Goal: Unclear: Browse casually

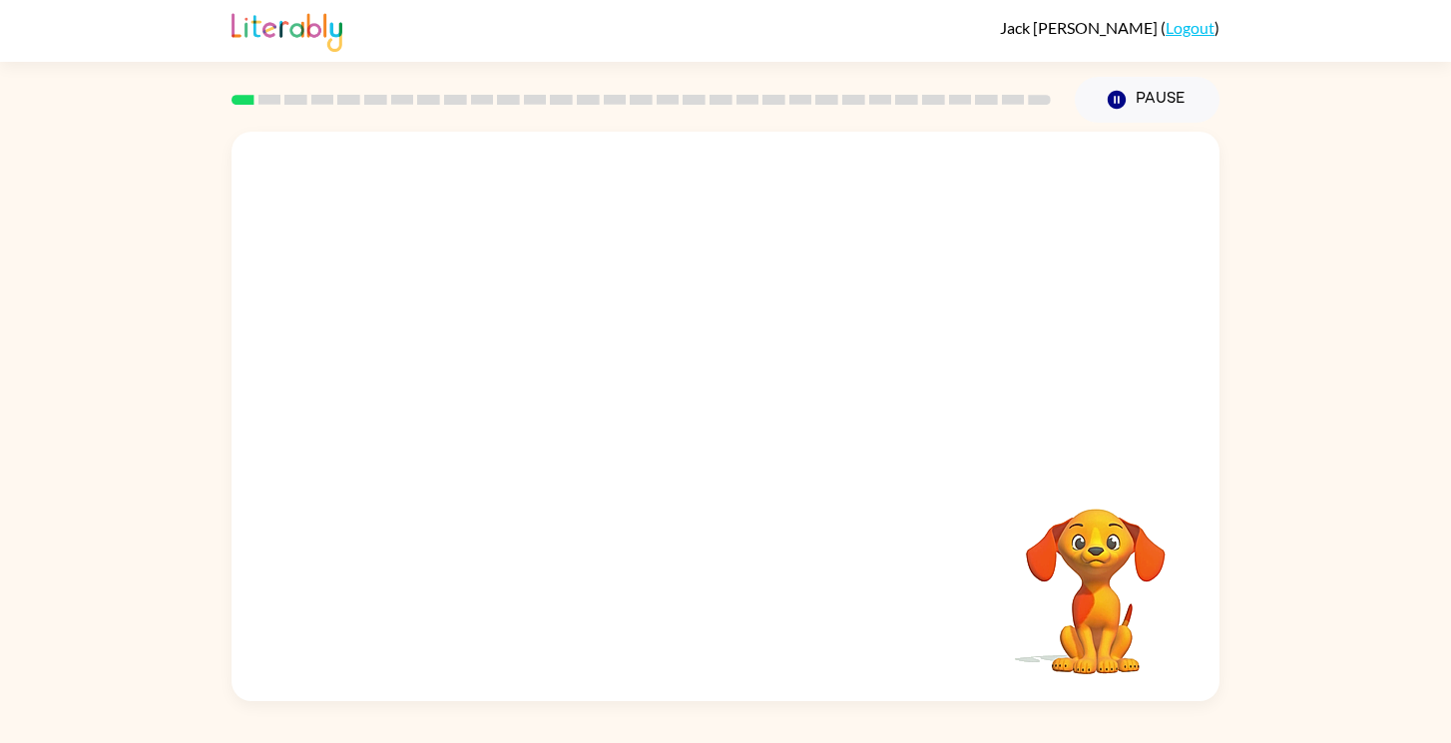
click at [959, 318] on div at bounding box center [726, 299] width 988 height 335
click at [704, 200] on video "Your browser must support playing .mp4 files to use Literably. Please try using…" at bounding box center [726, 299] width 988 height 335
click at [703, 189] on video "Your browser must support playing .mp4 files to use Literably. Please try using…" at bounding box center [726, 299] width 988 height 335
click at [743, 394] on div at bounding box center [726, 426] width 128 height 73
click at [725, 415] on icon "button" at bounding box center [725, 426] width 23 height 23
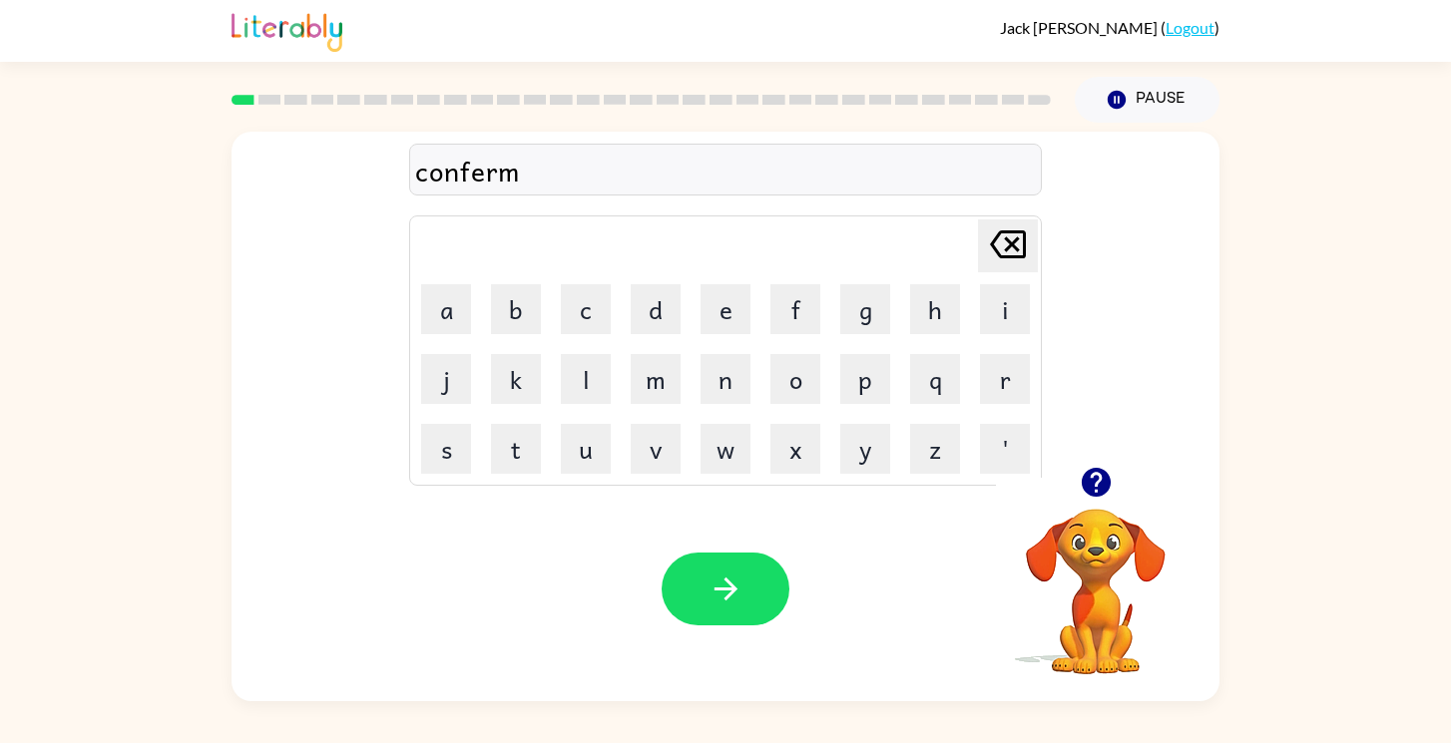
click at [487, 180] on div "conferm" at bounding box center [725, 171] width 621 height 42
click at [710, 598] on icon "button" at bounding box center [726, 589] width 35 height 35
click at [735, 595] on icon "button" at bounding box center [726, 589] width 35 height 35
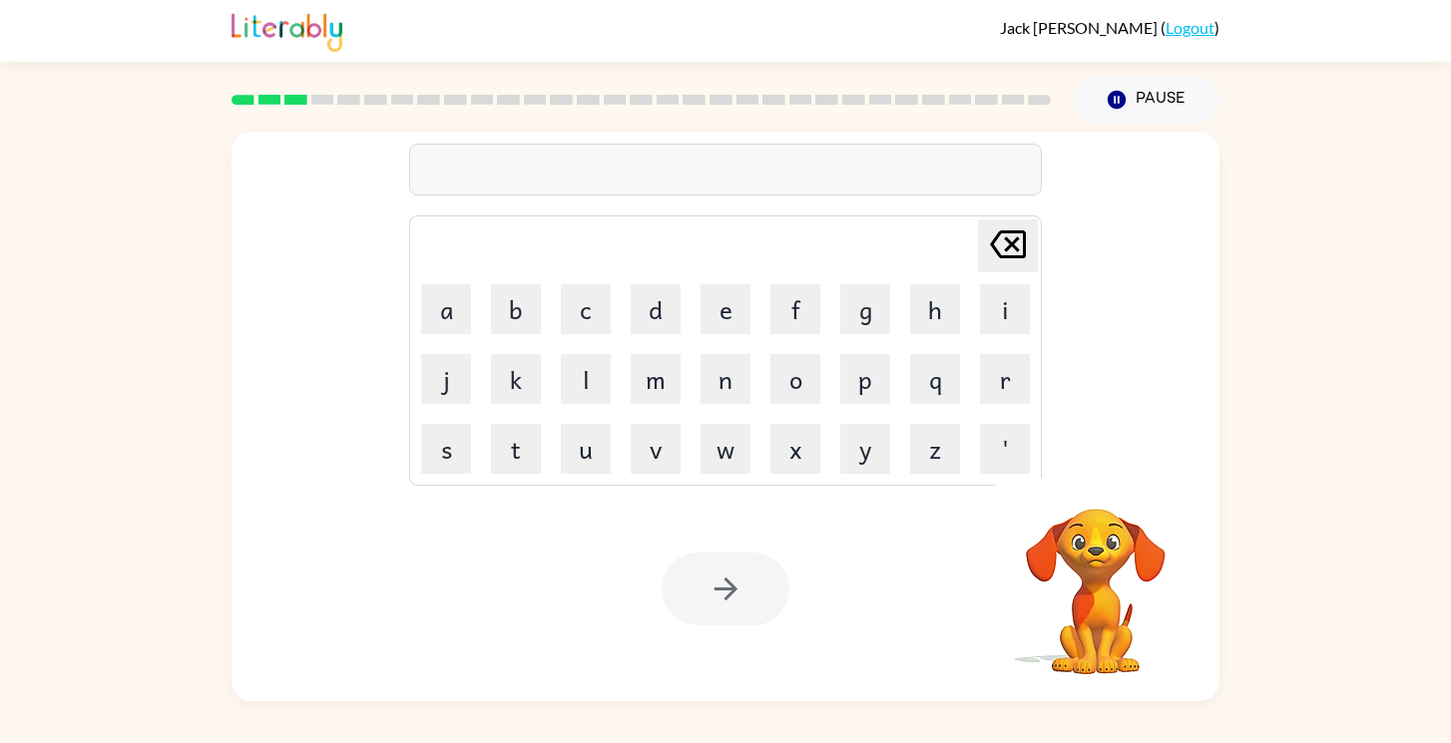
click at [632, 151] on div at bounding box center [725, 170] width 633 height 52
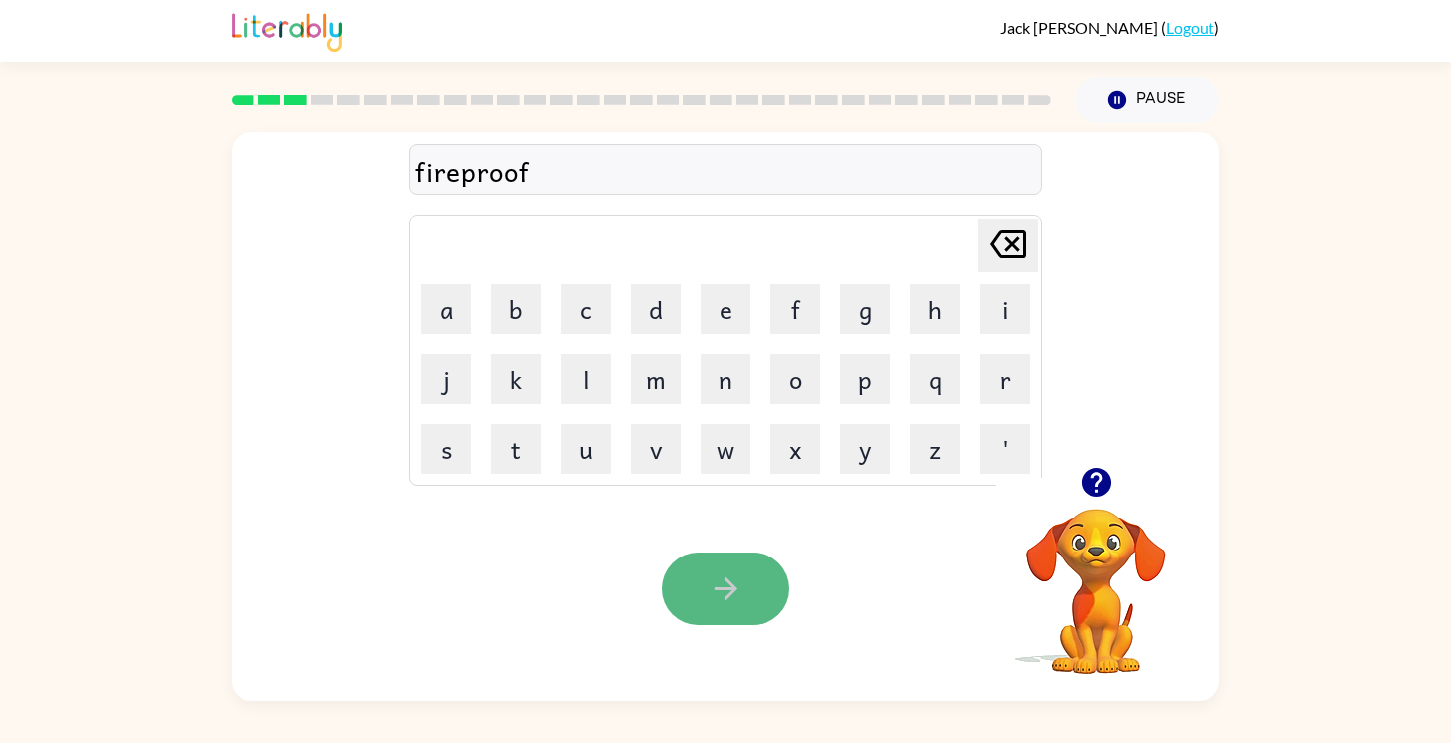
click at [714, 575] on icon "button" at bounding box center [726, 589] width 35 height 35
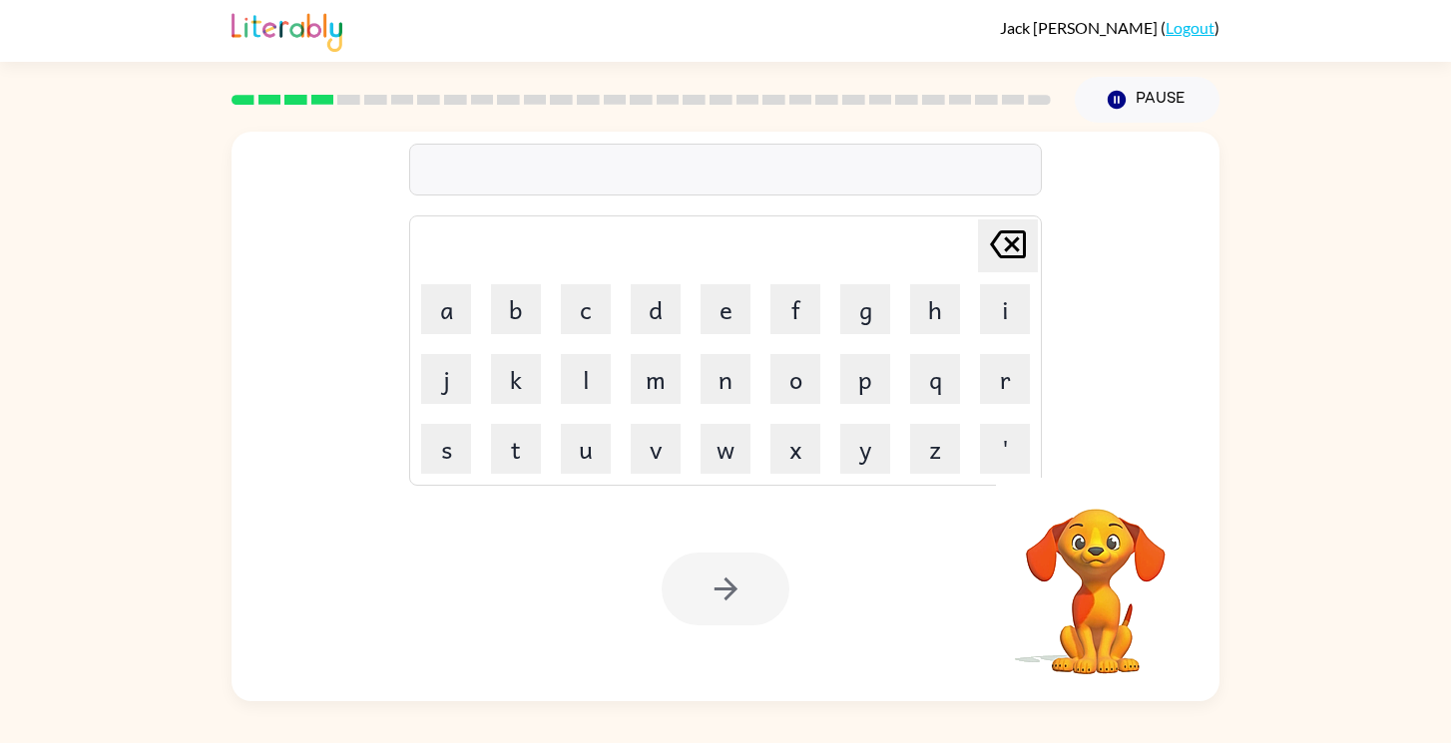
click at [602, 172] on div at bounding box center [725, 170] width 633 height 52
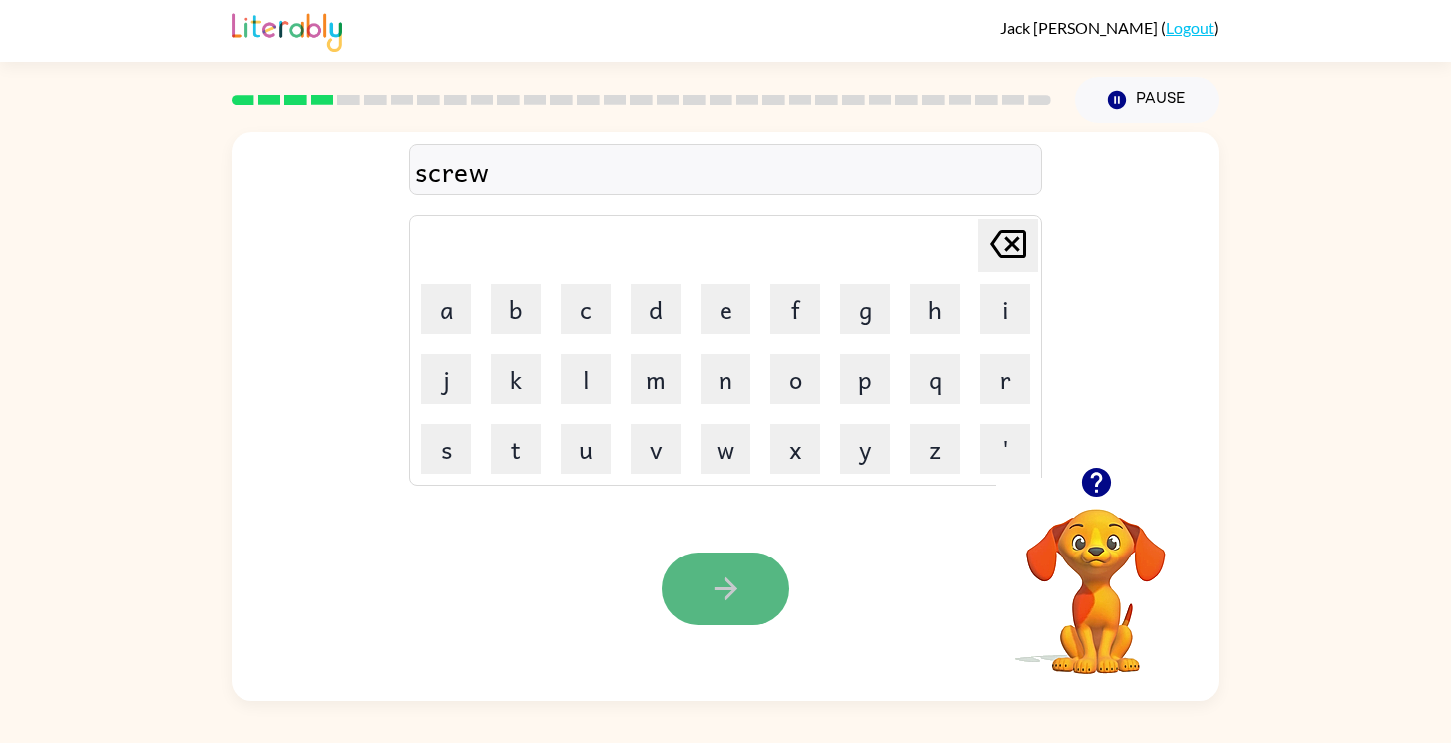
click at [720, 588] on icon "button" at bounding box center [725, 589] width 23 height 23
click at [707, 588] on button "button" at bounding box center [726, 589] width 128 height 73
click at [730, 594] on icon "button" at bounding box center [725, 589] width 23 height 23
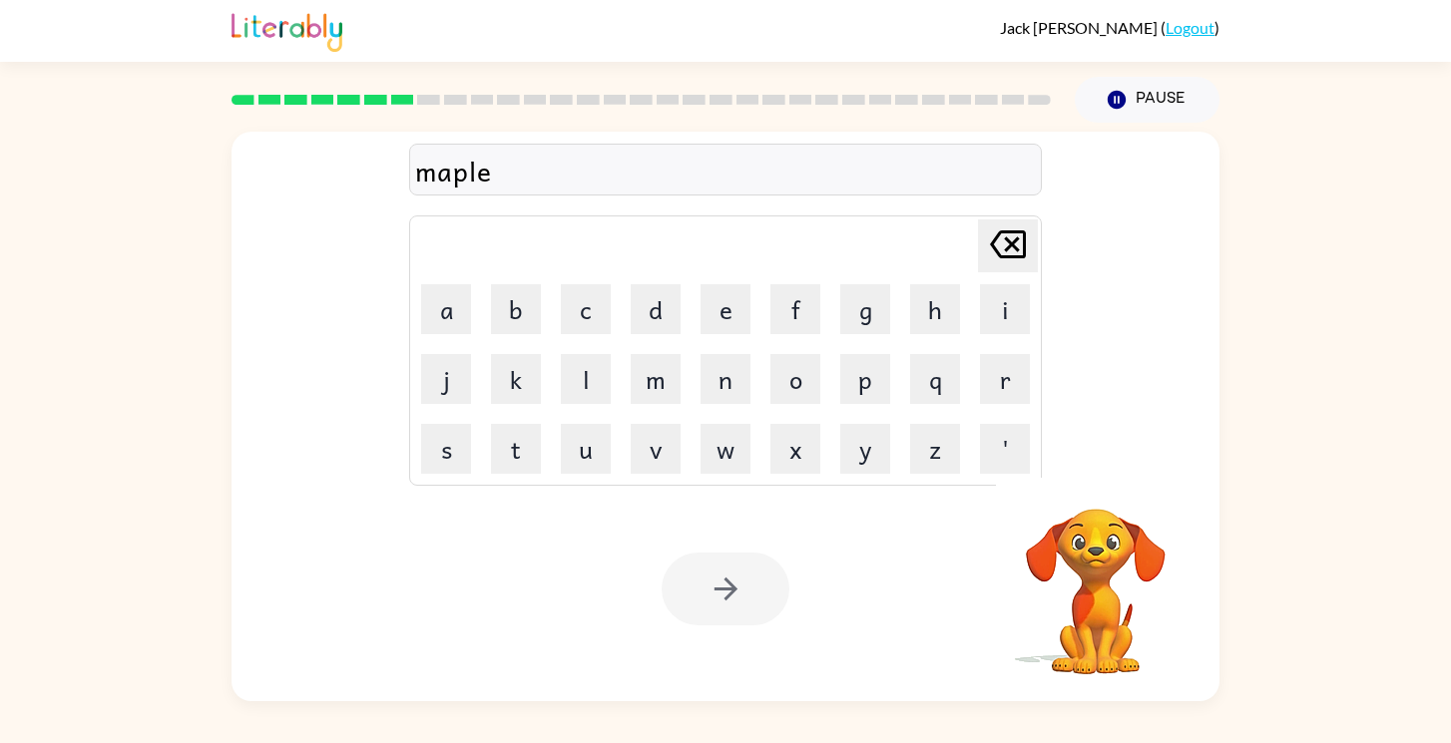
click at [717, 617] on div at bounding box center [726, 589] width 128 height 73
click at [712, 599] on icon "button" at bounding box center [726, 589] width 35 height 35
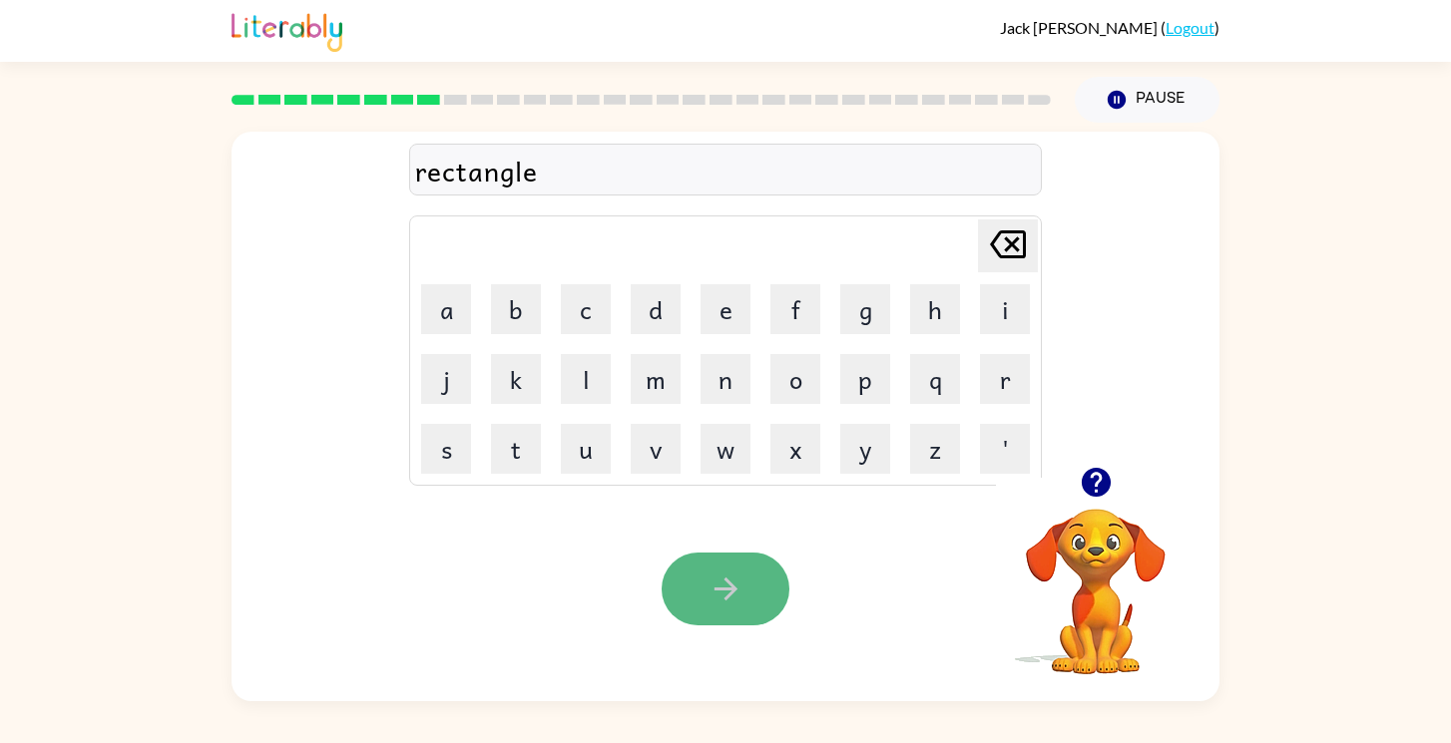
click at [746, 567] on button "button" at bounding box center [726, 589] width 128 height 73
click at [746, 600] on button "button" at bounding box center [726, 589] width 128 height 73
click at [742, 583] on icon "button" at bounding box center [726, 589] width 35 height 35
click at [710, 592] on icon "button" at bounding box center [726, 589] width 35 height 35
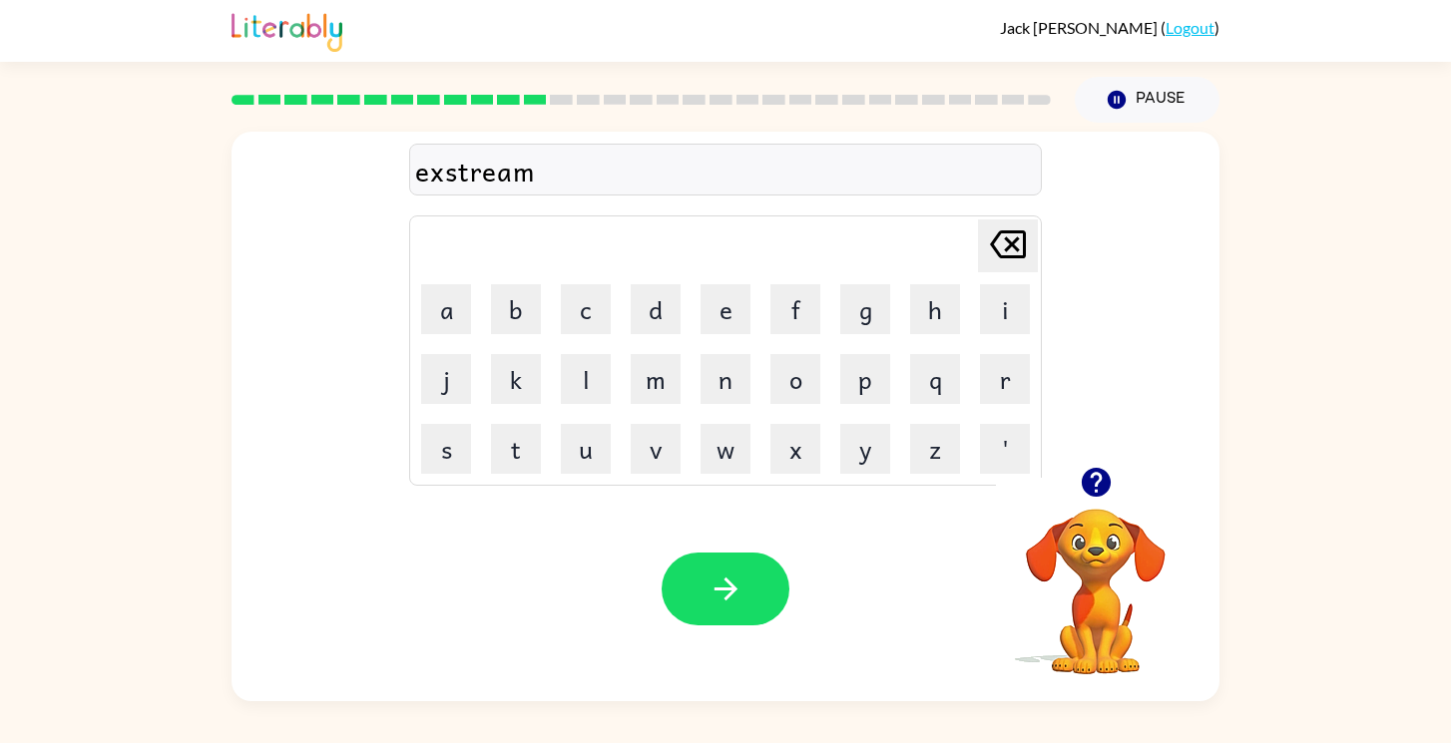
click at [458, 176] on div "exstream" at bounding box center [725, 171] width 621 height 42
click at [460, 172] on div "exstream" at bounding box center [725, 171] width 621 height 42
click at [450, 161] on div "exstream" at bounding box center [725, 171] width 621 height 42
click at [443, 172] on div "exstream" at bounding box center [725, 171] width 621 height 42
click at [457, 172] on div "exctream" at bounding box center [725, 171] width 621 height 42
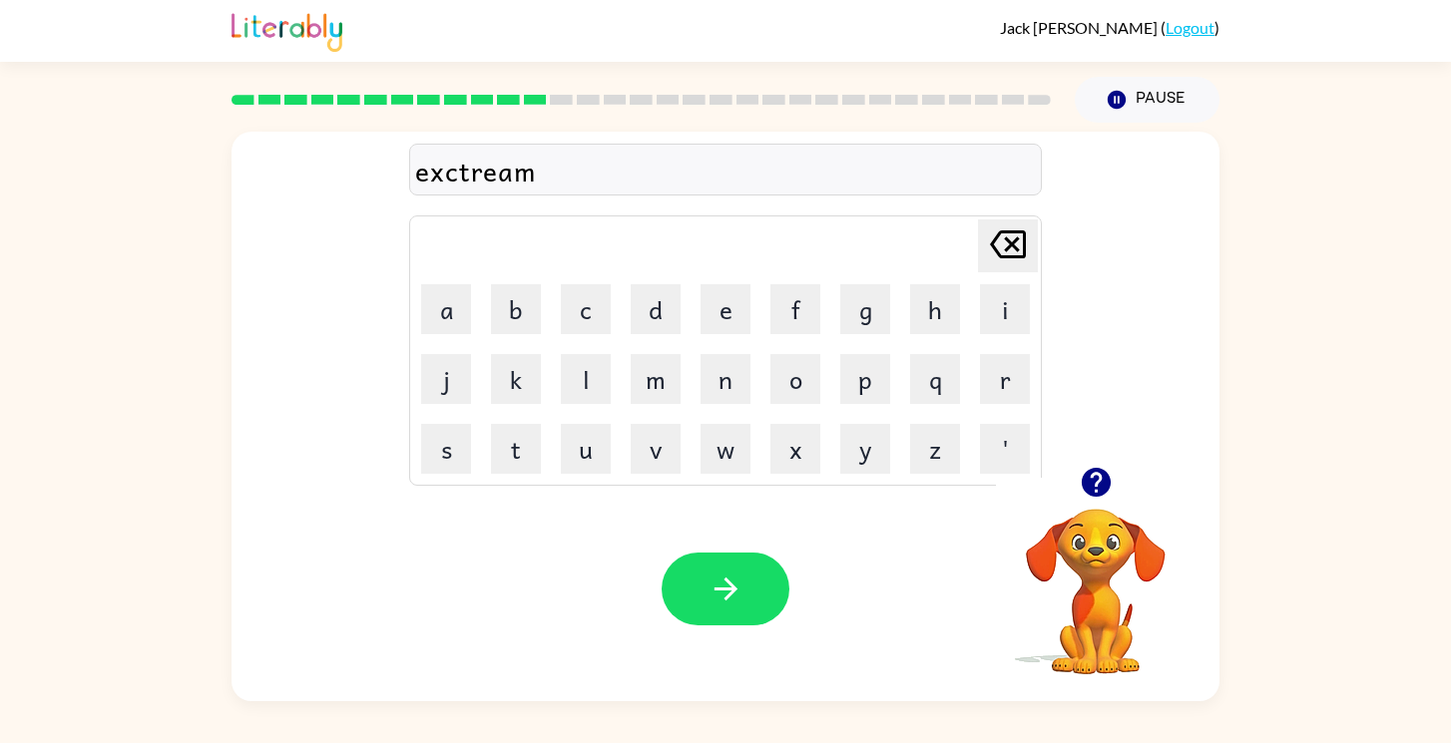
click at [543, 173] on div "exctream" at bounding box center [725, 171] width 621 height 42
click at [712, 578] on icon "button" at bounding box center [726, 589] width 35 height 35
click at [722, 594] on icon "button" at bounding box center [726, 589] width 35 height 35
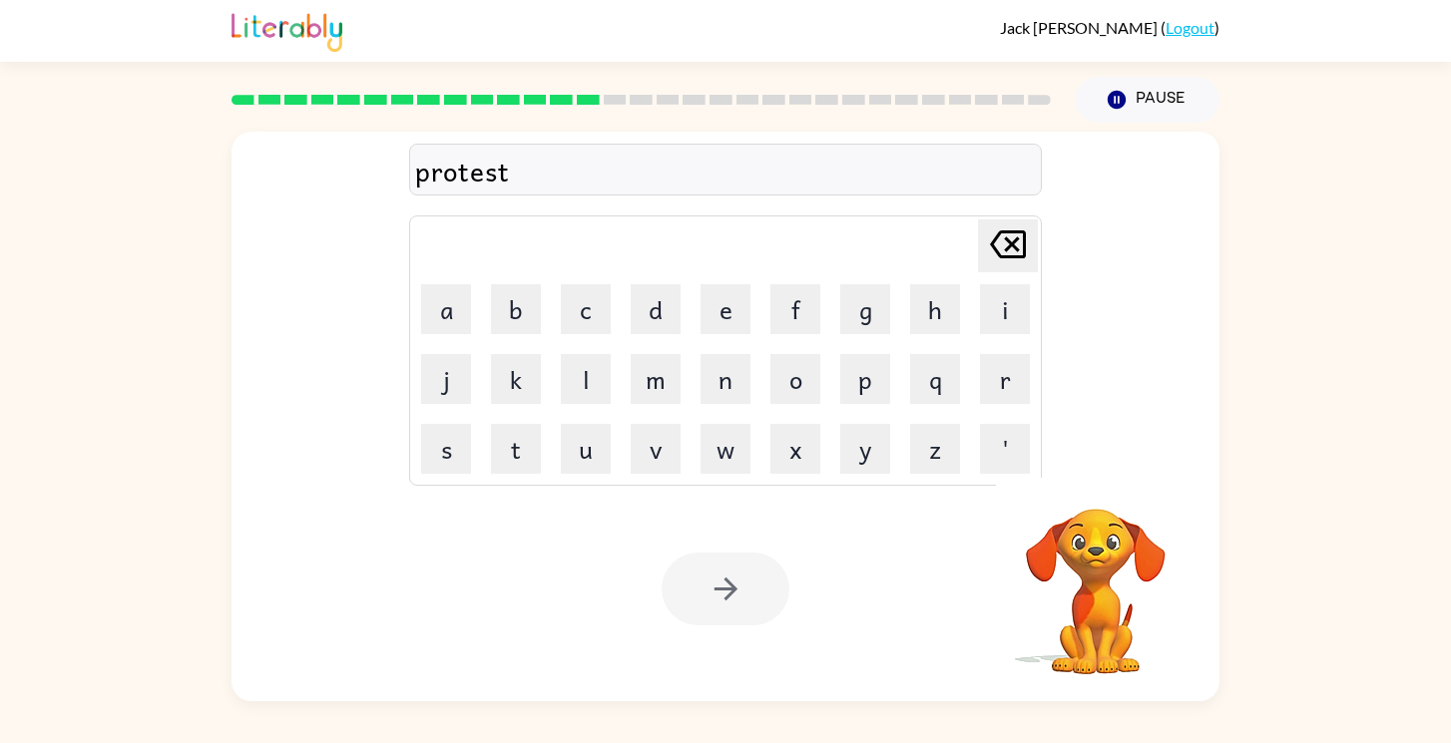
click at [757, 583] on div at bounding box center [726, 589] width 128 height 73
click at [757, 583] on button "button" at bounding box center [726, 589] width 128 height 73
click at [711, 580] on div at bounding box center [726, 589] width 128 height 73
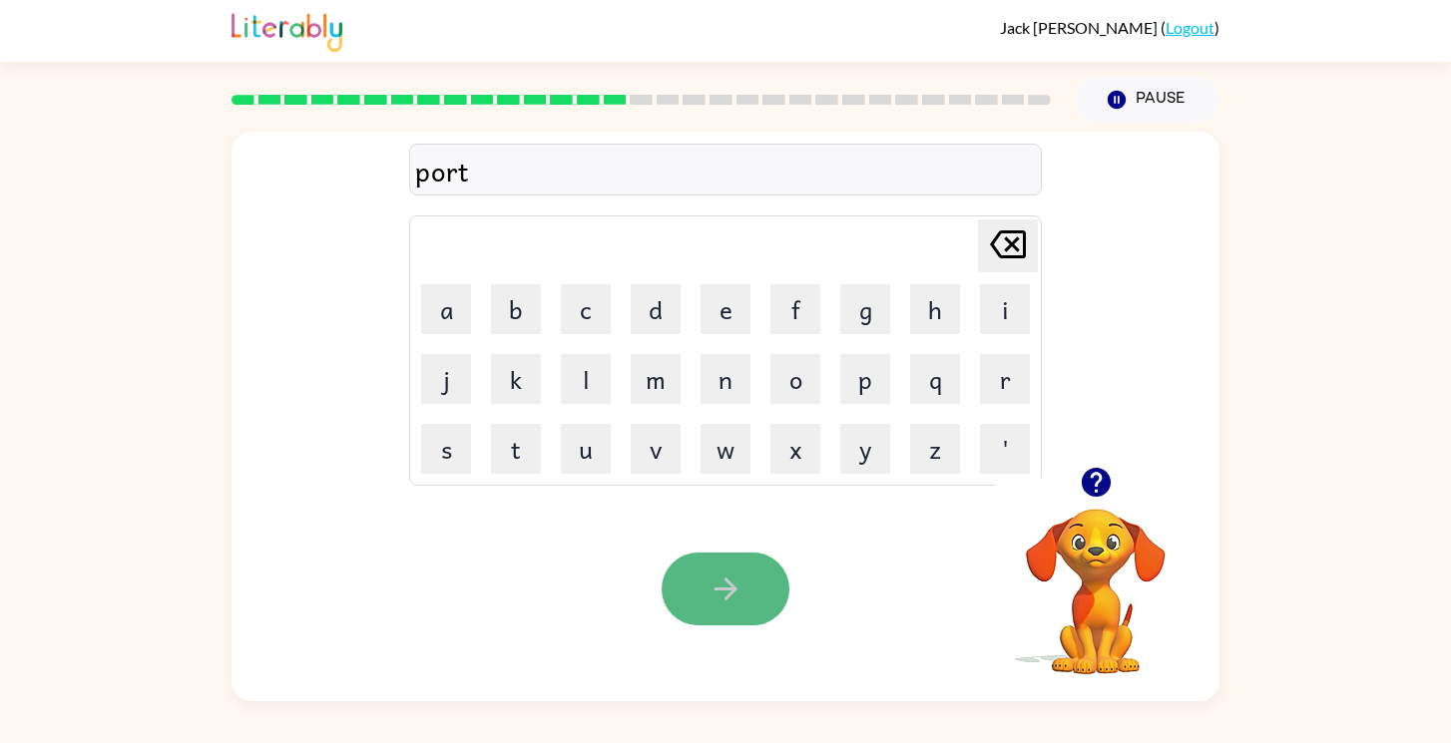
click at [714, 583] on icon "button" at bounding box center [726, 589] width 35 height 35
click at [735, 587] on div at bounding box center [726, 589] width 128 height 73
click at [735, 587] on icon "button" at bounding box center [726, 589] width 35 height 35
click at [714, 602] on icon "button" at bounding box center [726, 589] width 35 height 35
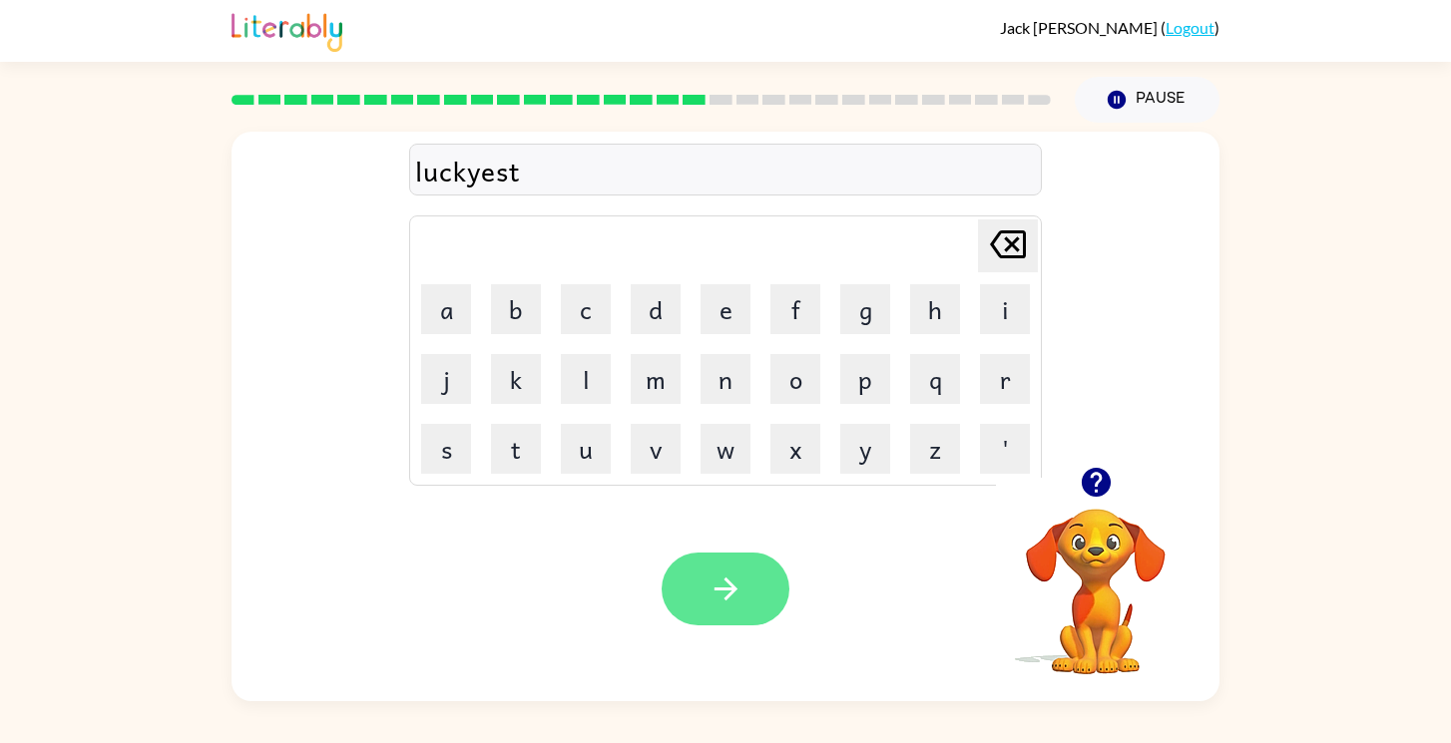
click at [732, 578] on icon "button" at bounding box center [726, 589] width 35 height 35
click at [743, 592] on button "button" at bounding box center [726, 589] width 128 height 73
click at [771, 568] on button "button" at bounding box center [726, 589] width 128 height 73
click at [711, 592] on icon "button" at bounding box center [726, 589] width 35 height 35
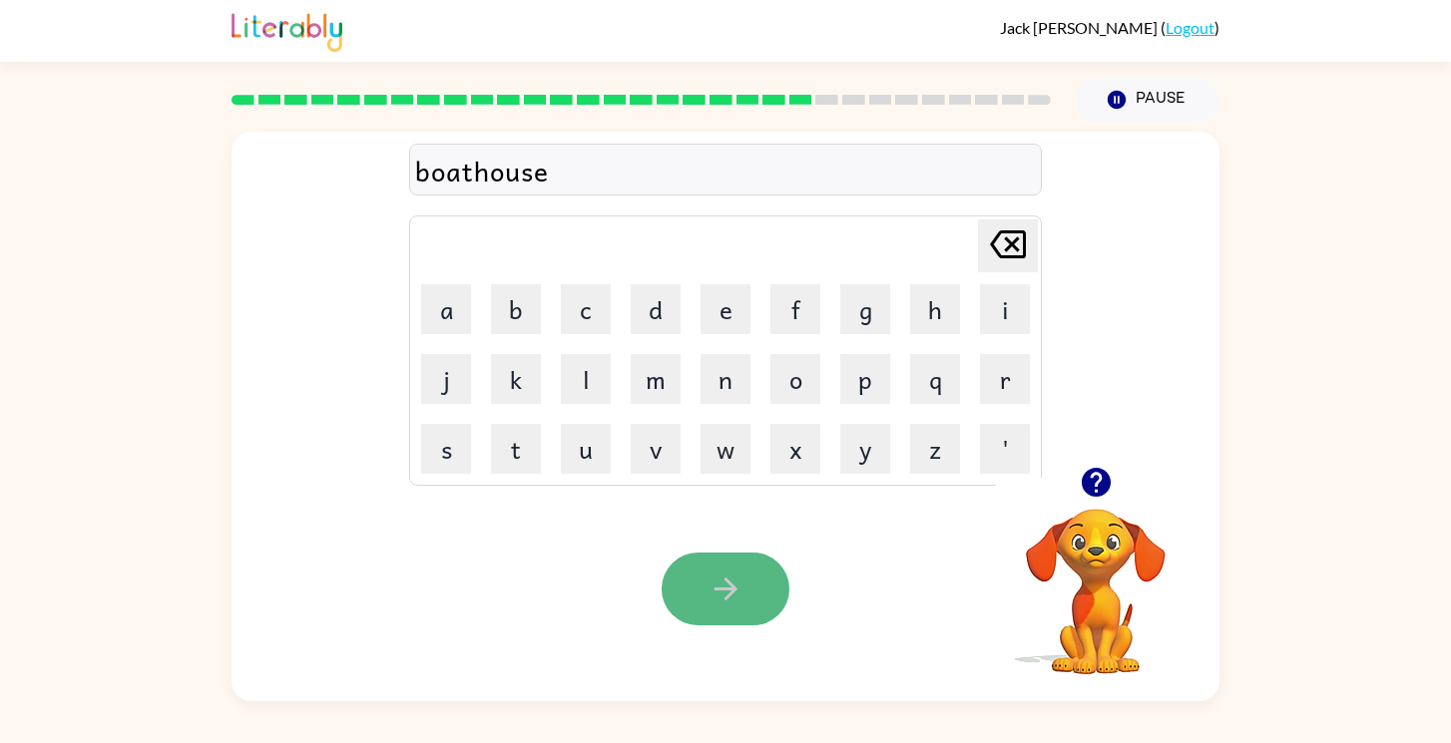
click at [703, 581] on button "button" at bounding box center [726, 589] width 128 height 73
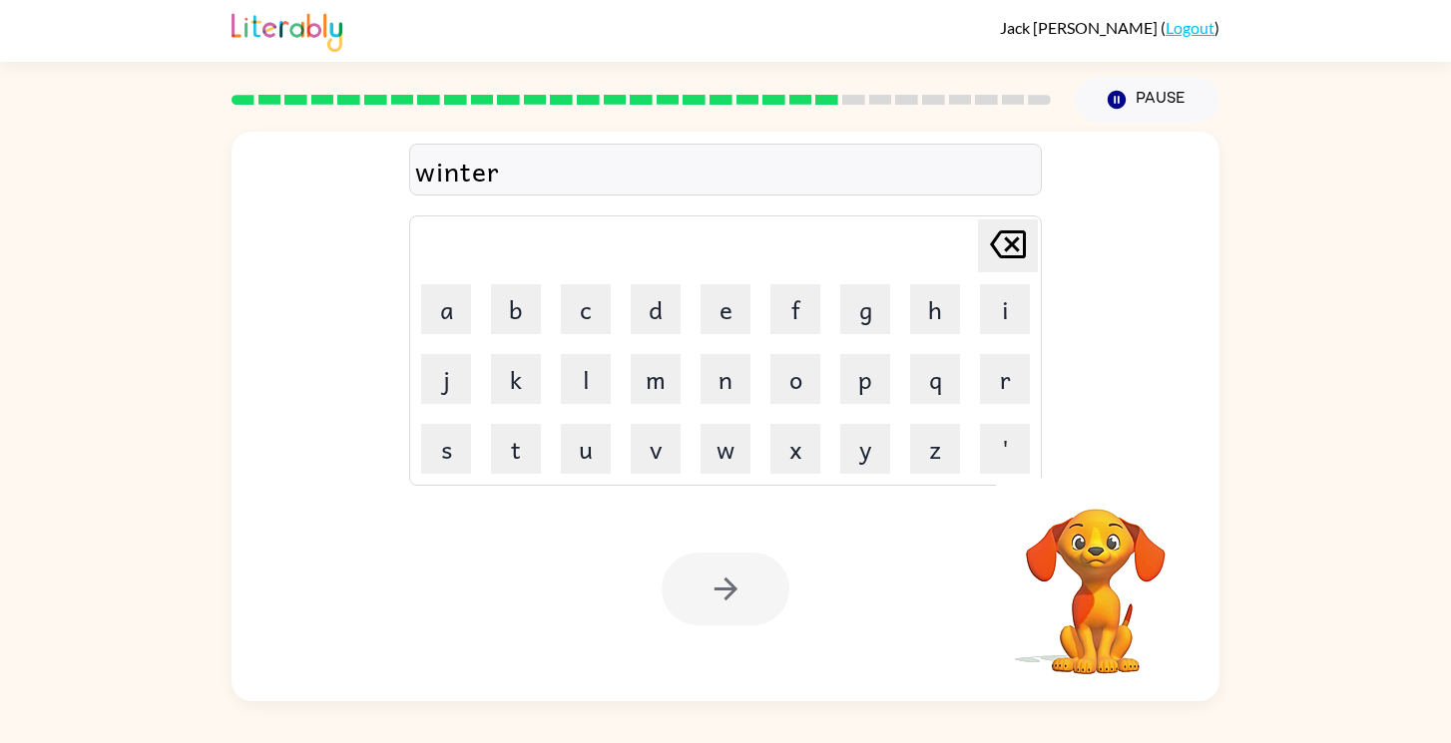
click at [714, 600] on div at bounding box center [726, 589] width 128 height 73
click at [715, 601] on icon "button" at bounding box center [726, 589] width 35 height 35
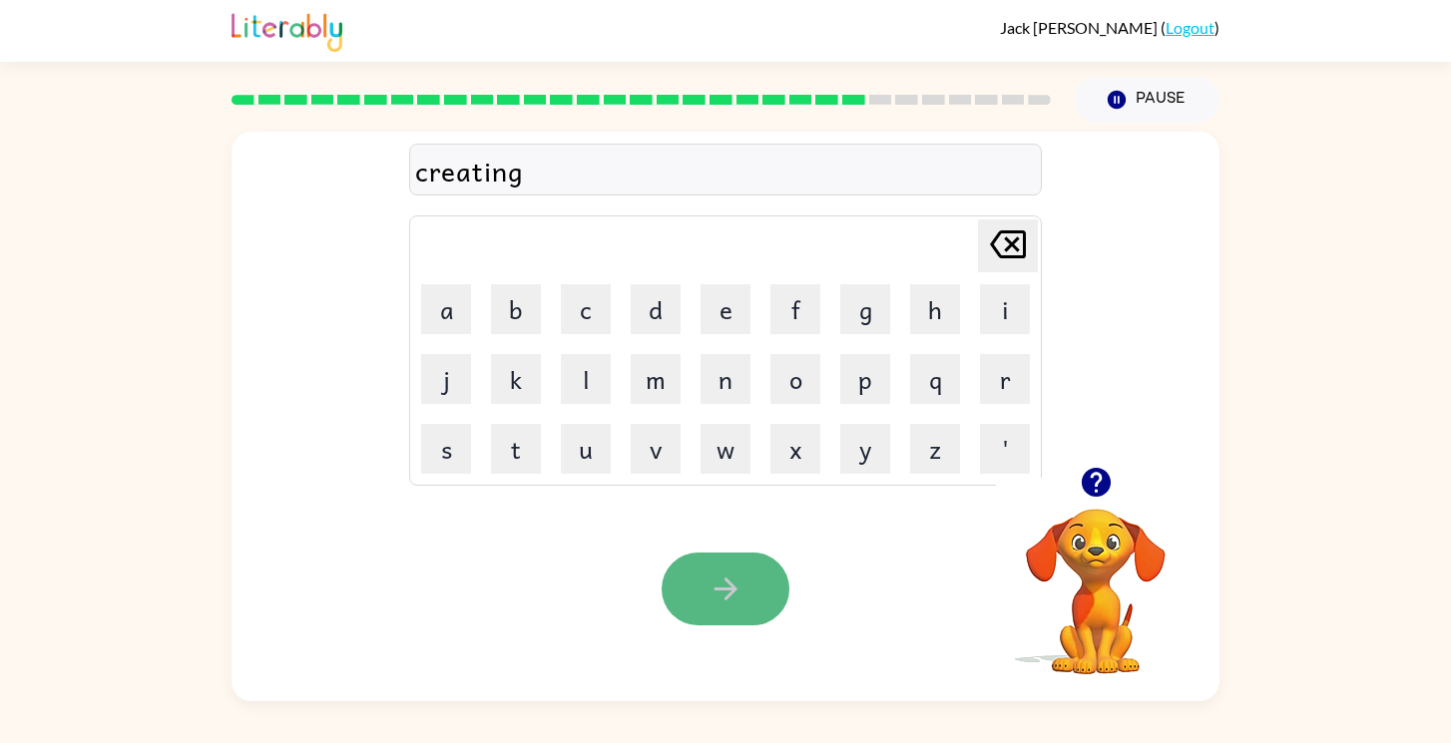
click at [717, 572] on icon "button" at bounding box center [726, 589] width 35 height 35
click at [1015, 231] on icon at bounding box center [1008, 245] width 36 height 28
click at [1015, 232] on icon at bounding box center [1008, 245] width 36 height 28
type button "delete"
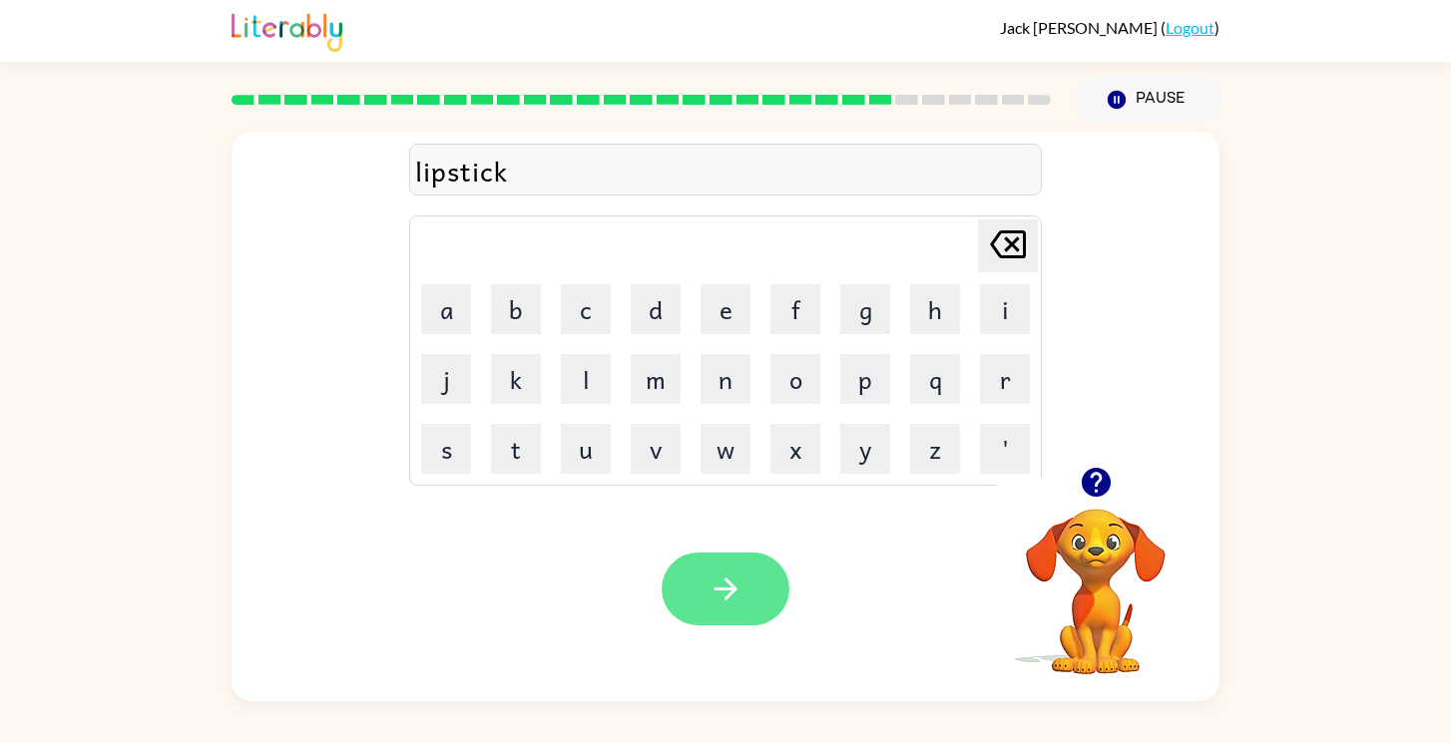
click at [743, 570] on button "button" at bounding box center [726, 589] width 128 height 73
click at [645, 606] on div "Your browser must support playing .mp4 files to use Literably. Please try using…" at bounding box center [726, 589] width 988 height 225
click at [728, 595] on icon "button" at bounding box center [725, 589] width 23 height 23
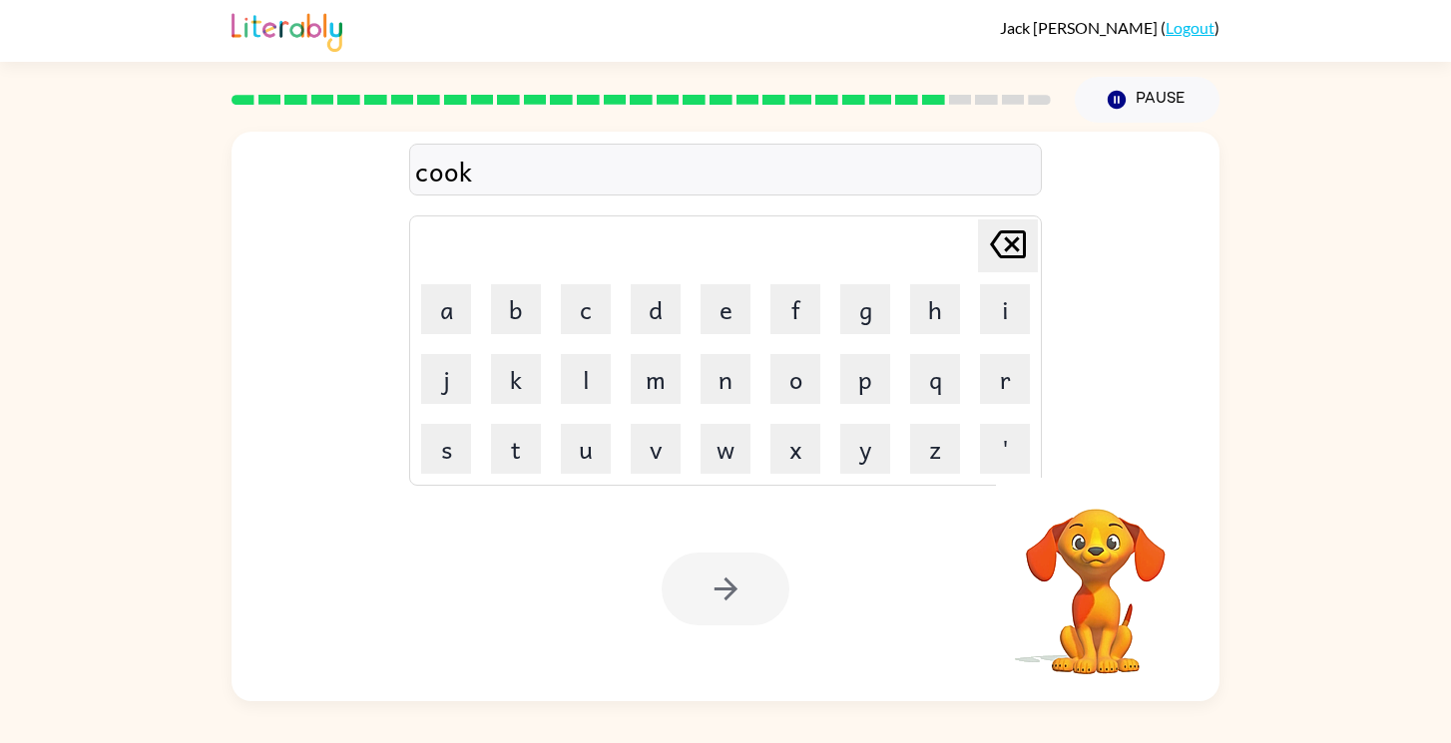
click at [705, 590] on div at bounding box center [726, 589] width 128 height 73
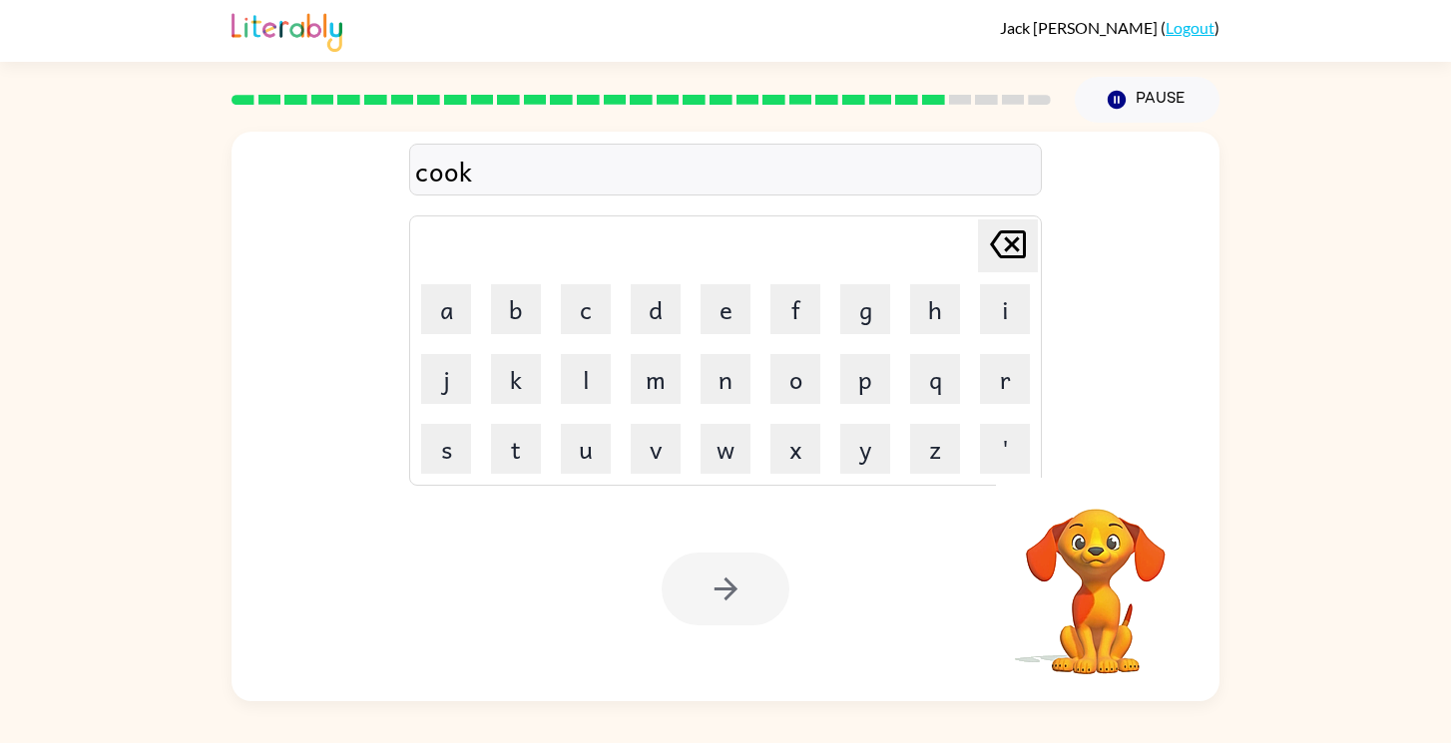
click at [705, 590] on div at bounding box center [726, 589] width 128 height 73
click at [705, 590] on button "button" at bounding box center [726, 589] width 128 height 73
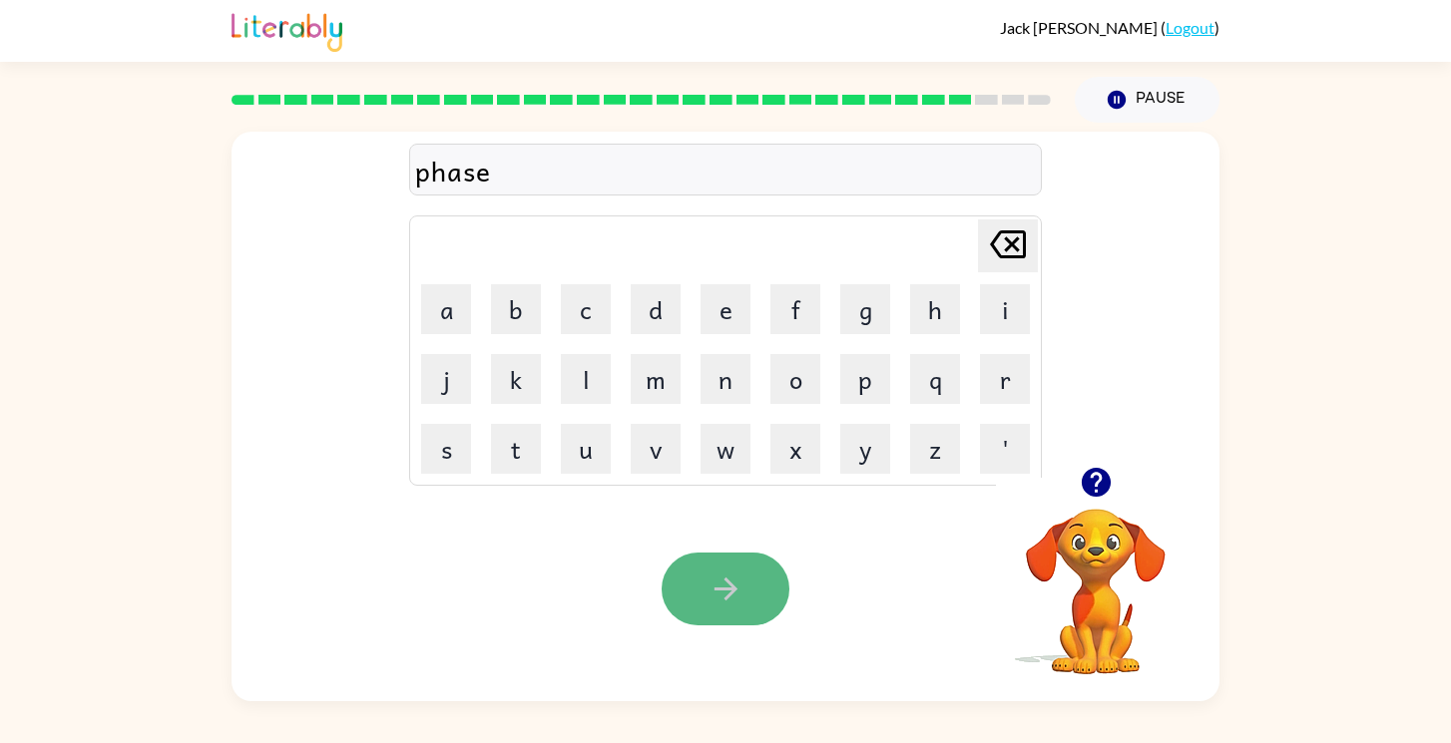
click at [728, 574] on icon "button" at bounding box center [726, 589] width 35 height 35
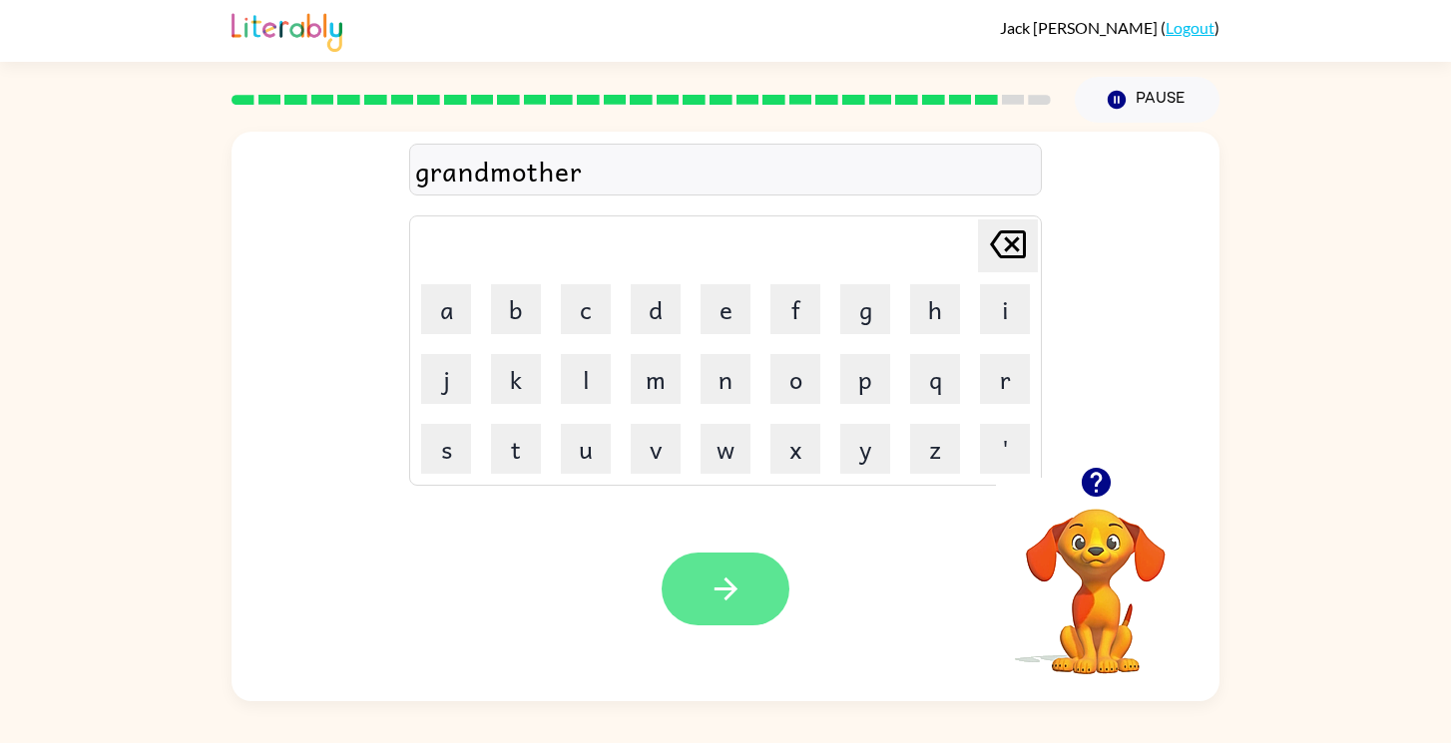
click at [741, 617] on button "button" at bounding box center [726, 589] width 128 height 73
click at [706, 610] on button "button" at bounding box center [726, 589] width 128 height 73
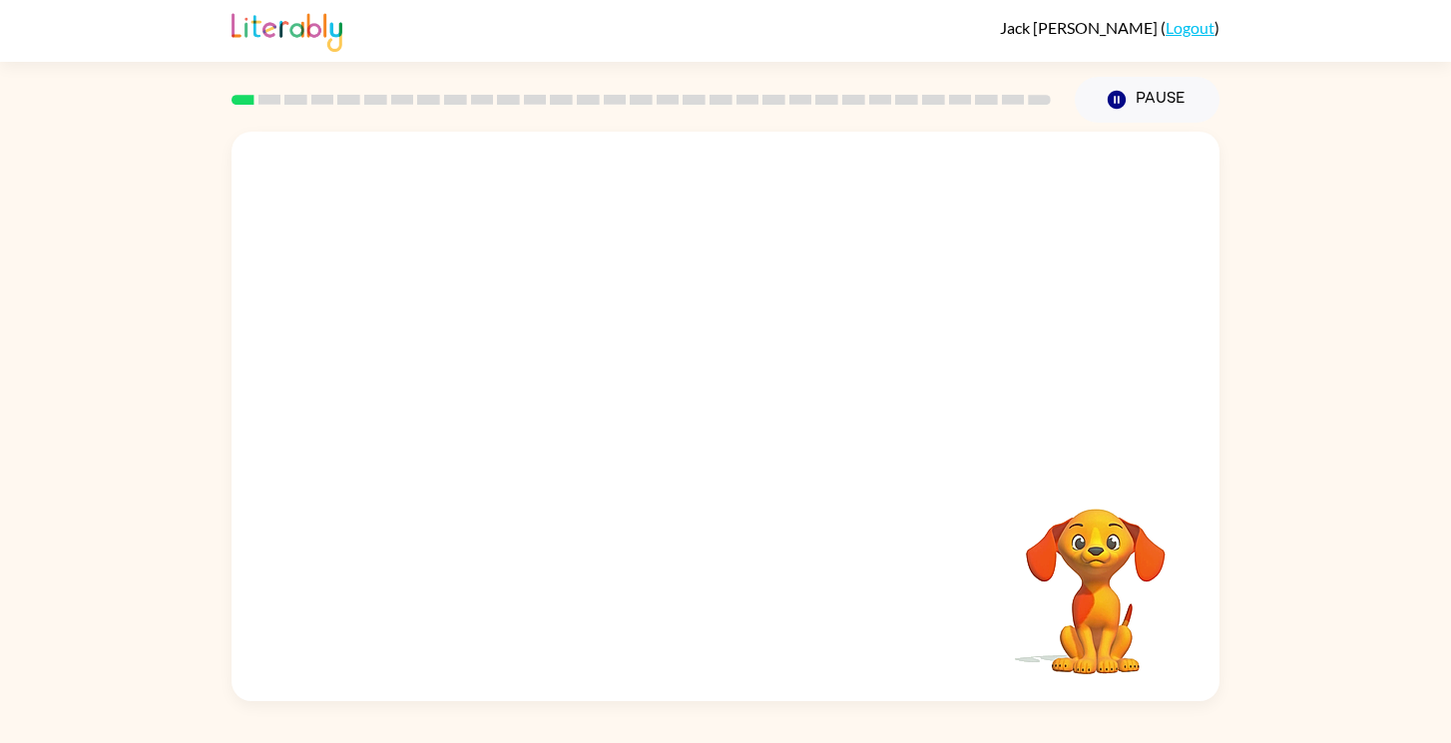
click at [484, 364] on video "Your browser must support playing .mp4 files to use Literably. Please try using…" at bounding box center [726, 299] width 988 height 335
click at [487, 366] on video "Your browser must support playing .mp4 files to use Literably. Please try using…" at bounding box center [726, 299] width 988 height 335
click at [489, 372] on video "Your browser must support playing .mp4 files to use Literably. Please try using…" at bounding box center [726, 299] width 988 height 335
click at [972, 173] on video "Your browser must support playing .mp4 files to use Literably. Please try using…" at bounding box center [726, 299] width 988 height 335
click at [978, 198] on video "Your browser must support playing .mp4 files to use Literably. Please try using…" at bounding box center [726, 299] width 988 height 335
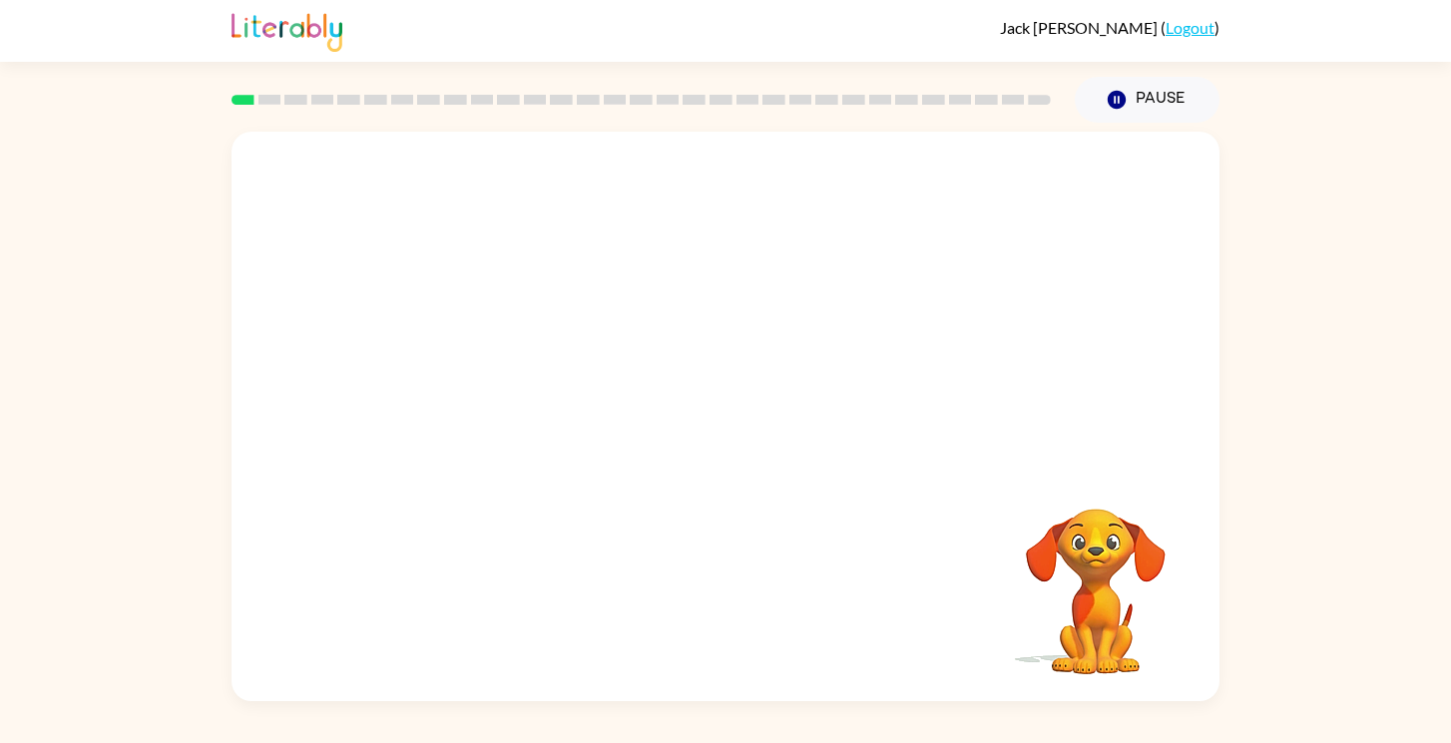
drag, startPoint x: 781, startPoint y: 373, endPoint x: 781, endPoint y: 248, distance: 124.7
click at [781, 363] on video "Your browser must support playing .mp4 files to use Literably. Please try using…" at bounding box center [726, 299] width 988 height 335
click at [780, 247] on video "Your browser must support playing .mp4 files to use Literably. Please try using…" at bounding box center [726, 299] width 988 height 335
click at [692, 416] on div at bounding box center [726, 426] width 128 height 73
click at [694, 427] on div at bounding box center [726, 426] width 128 height 73
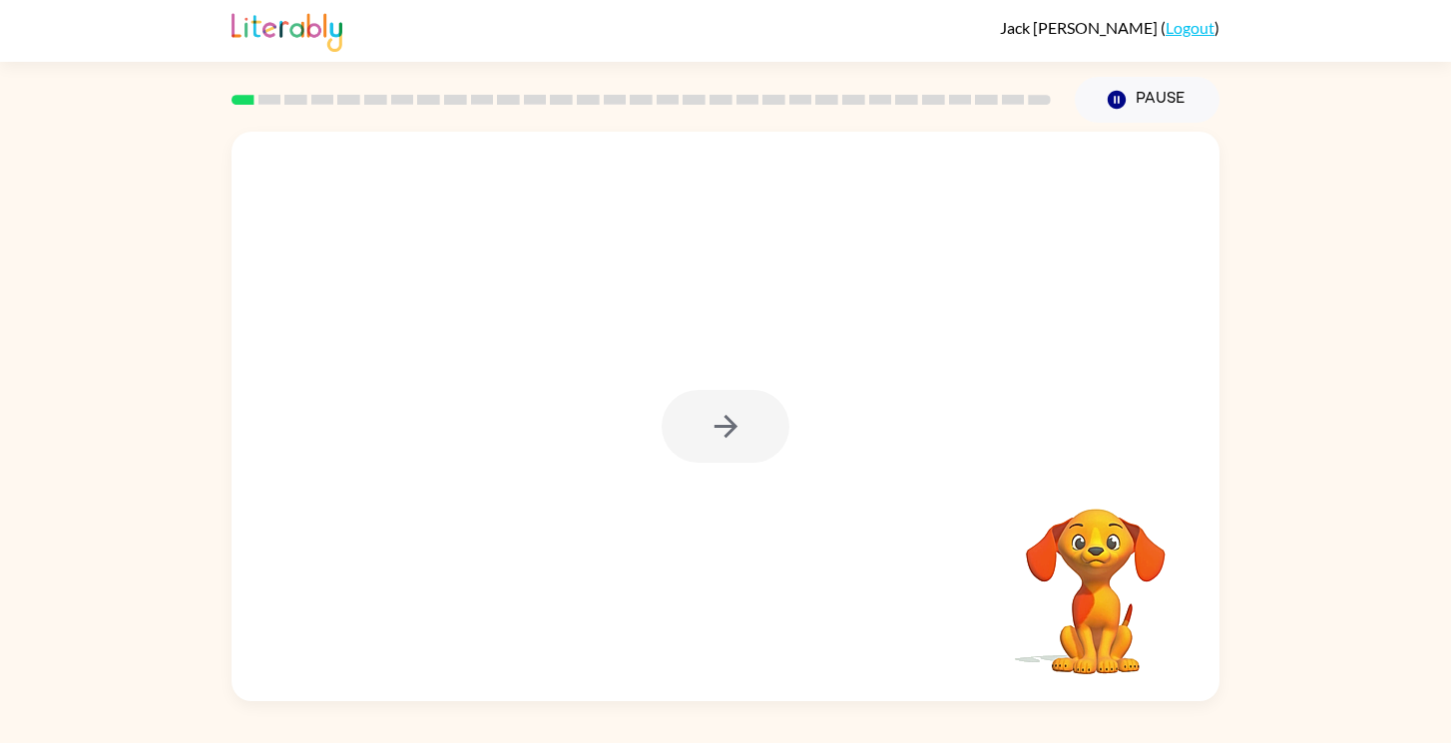
click at [694, 427] on div at bounding box center [726, 426] width 128 height 73
click at [694, 427] on button "button" at bounding box center [726, 426] width 128 height 73
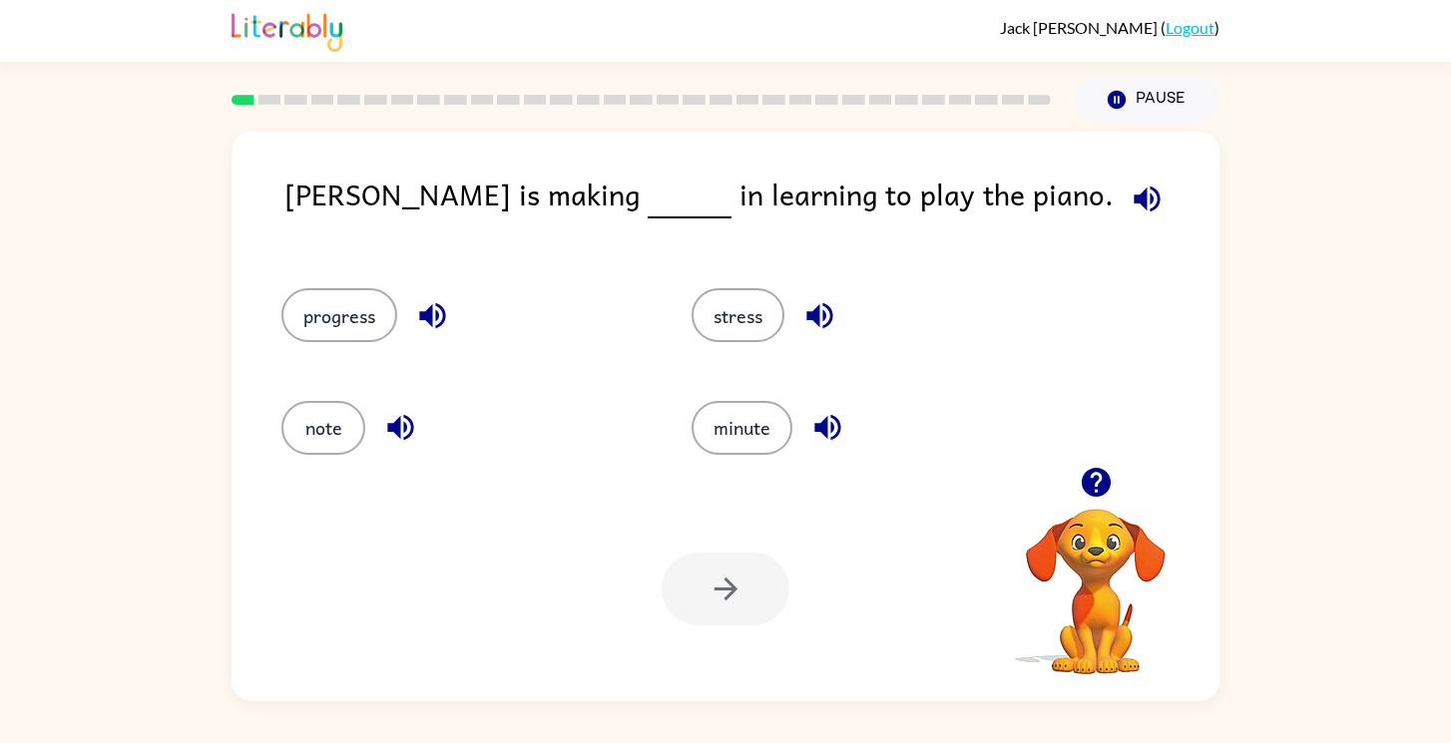
click at [1122, 203] on button "button" at bounding box center [1147, 199] width 51 height 51
click at [350, 315] on button "progress" at bounding box center [339, 315] width 116 height 54
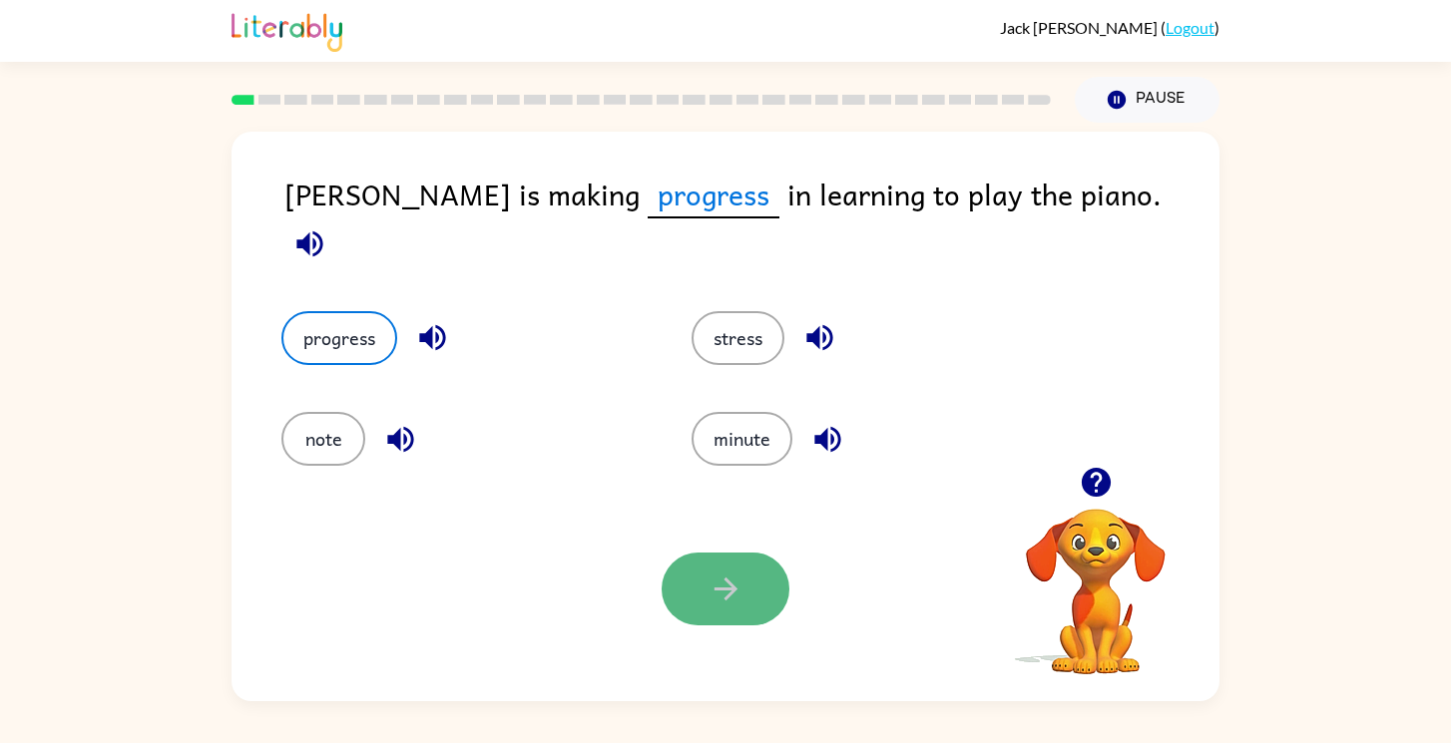
click at [746, 572] on button "button" at bounding box center [726, 589] width 128 height 73
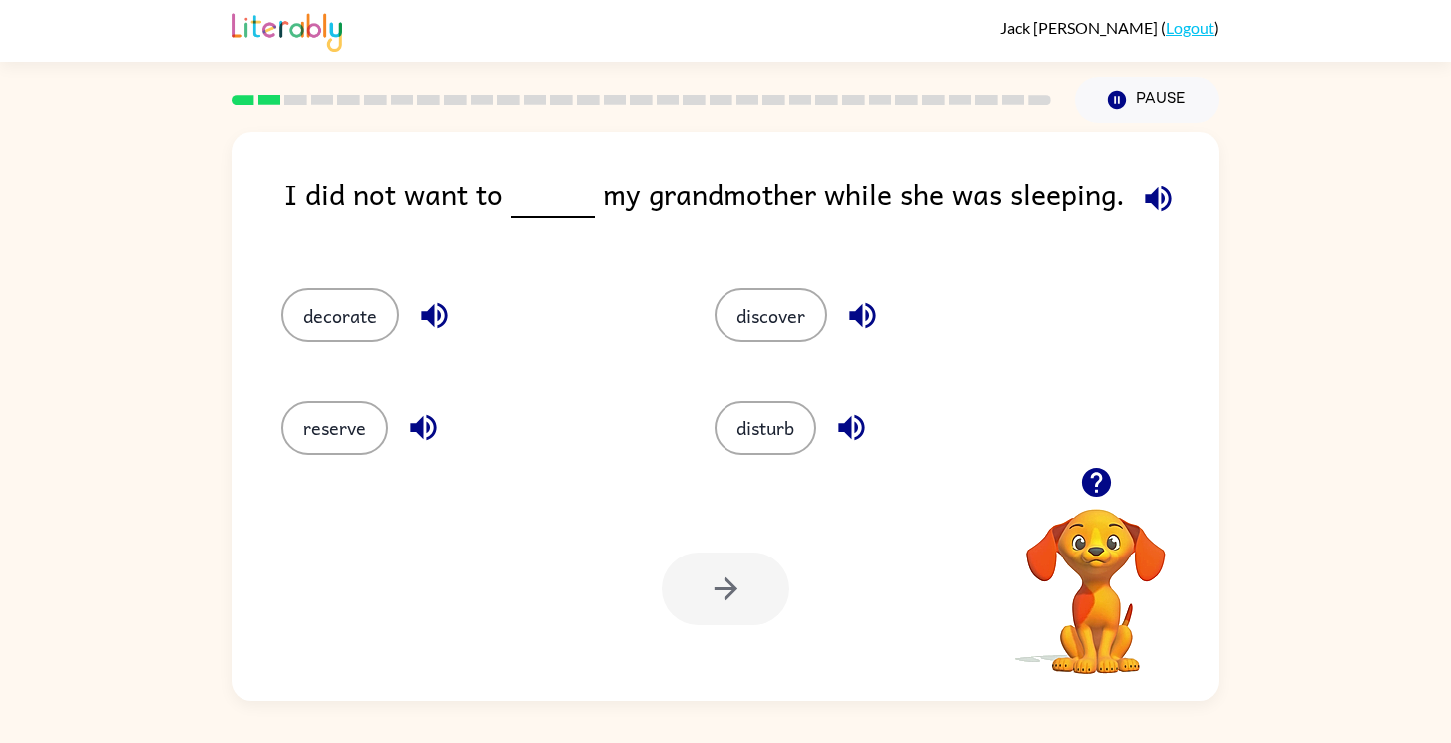
click at [1147, 202] on icon "button" at bounding box center [1158, 199] width 26 height 26
click at [745, 434] on button "disturb" at bounding box center [766, 428] width 102 height 54
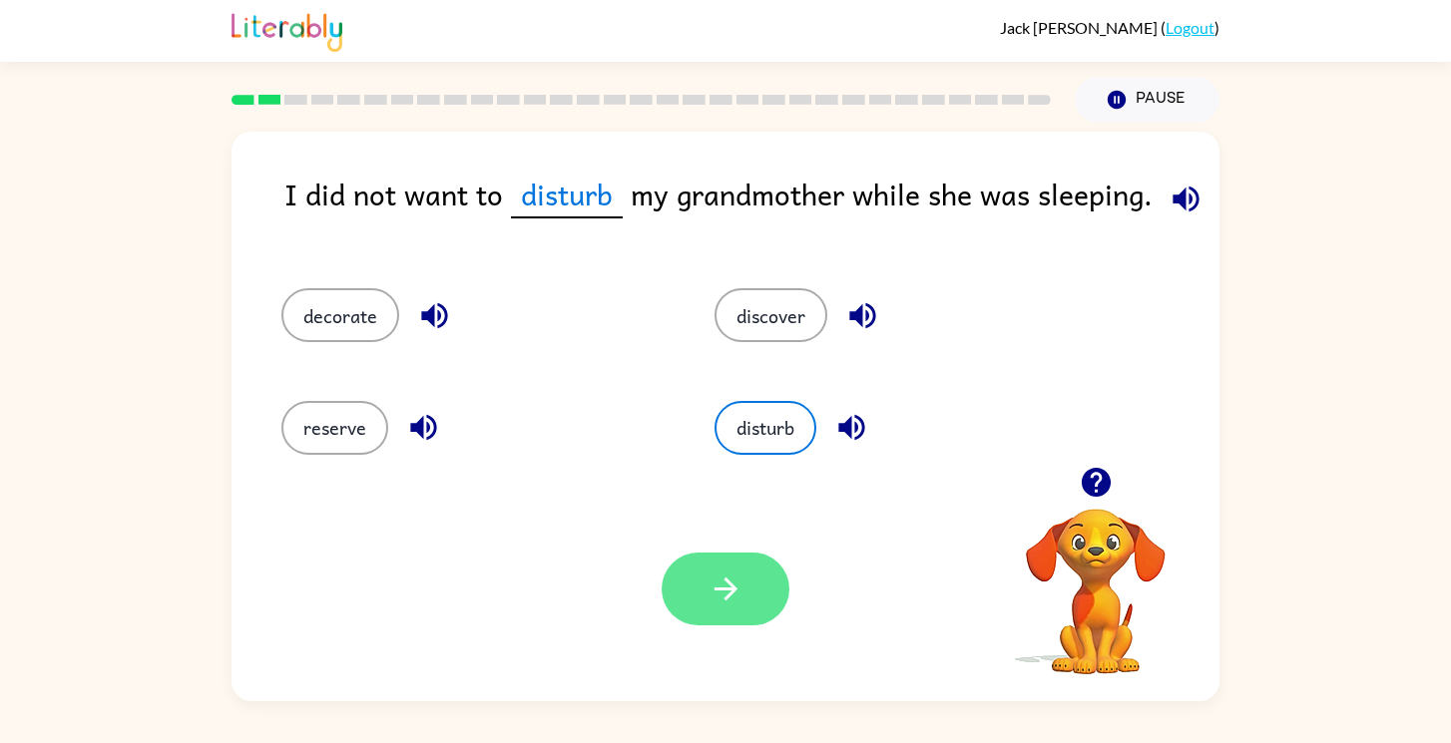
click at [716, 580] on icon "button" at bounding box center [726, 589] width 35 height 35
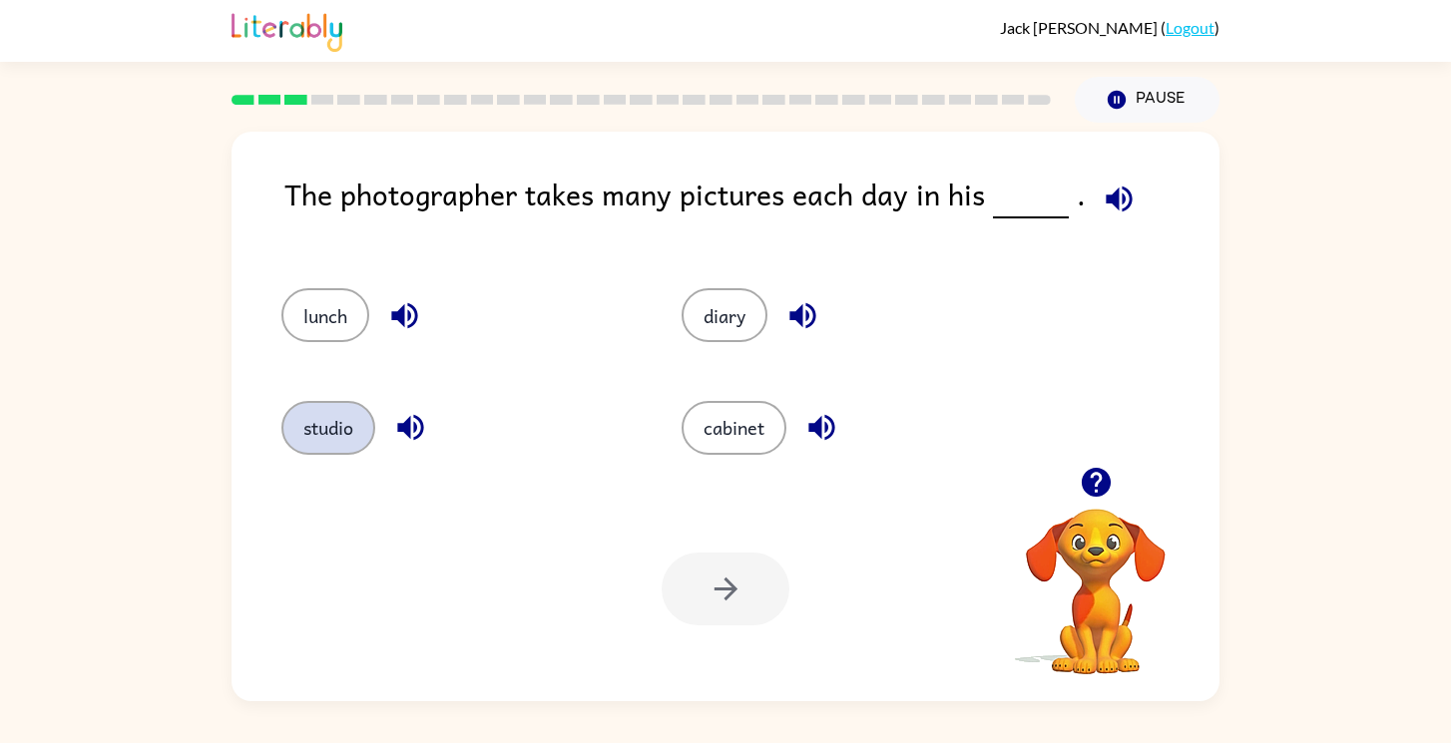
click at [337, 411] on button "studio" at bounding box center [328, 428] width 94 height 54
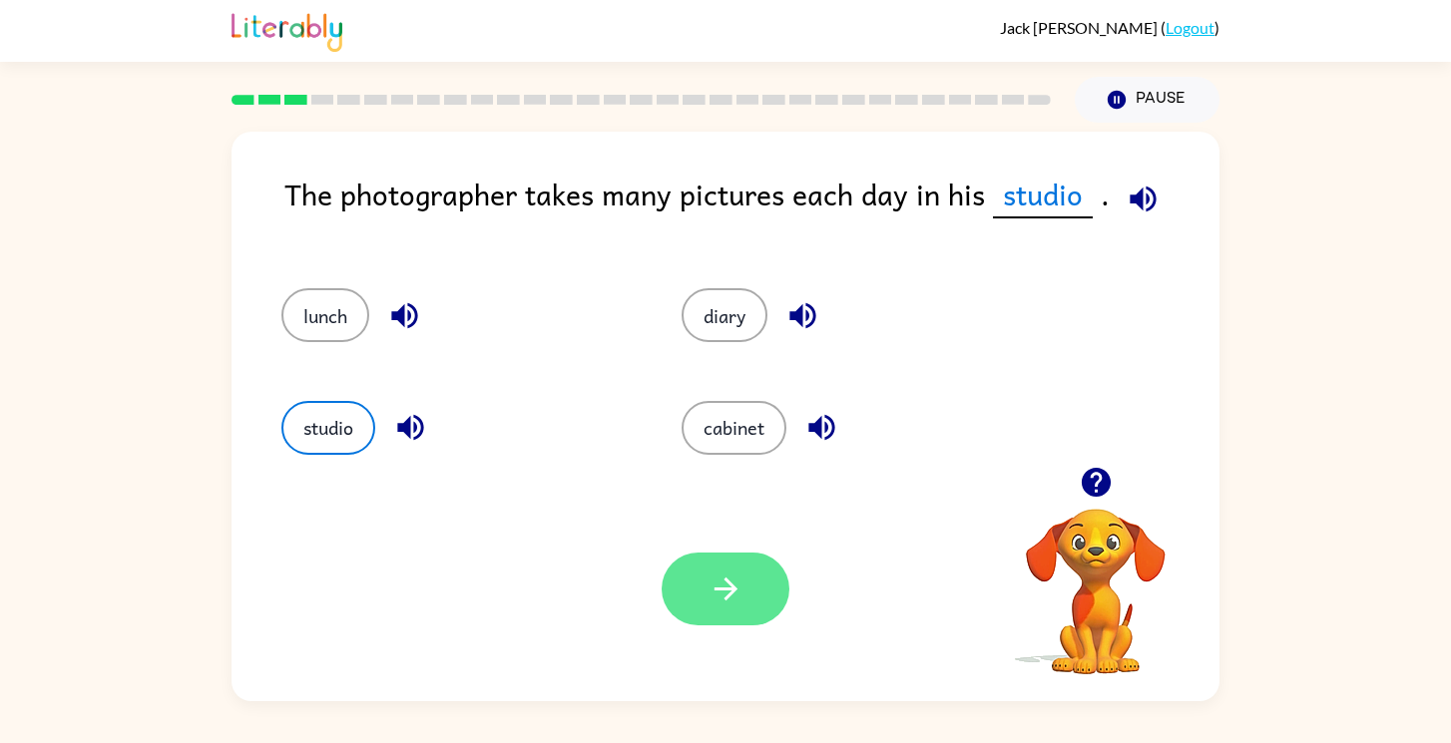
click at [687, 612] on button "button" at bounding box center [726, 589] width 128 height 73
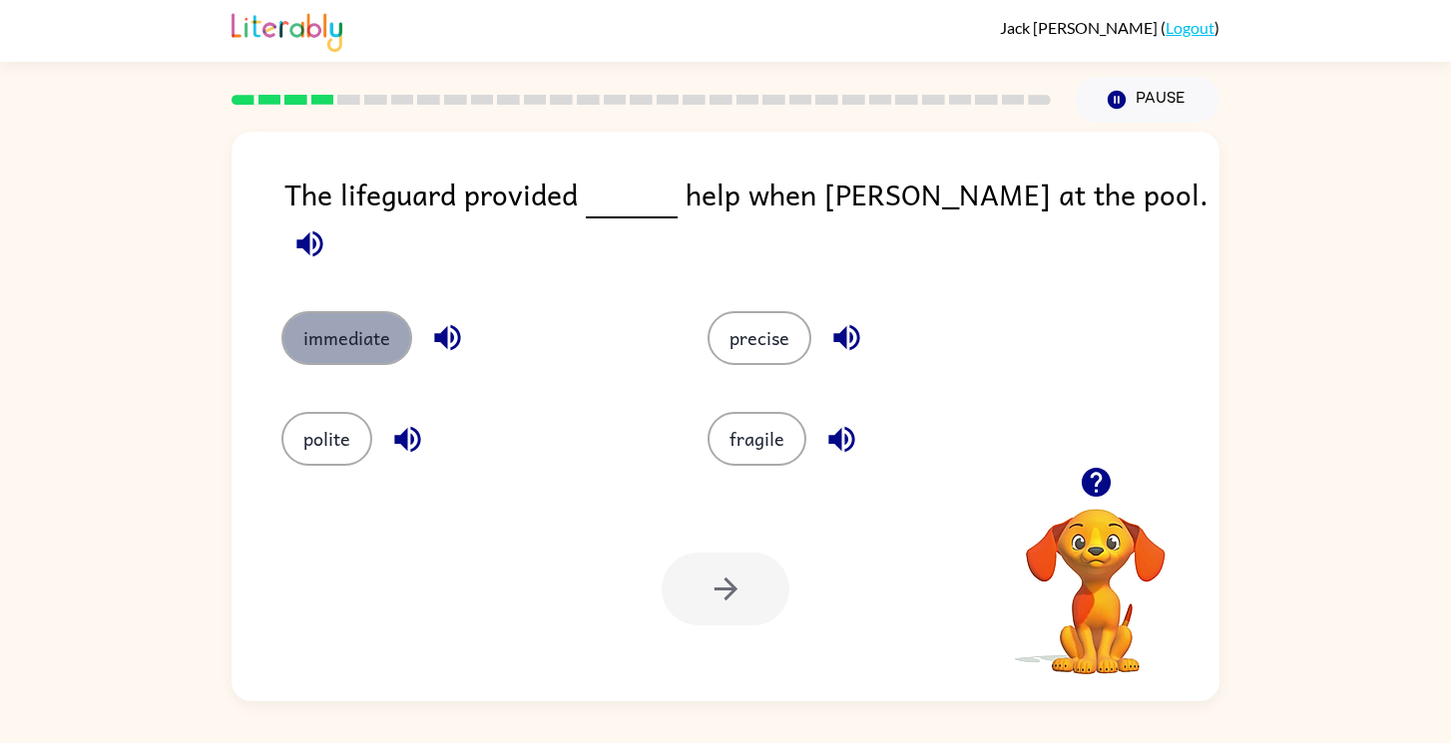
click at [308, 311] on button "immediate" at bounding box center [346, 338] width 131 height 54
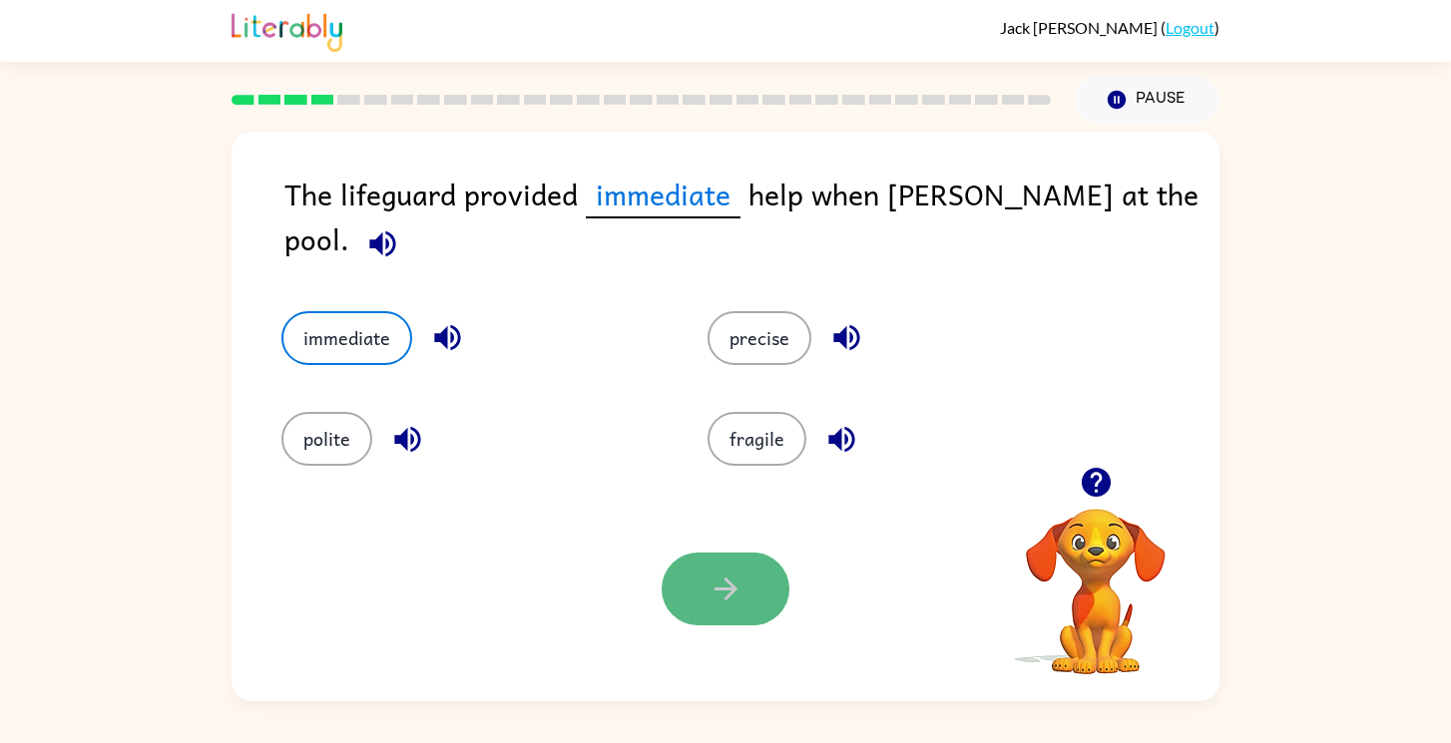
click at [734, 609] on button "button" at bounding box center [726, 589] width 128 height 73
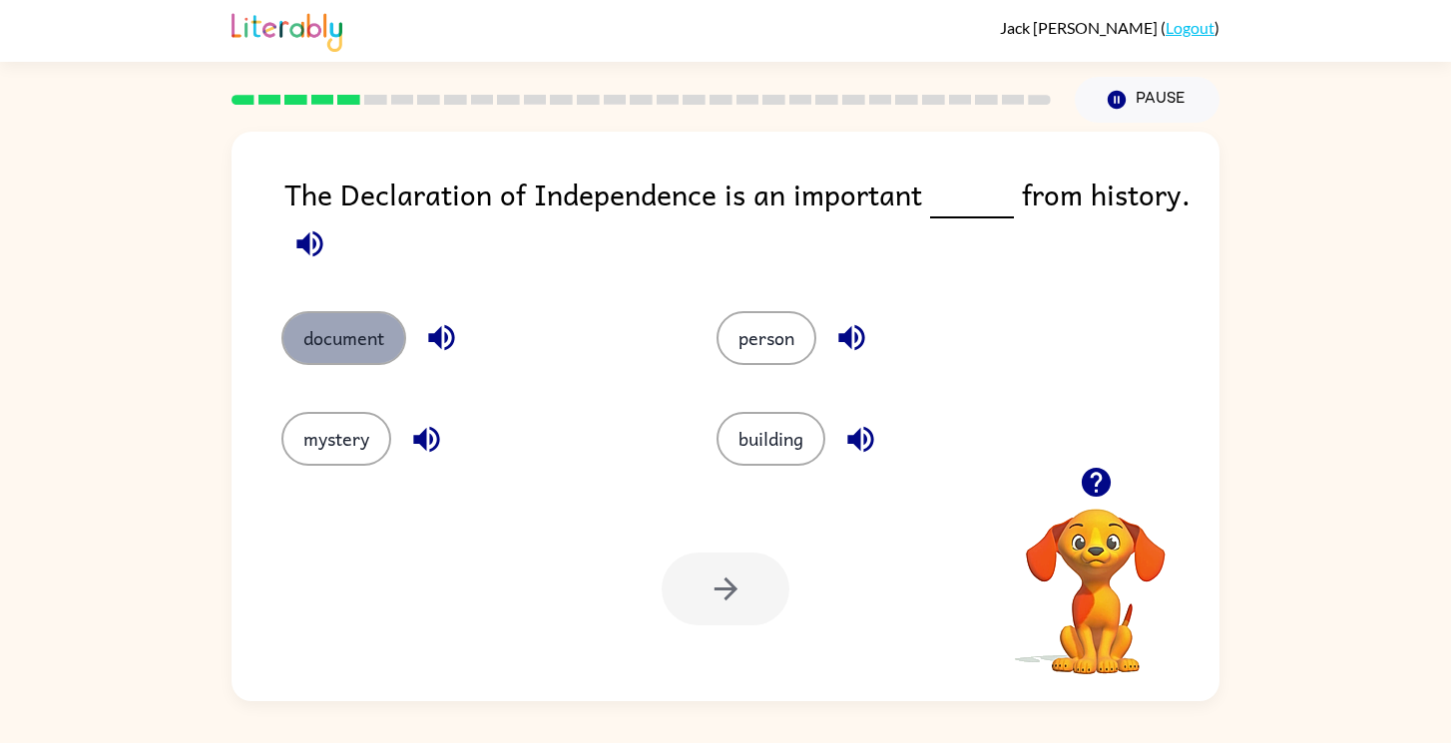
click at [331, 352] on button "document" at bounding box center [343, 338] width 125 height 54
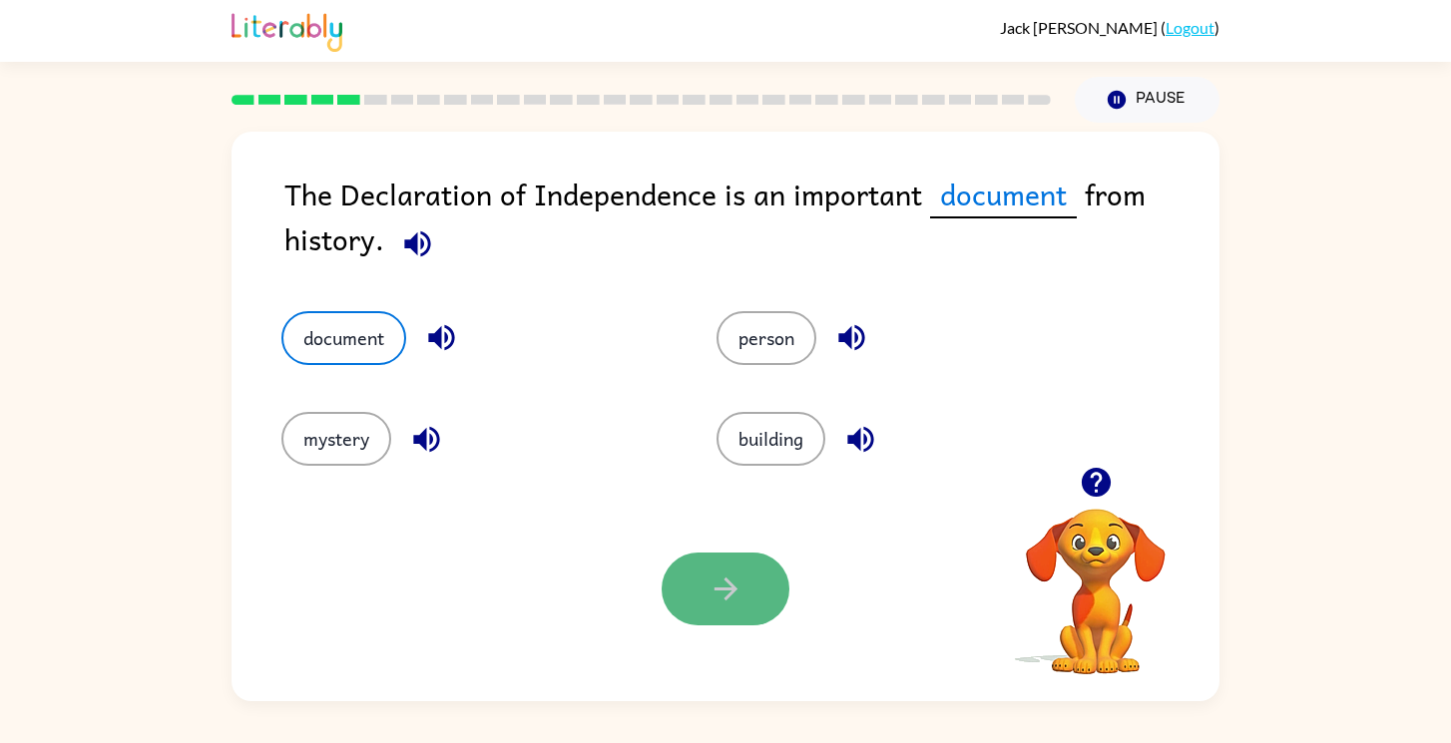
click at [706, 607] on button "button" at bounding box center [726, 589] width 128 height 73
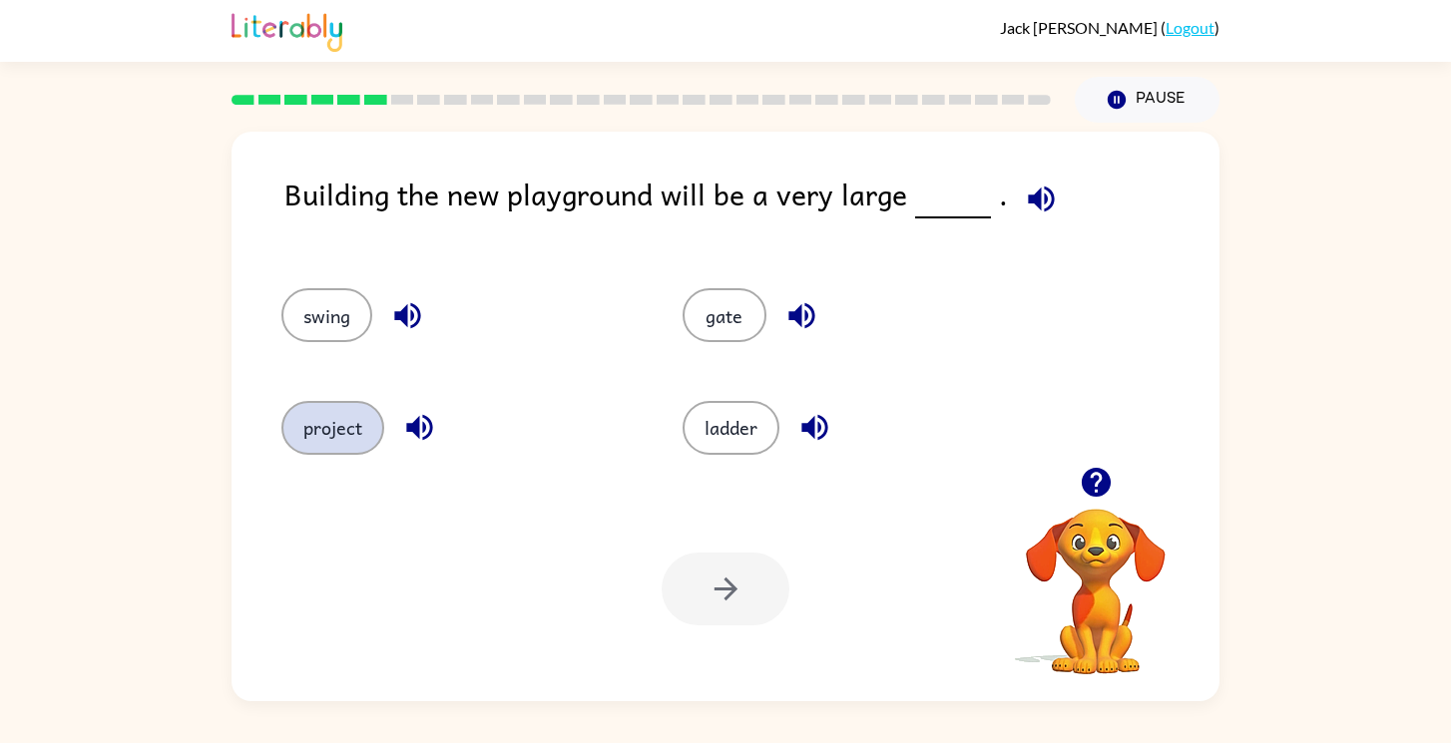
click at [341, 433] on button "project" at bounding box center [332, 428] width 103 height 54
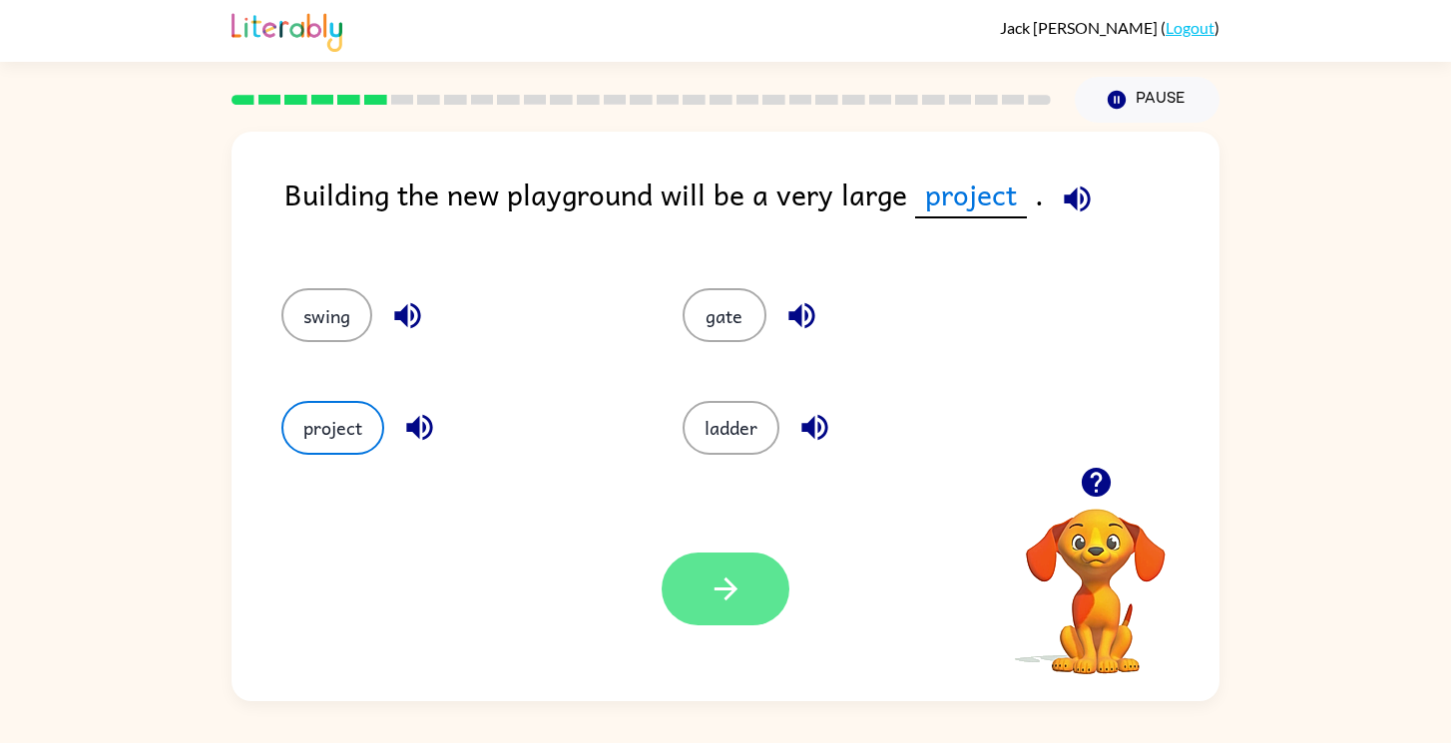
click at [704, 602] on button "button" at bounding box center [726, 589] width 128 height 73
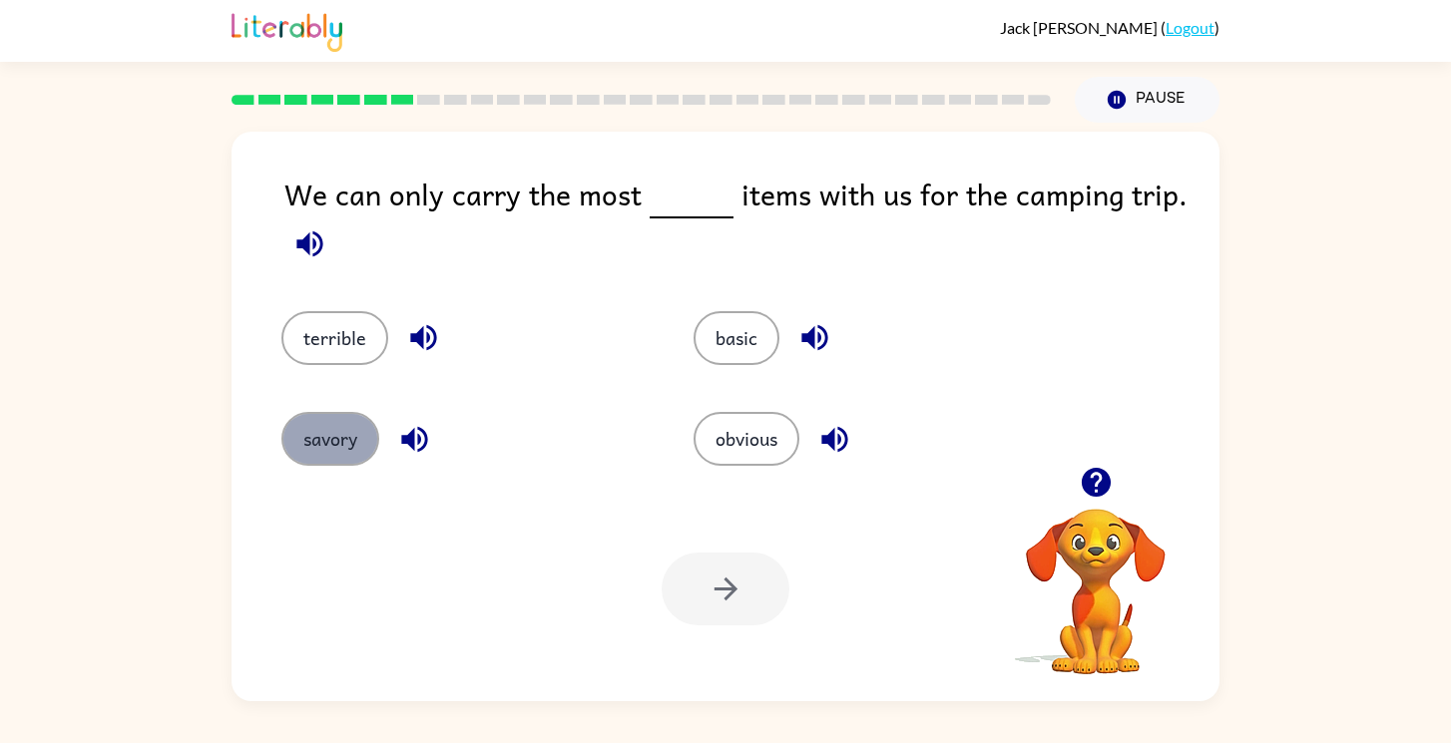
click at [331, 449] on button "savory" at bounding box center [330, 439] width 98 height 54
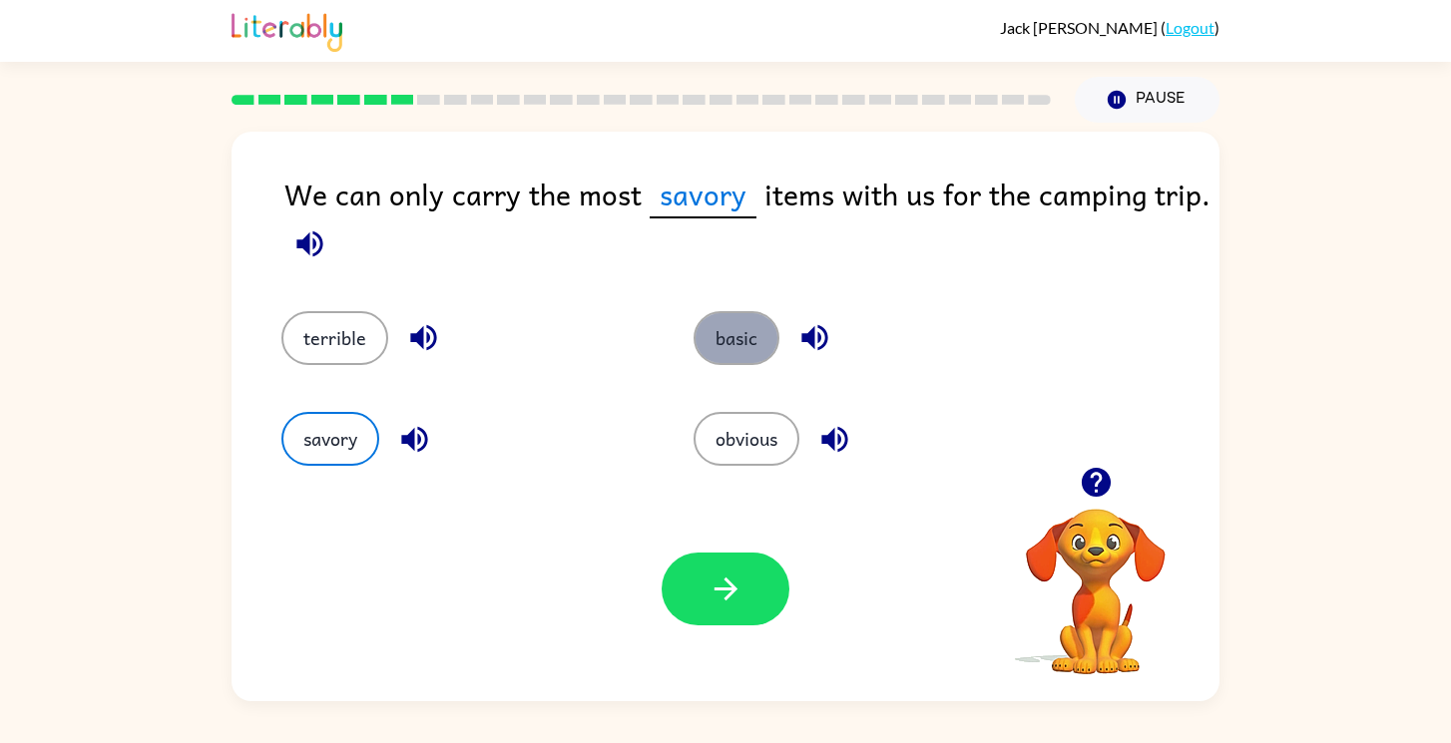
click at [723, 339] on button "basic" at bounding box center [737, 338] width 86 height 54
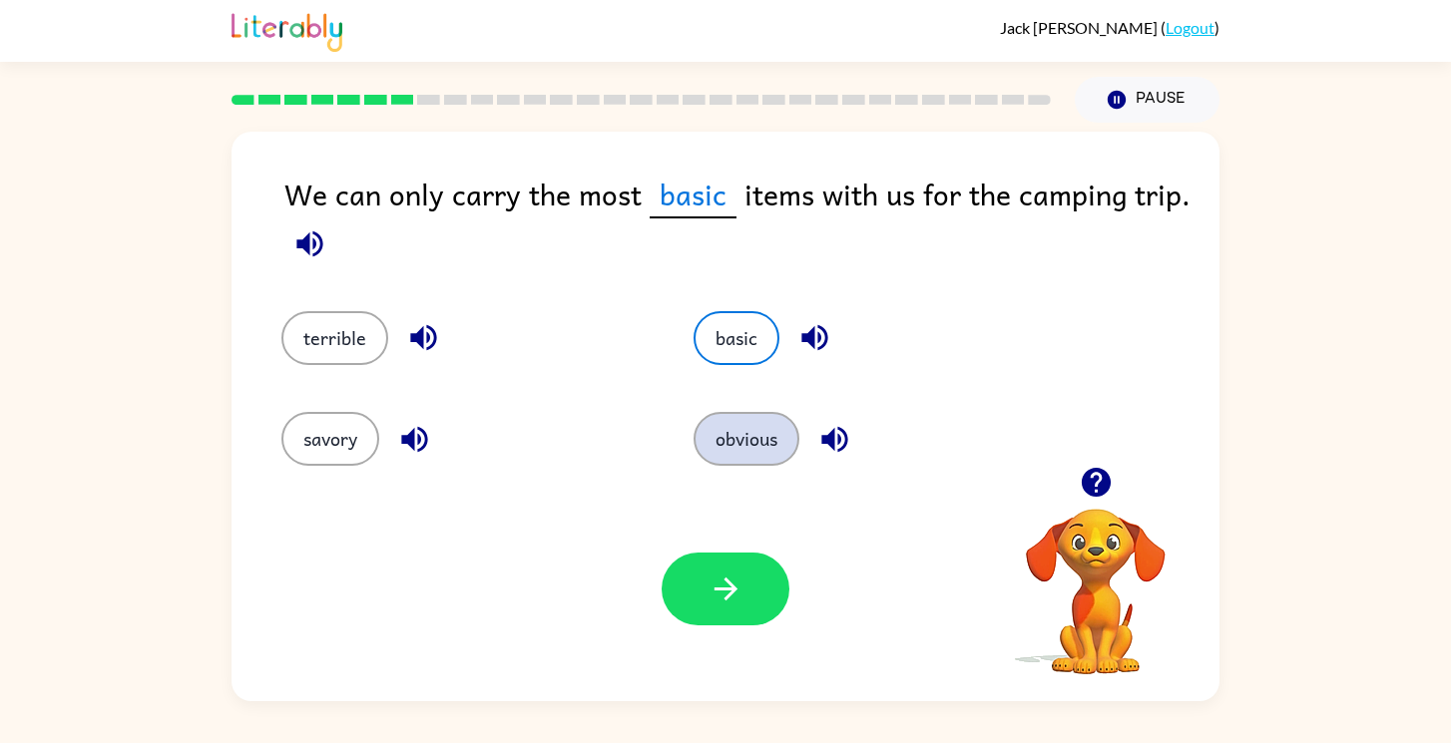
click at [741, 442] on button "obvious" at bounding box center [747, 439] width 106 height 54
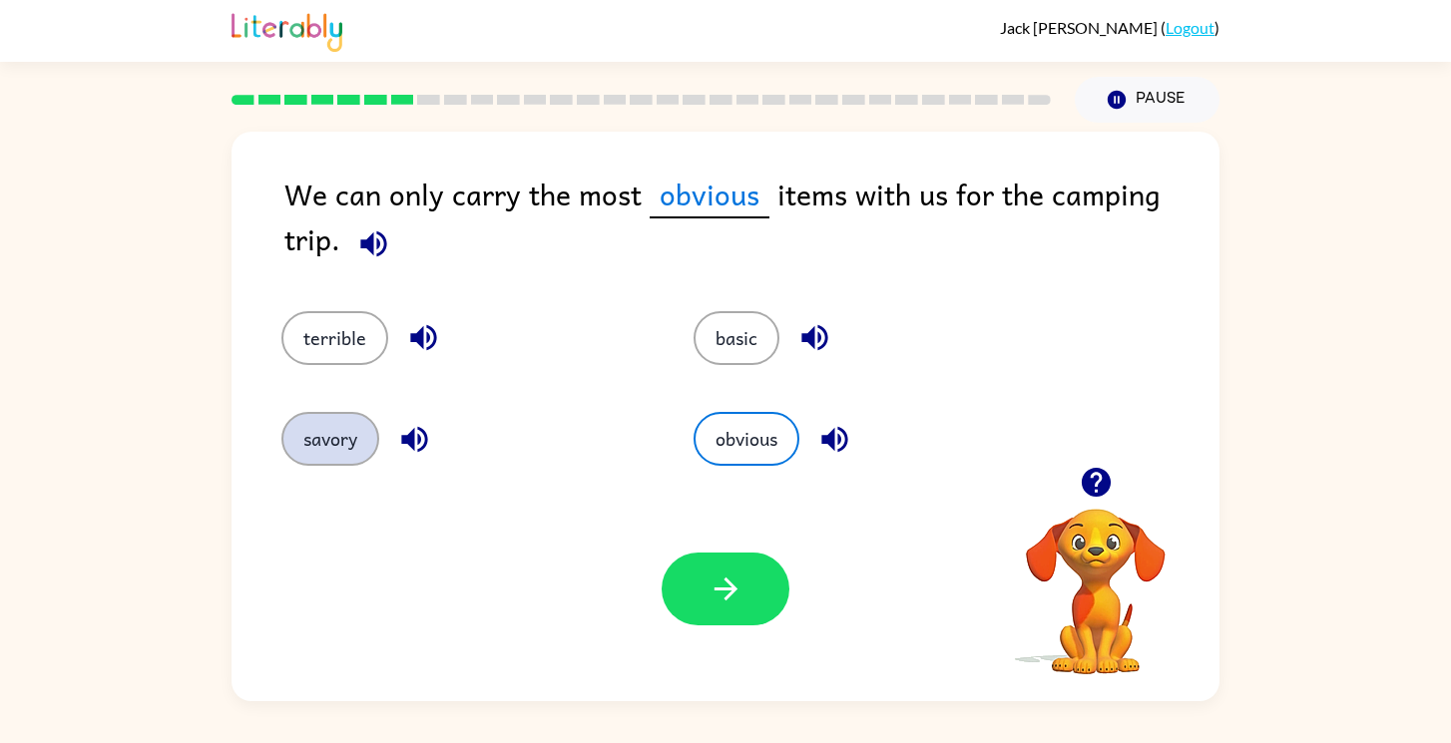
click at [297, 418] on button "savory" at bounding box center [330, 439] width 98 height 54
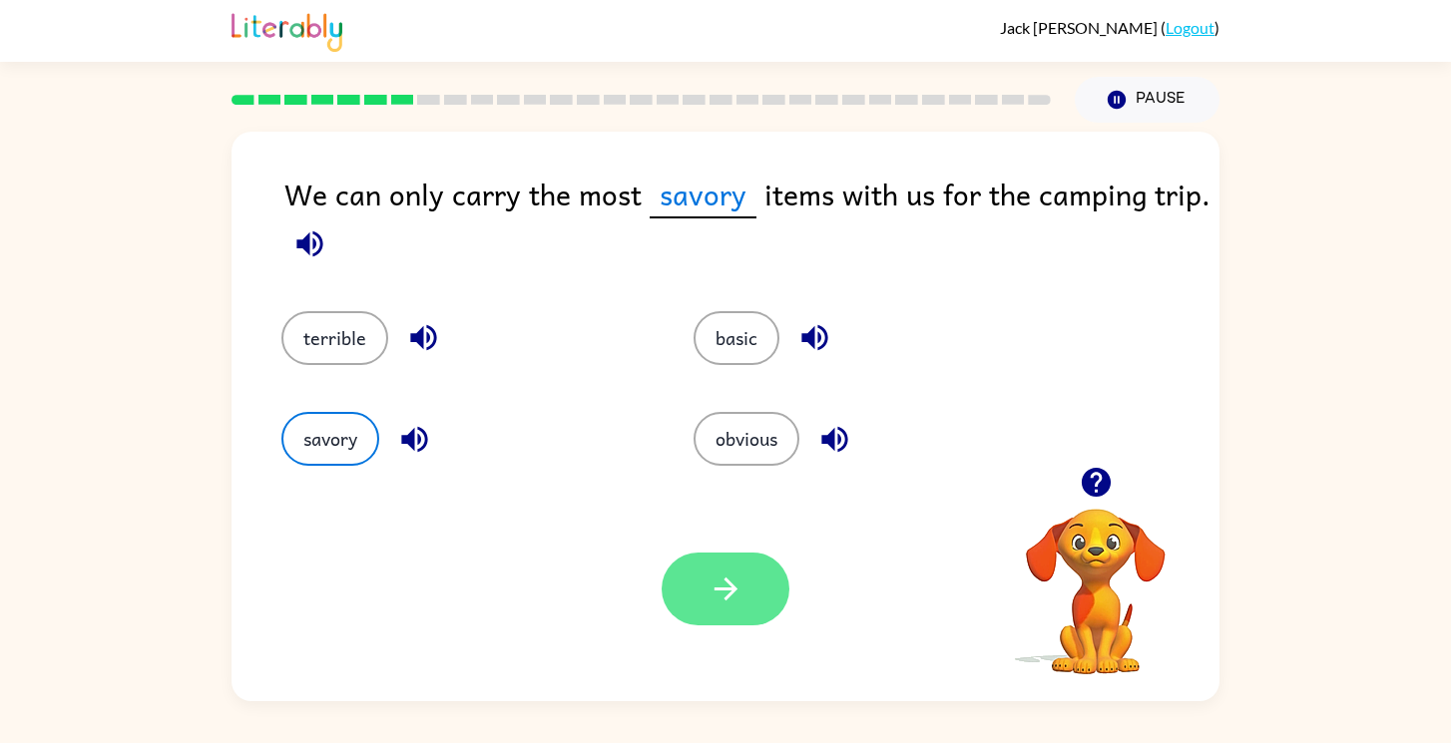
click at [726, 565] on button "button" at bounding box center [726, 589] width 128 height 73
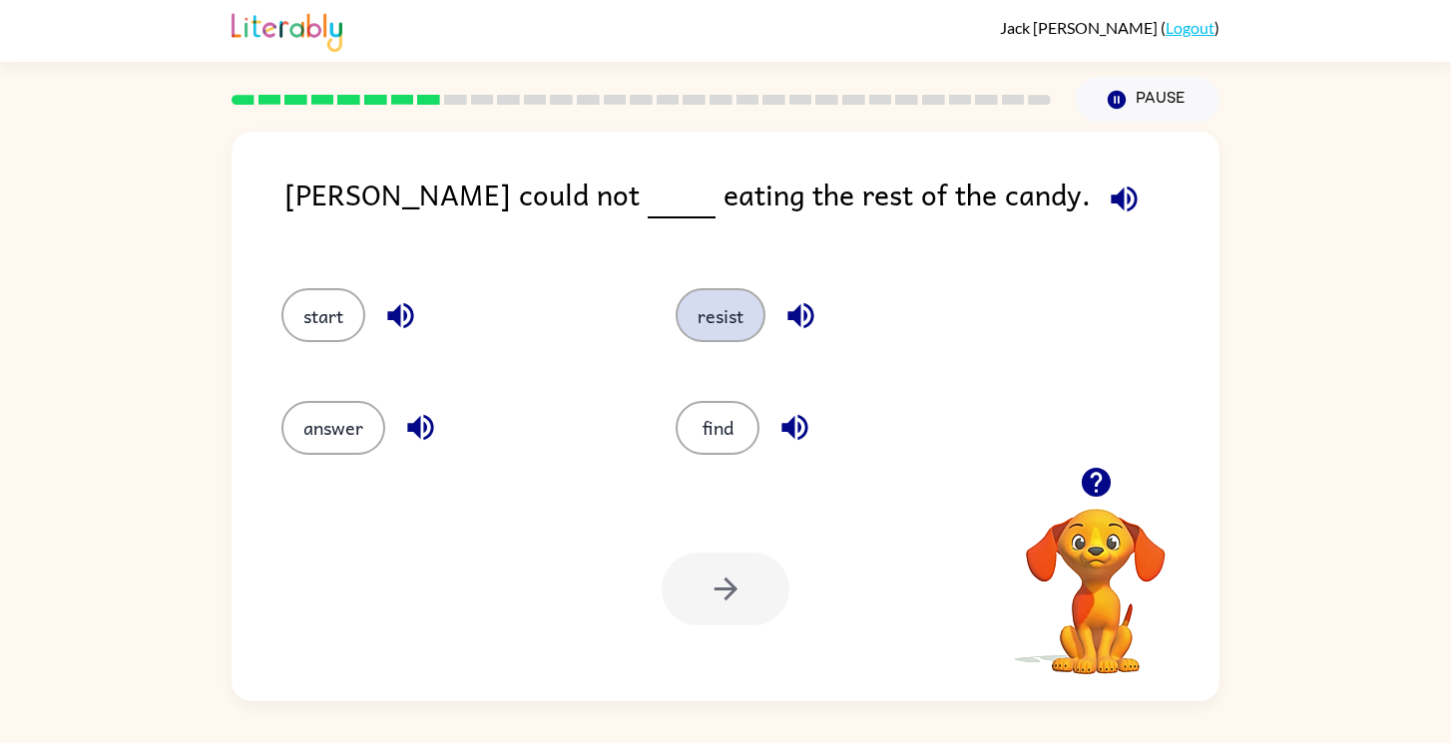
click at [731, 324] on button "resist" at bounding box center [721, 315] width 90 height 54
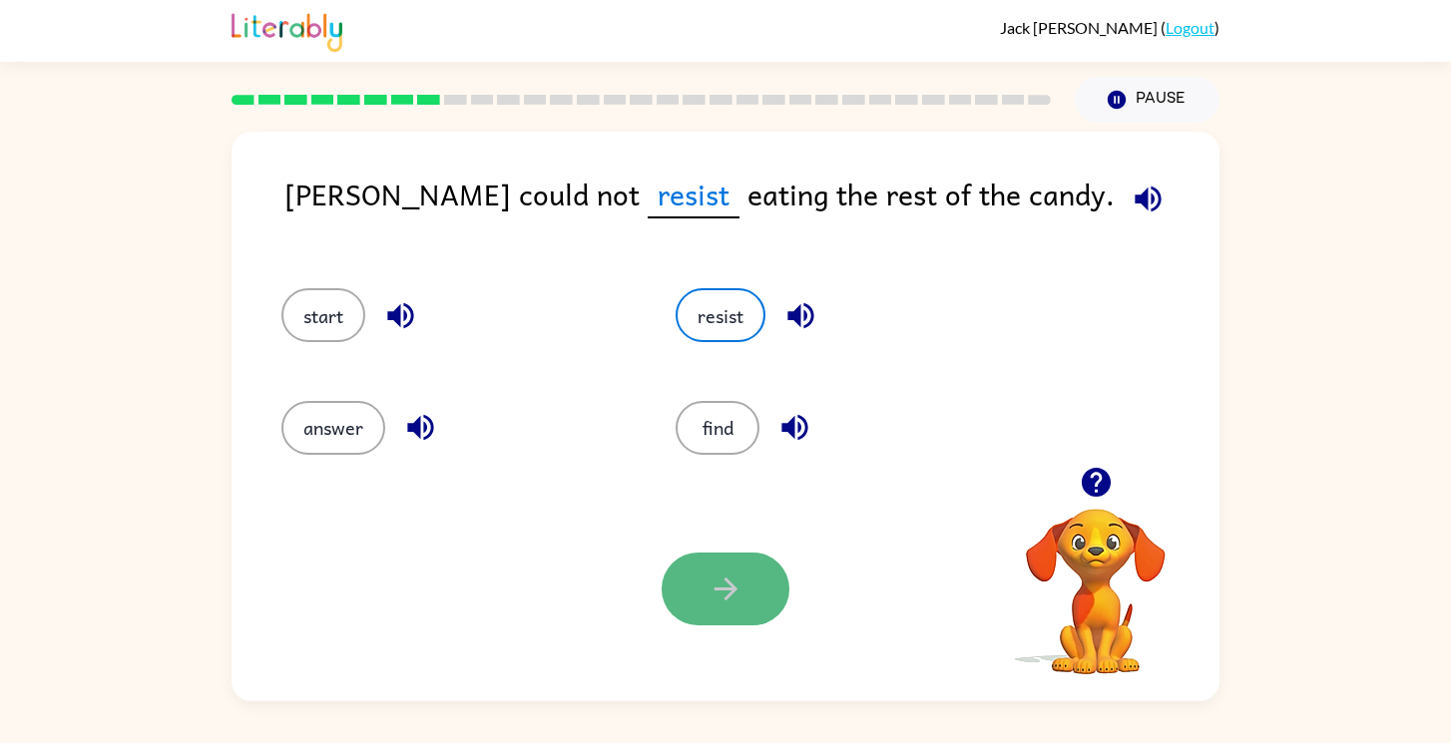
click at [713, 600] on icon "button" at bounding box center [726, 589] width 35 height 35
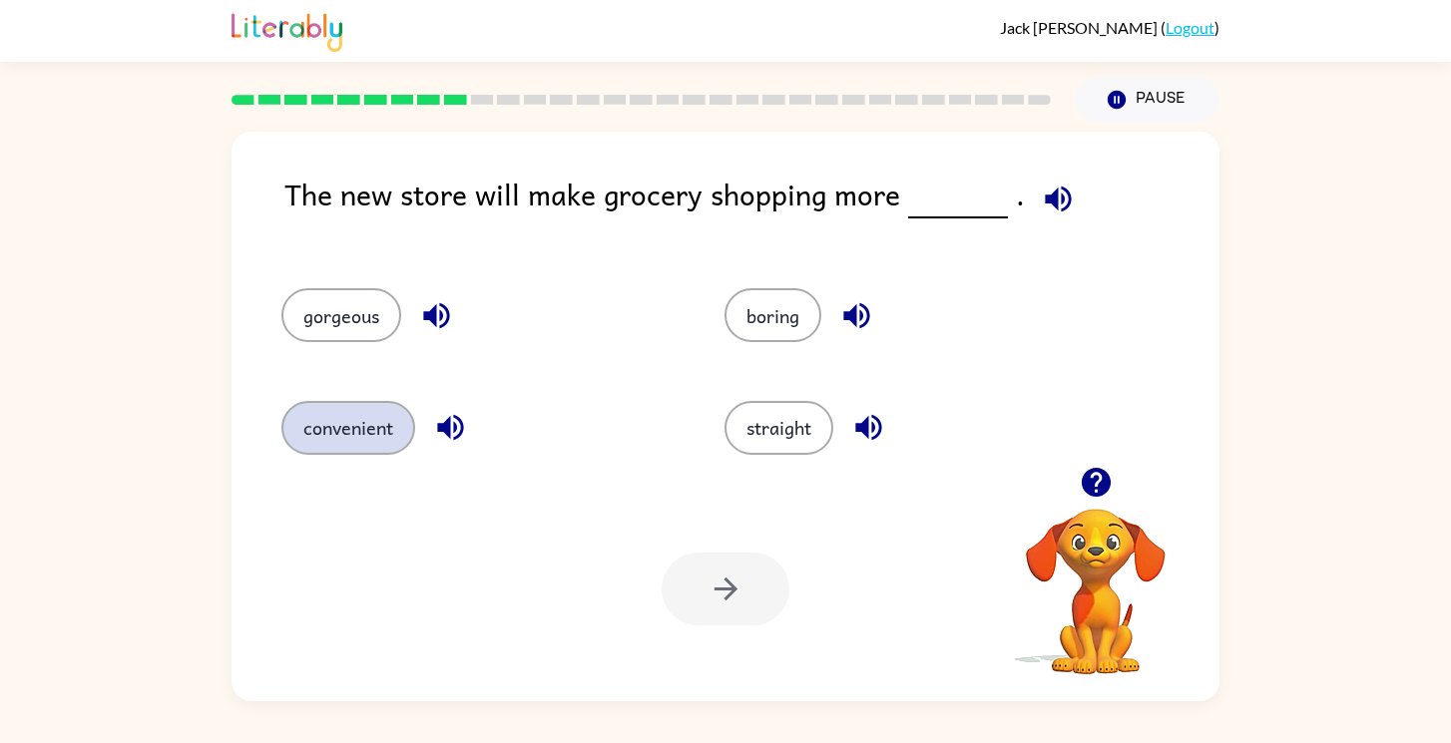
click at [325, 454] on button "convenient" at bounding box center [348, 428] width 134 height 54
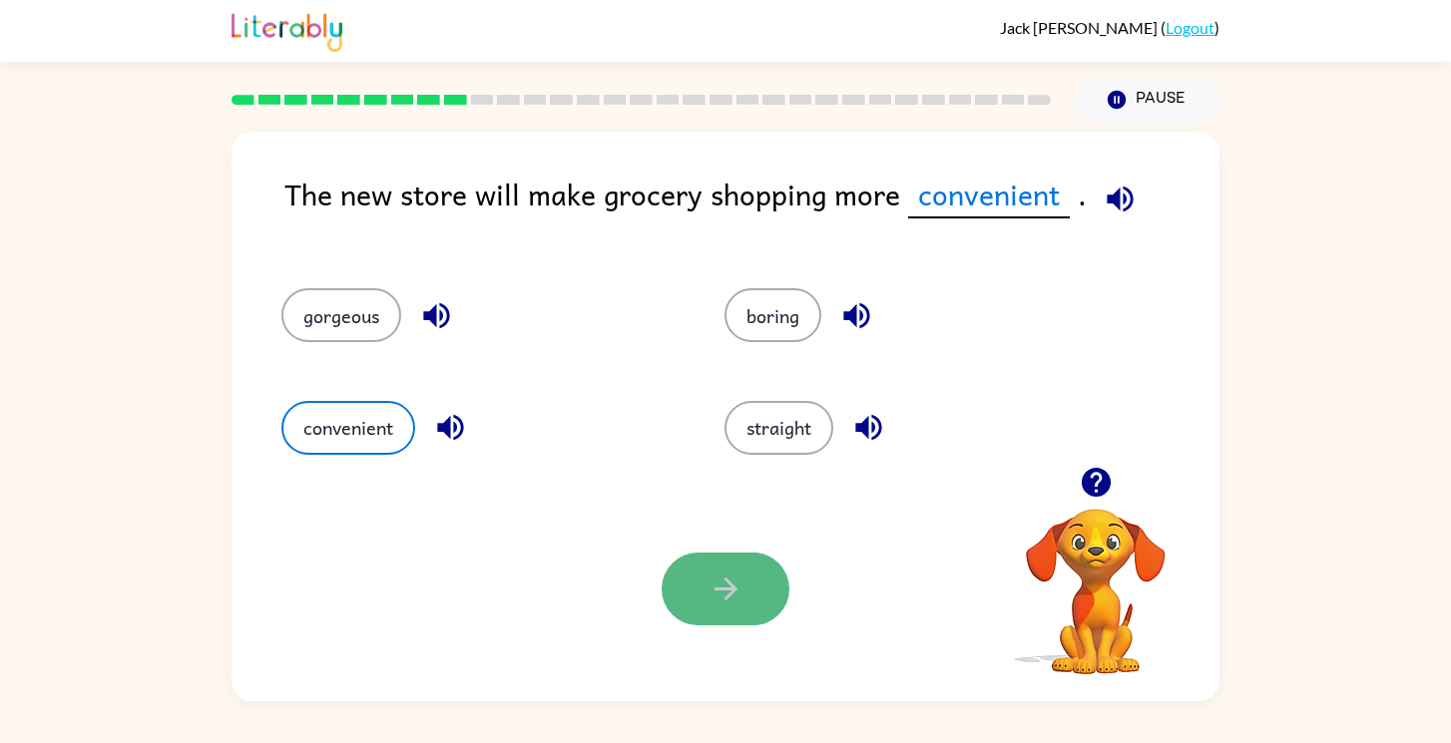
click at [767, 589] on button "button" at bounding box center [726, 589] width 128 height 73
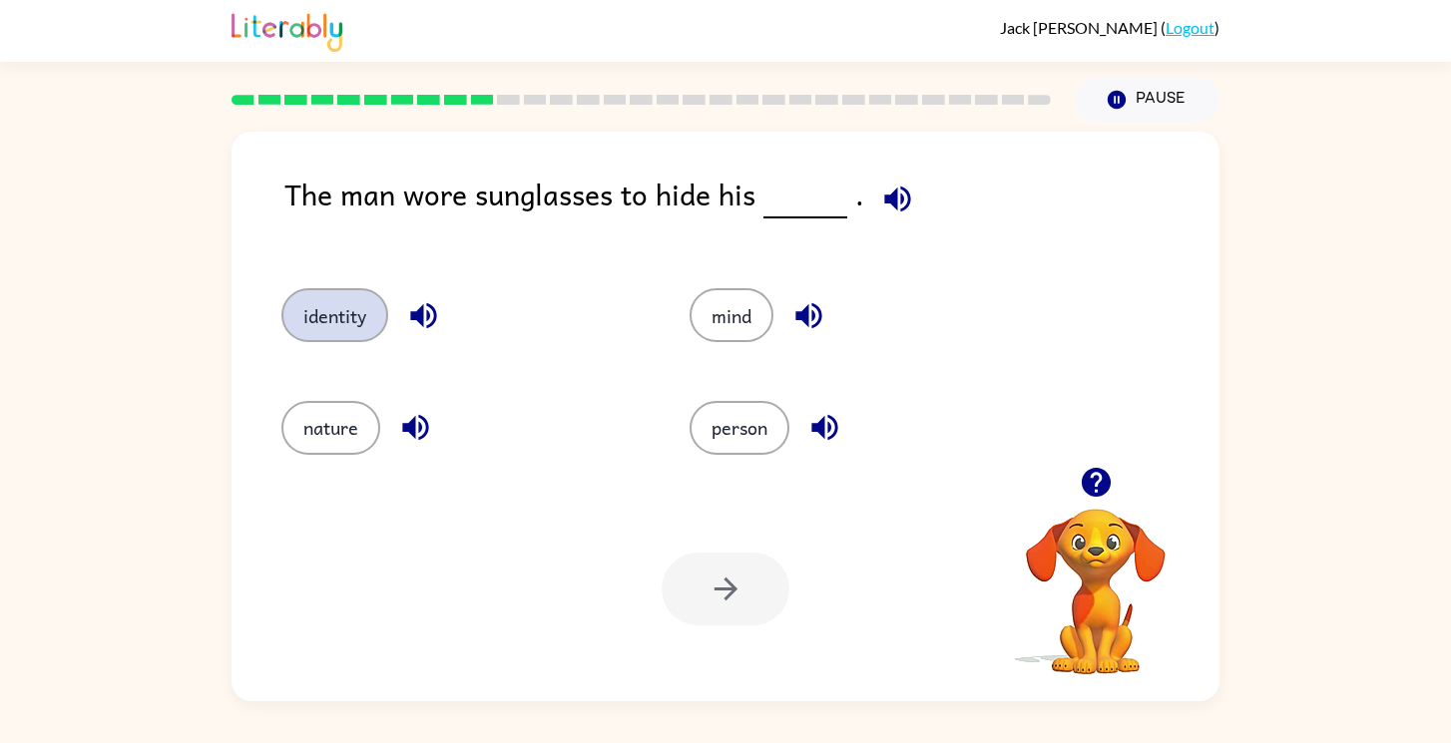
click at [302, 321] on button "identity" at bounding box center [334, 315] width 107 height 54
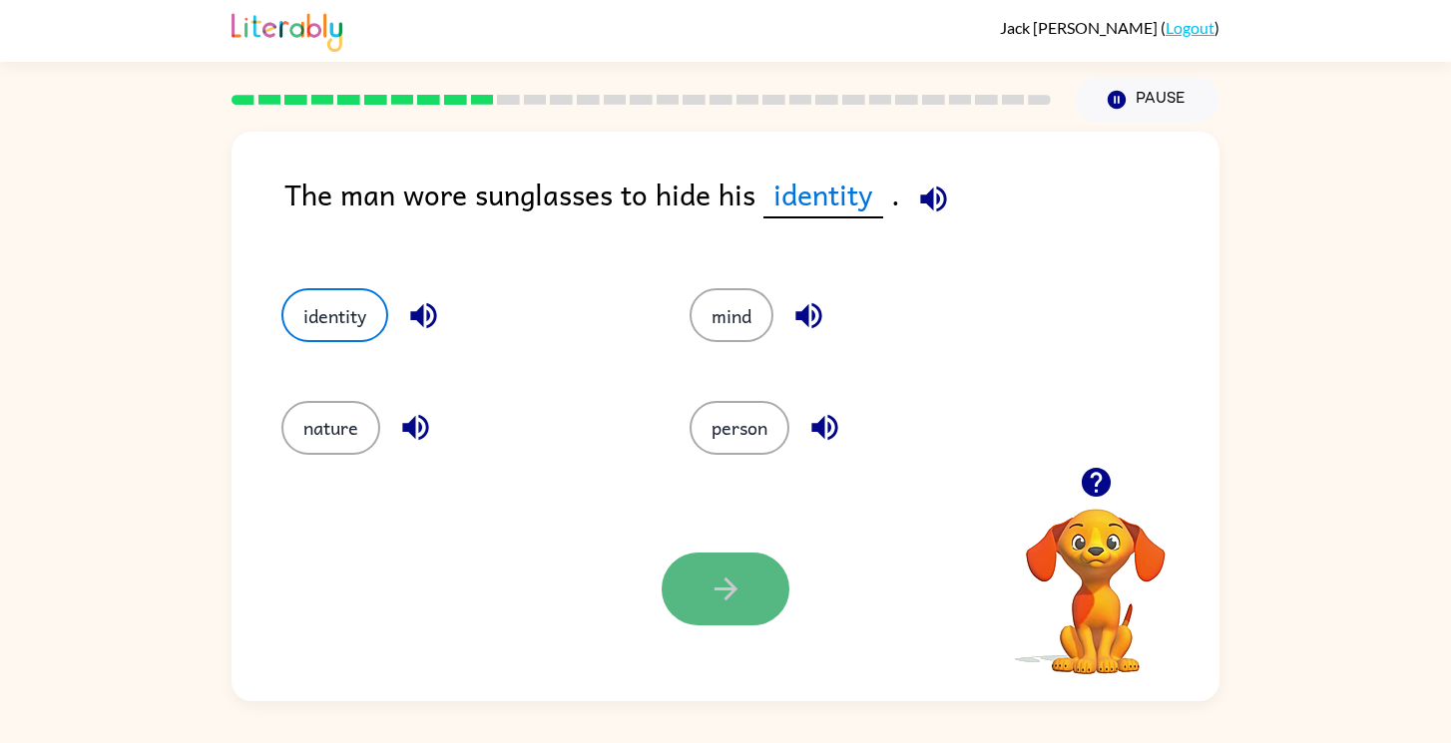
click at [722, 613] on button "button" at bounding box center [726, 589] width 128 height 73
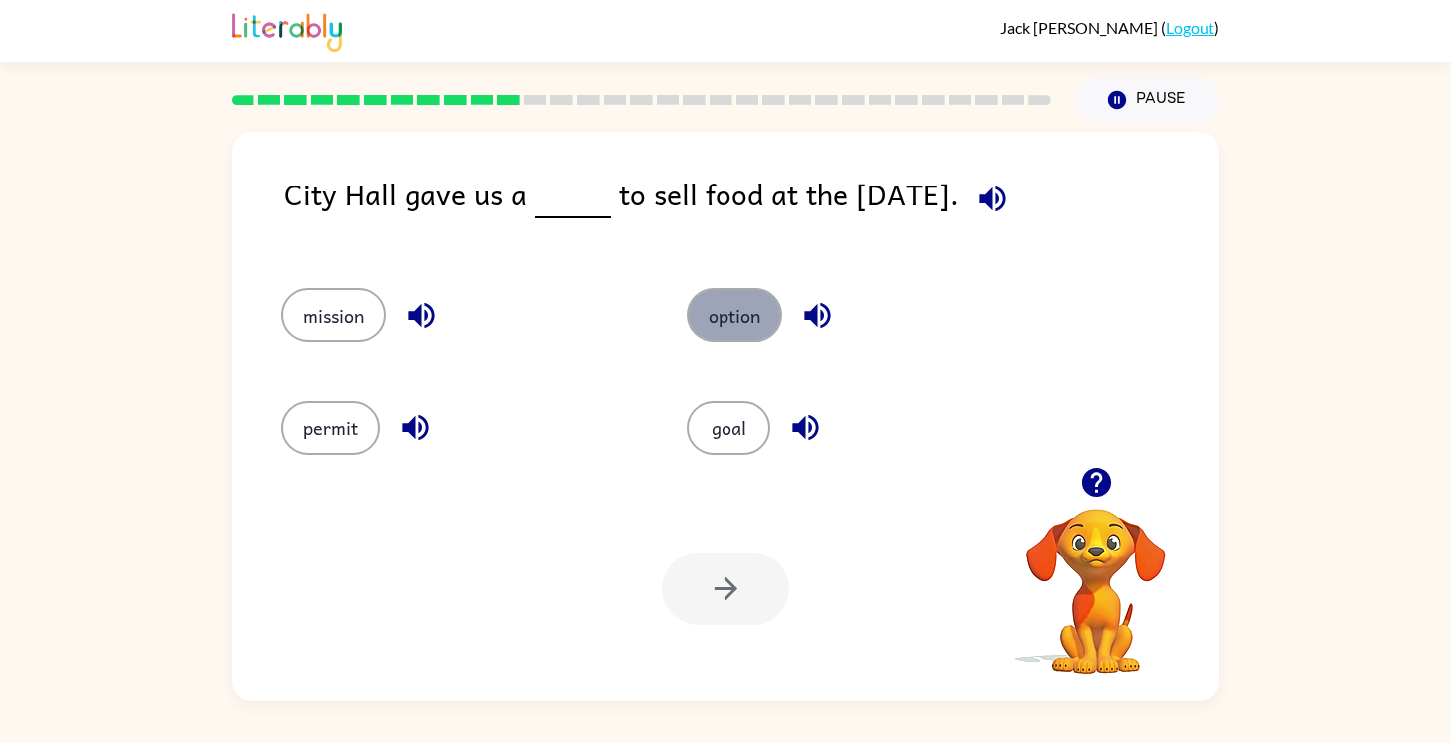
click at [708, 301] on button "option" at bounding box center [735, 315] width 96 height 54
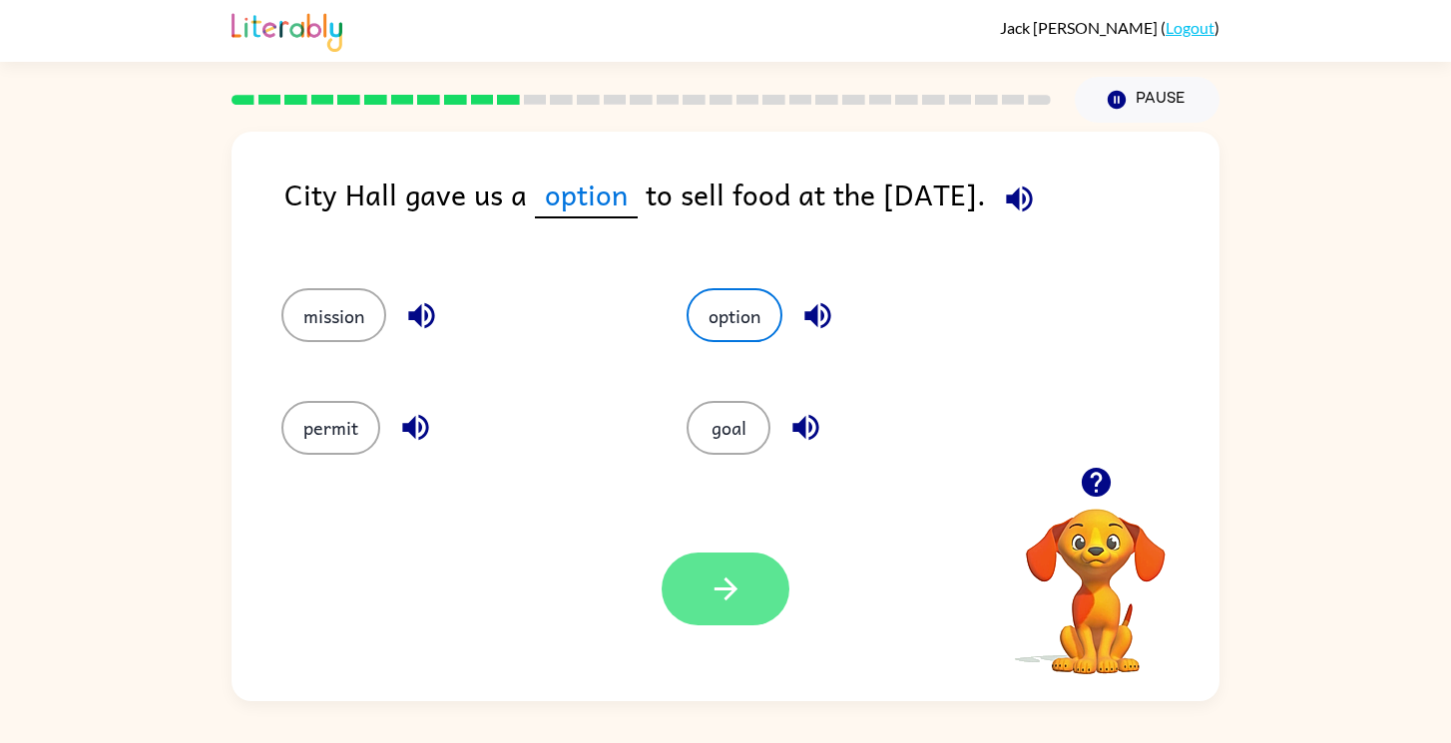
click at [662, 593] on button "button" at bounding box center [726, 589] width 128 height 73
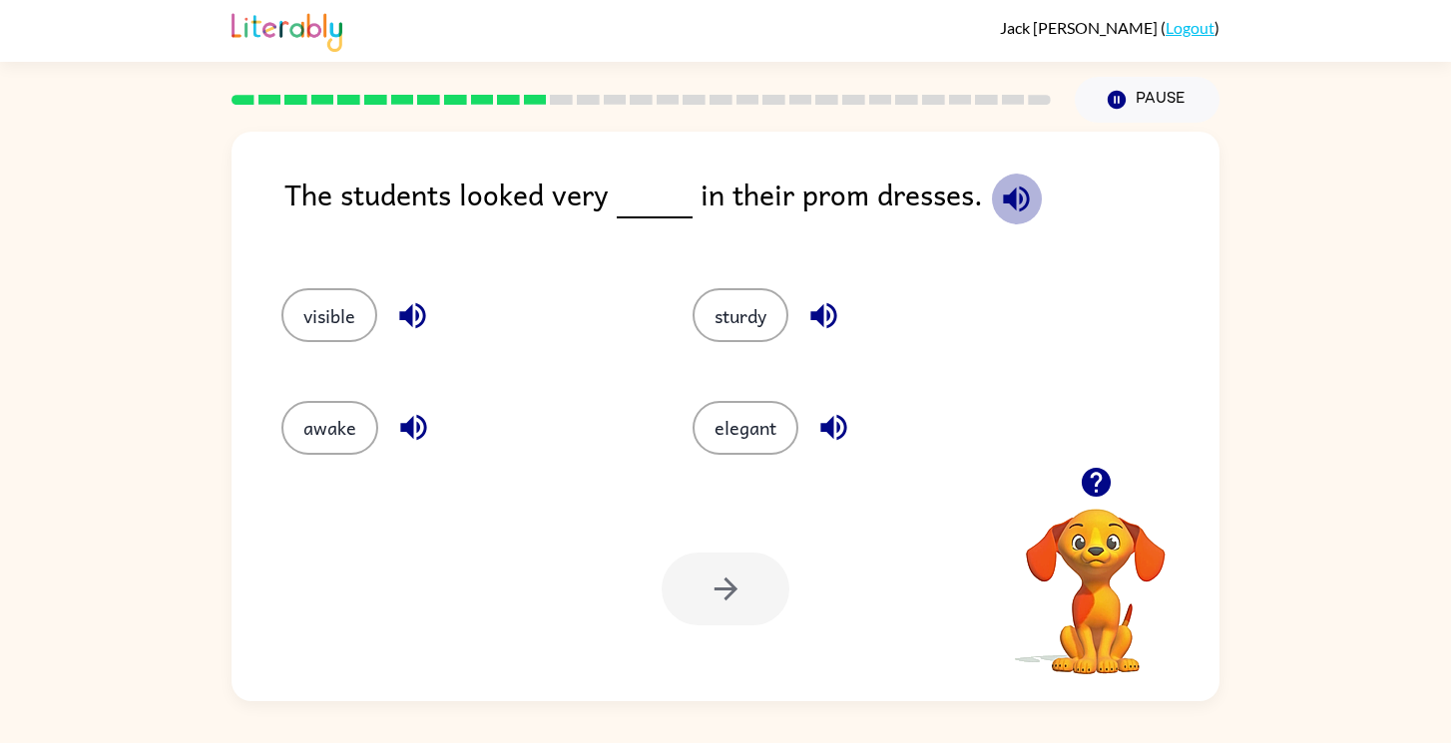
click at [1009, 190] on icon "button" at bounding box center [1016, 199] width 26 height 26
click at [332, 322] on button "visible" at bounding box center [329, 315] width 96 height 54
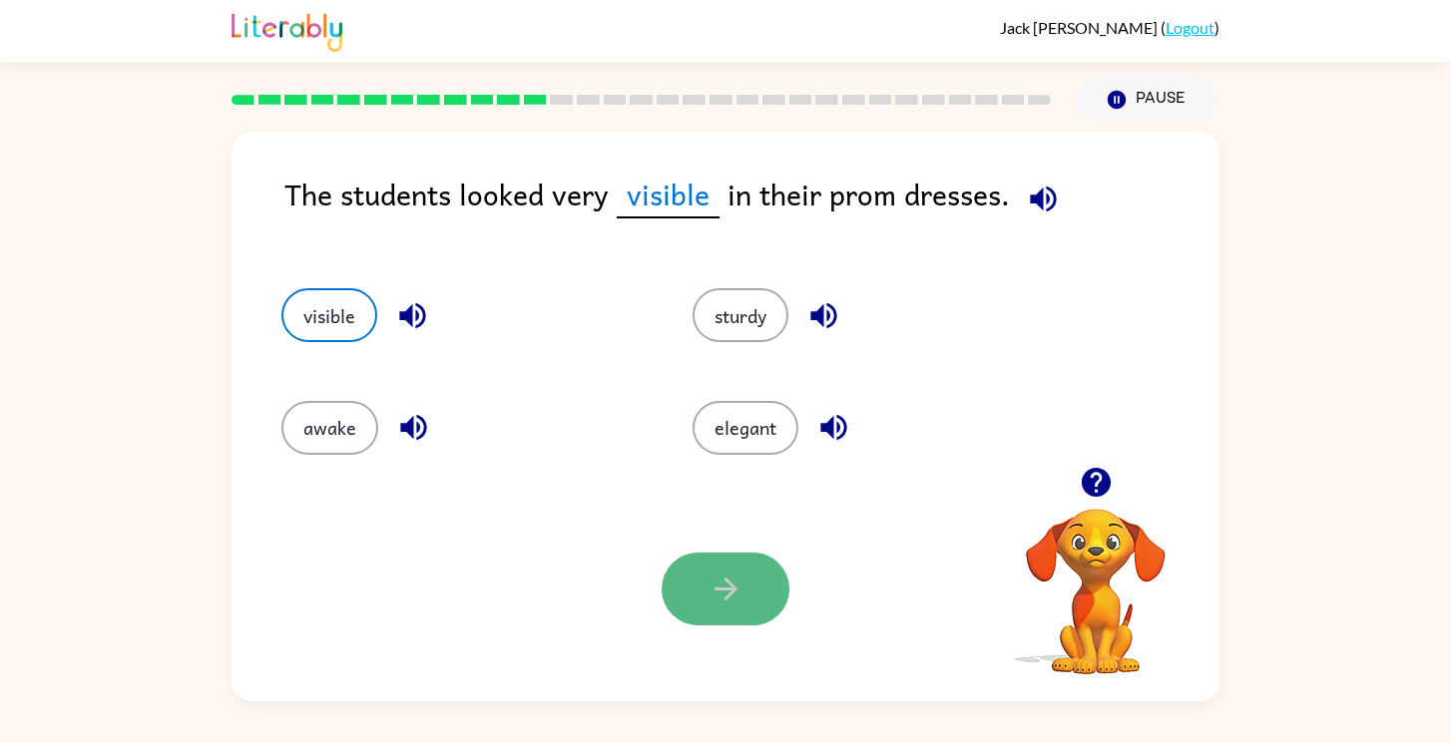
click at [726, 579] on icon "button" at bounding box center [725, 589] width 23 height 23
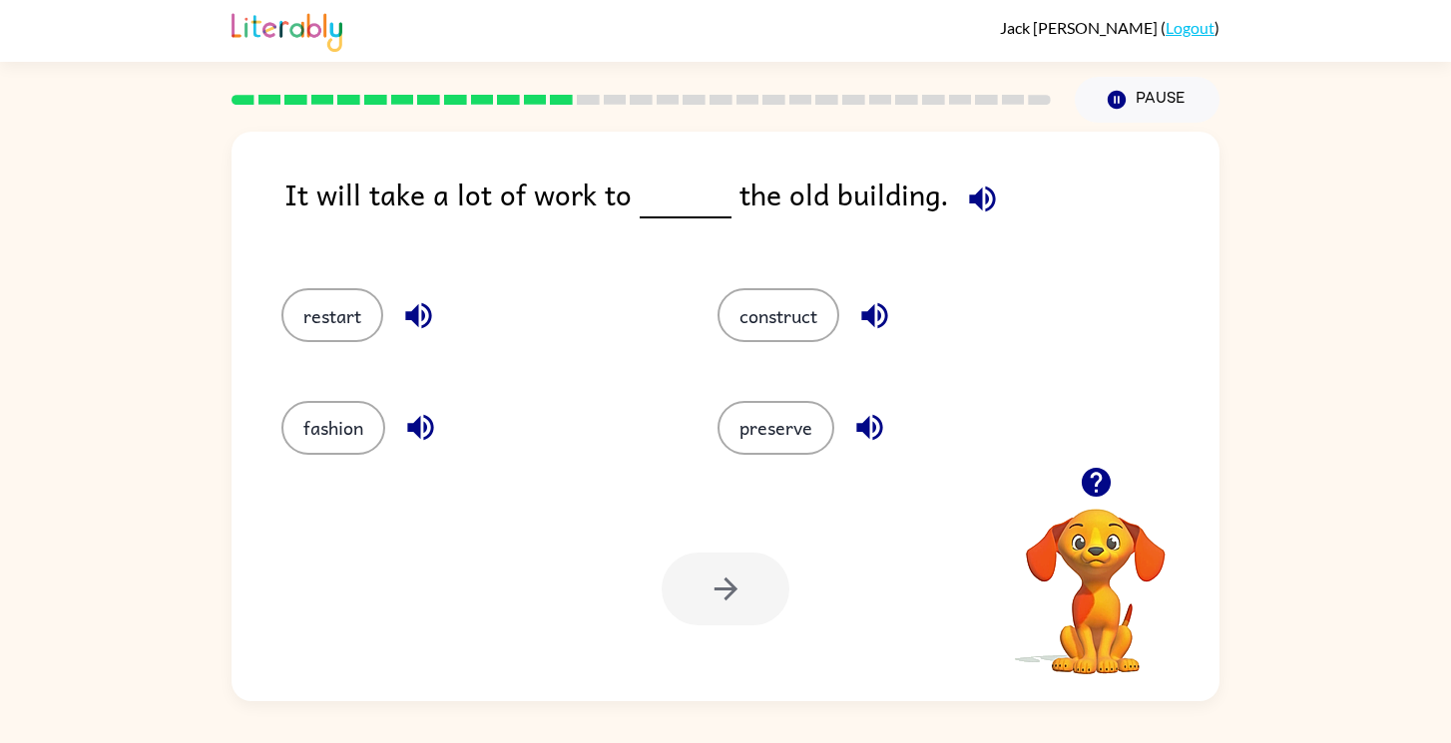
click at [974, 192] on icon "button" at bounding box center [982, 199] width 35 height 35
click at [731, 314] on button "construct" at bounding box center [779, 315] width 122 height 54
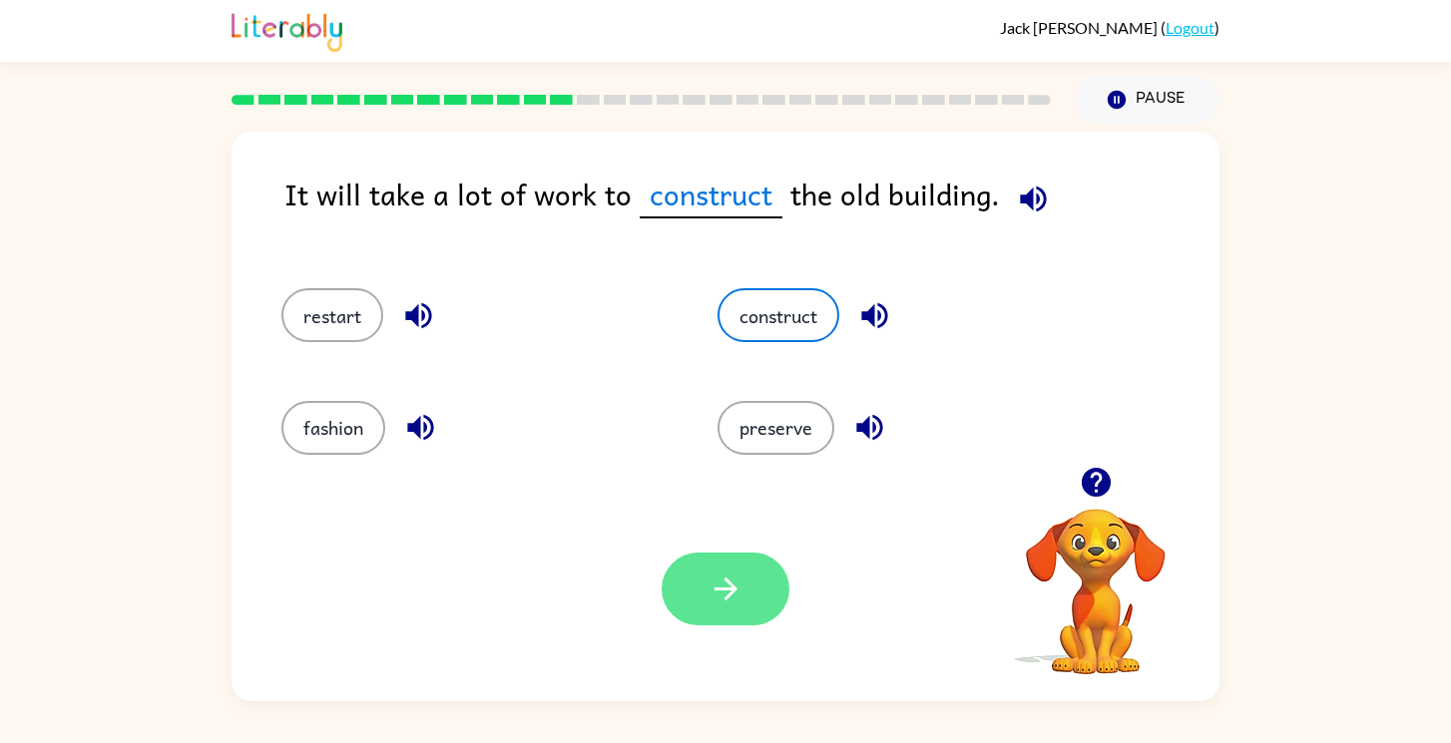
click at [683, 598] on button "button" at bounding box center [726, 589] width 128 height 73
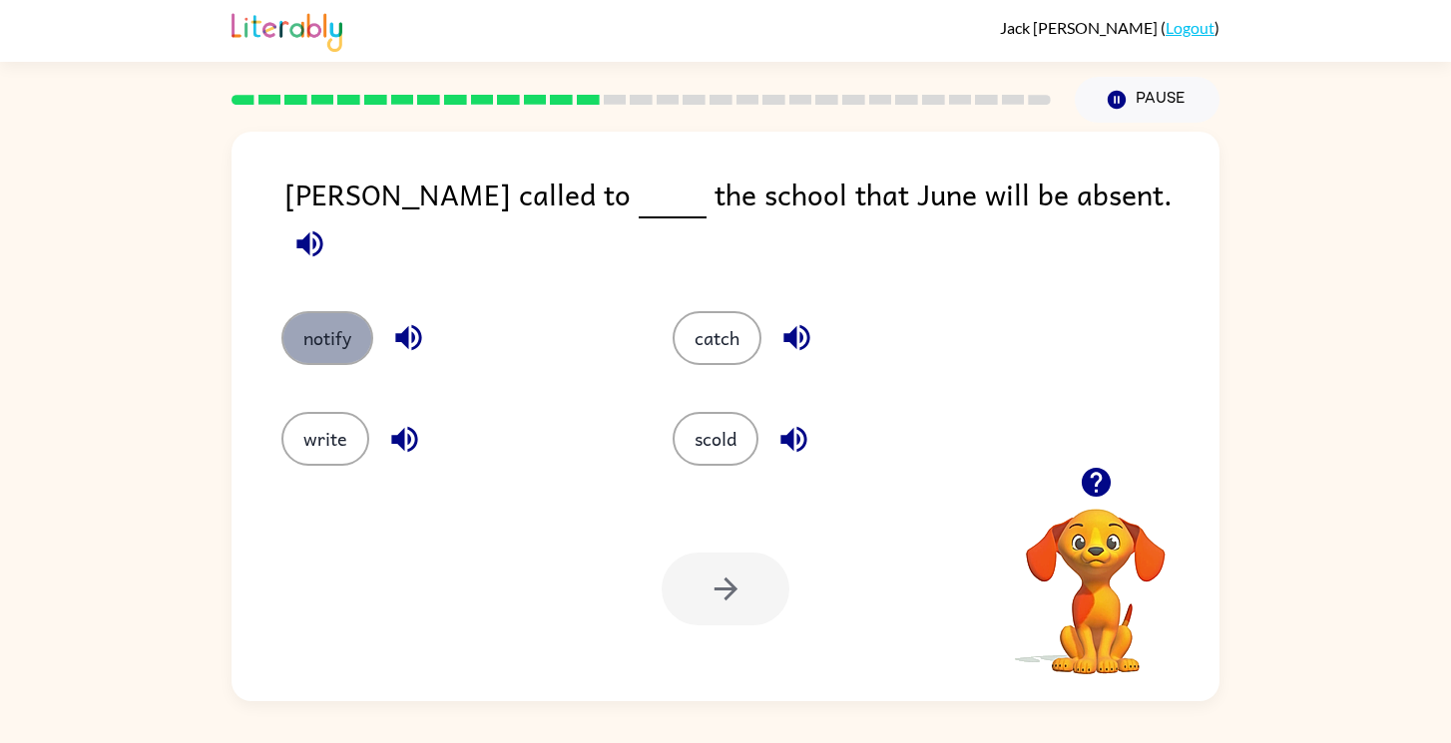
click at [346, 312] on button "notify" at bounding box center [327, 338] width 92 height 54
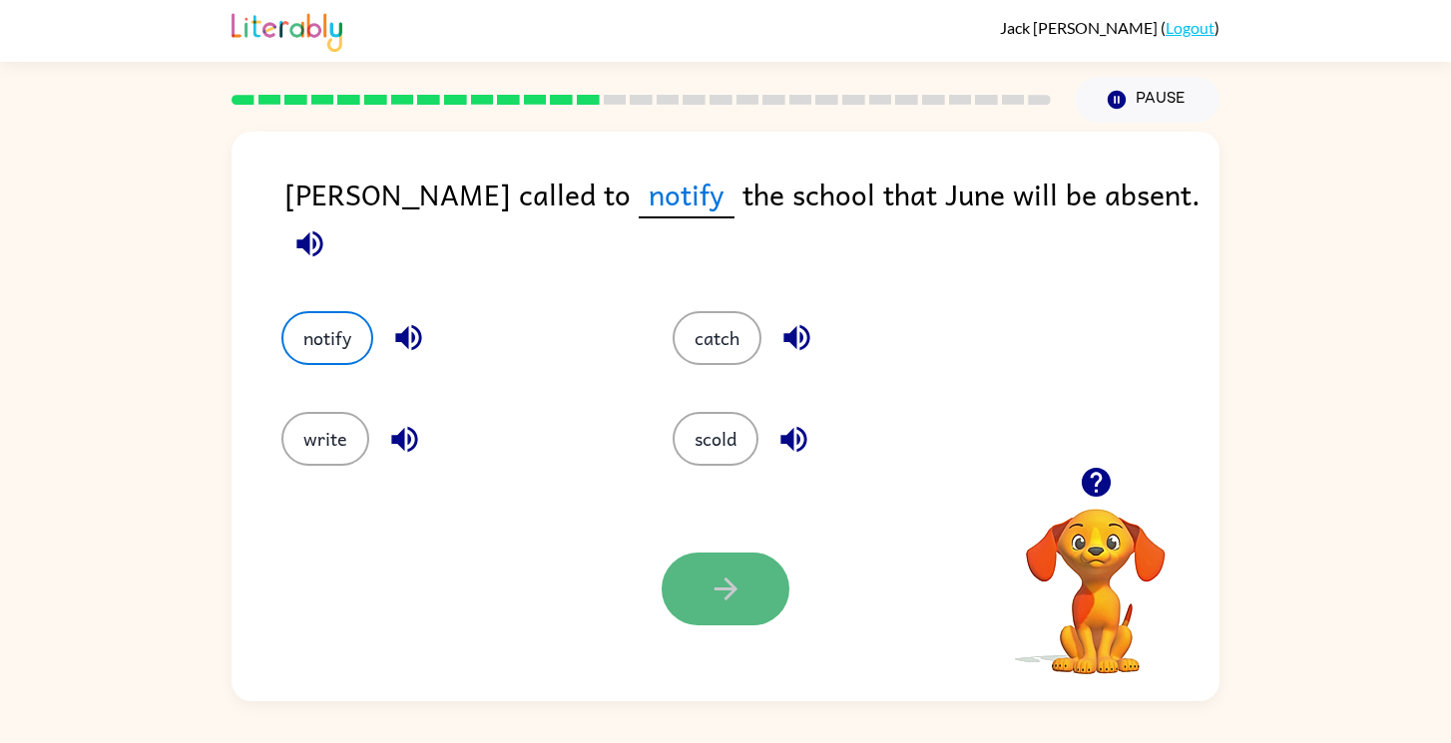
click at [705, 600] on button "button" at bounding box center [726, 589] width 128 height 73
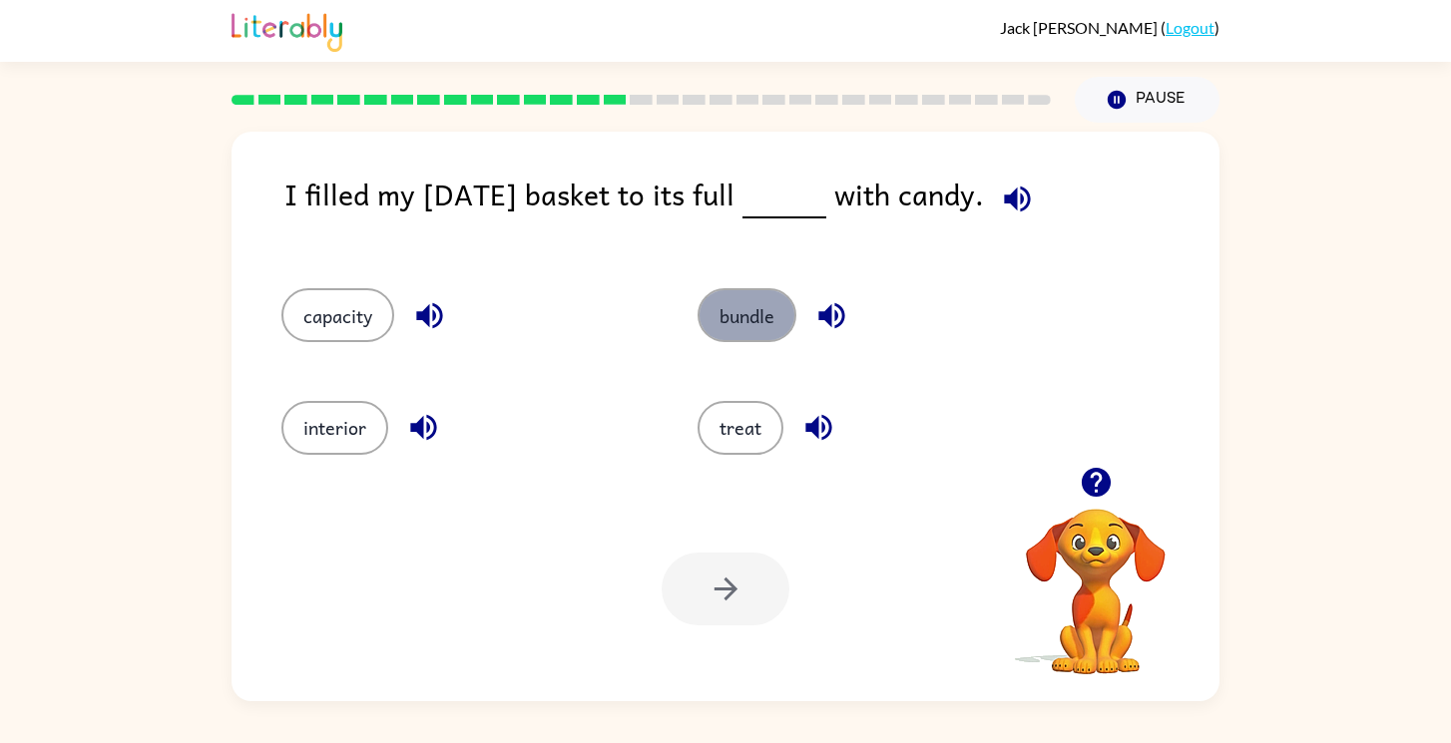
click at [714, 335] on button "bundle" at bounding box center [747, 315] width 99 height 54
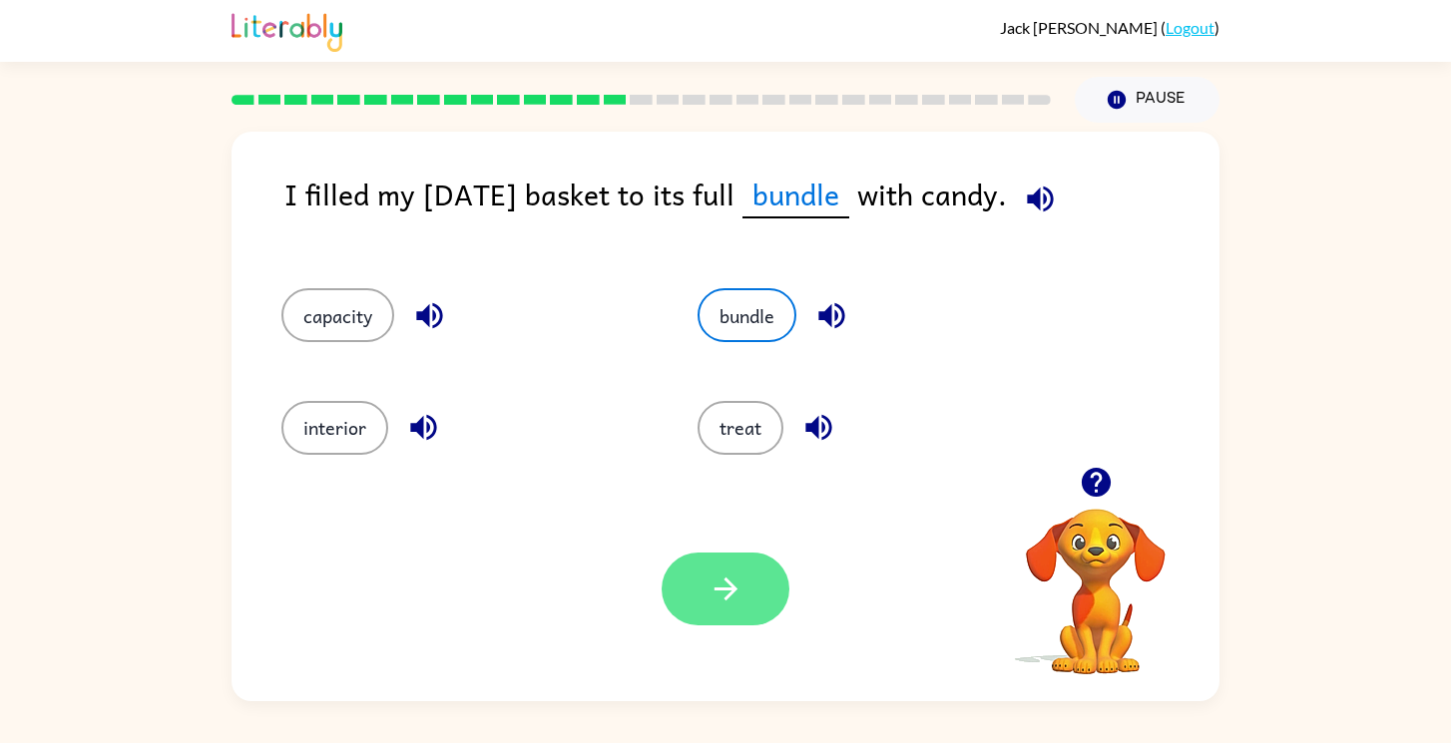
click at [704, 595] on button "button" at bounding box center [726, 589] width 128 height 73
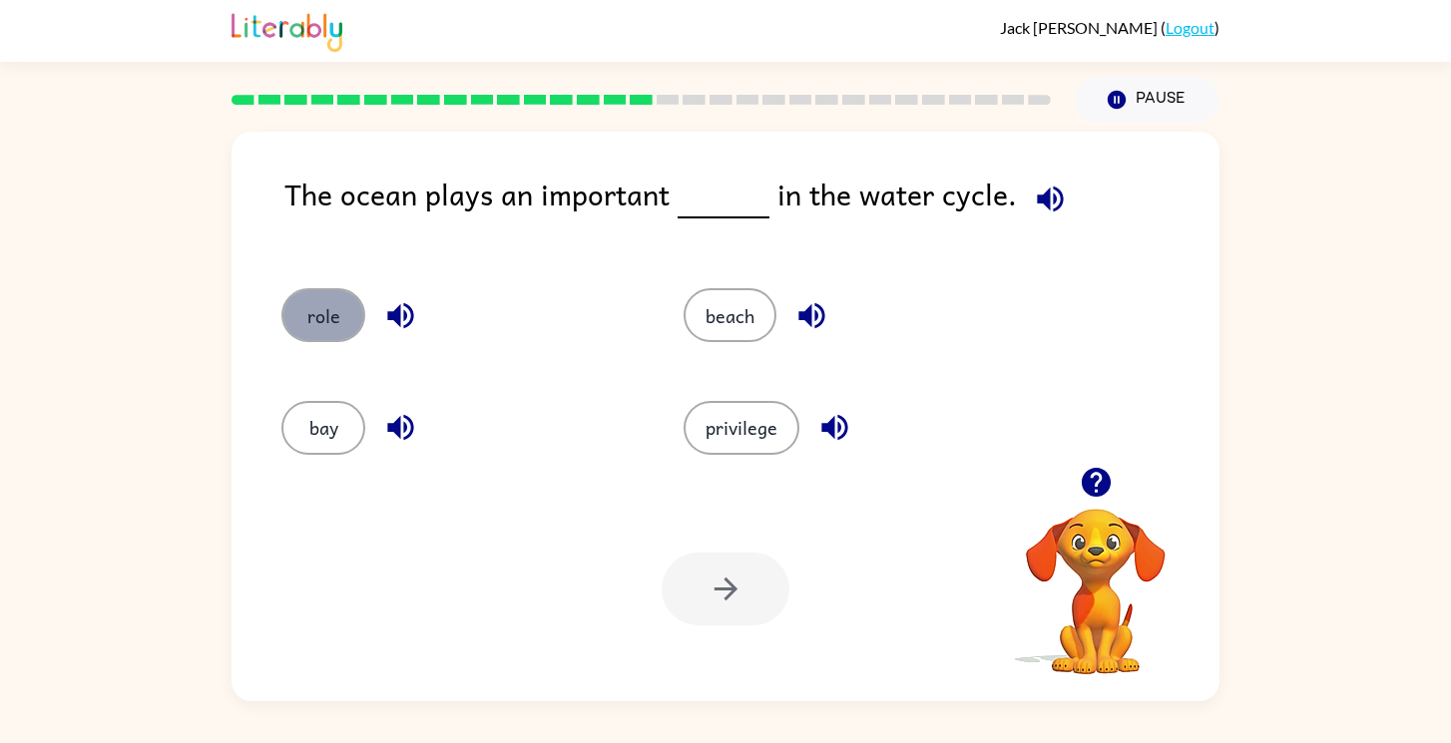
click at [324, 333] on button "role" at bounding box center [323, 315] width 84 height 54
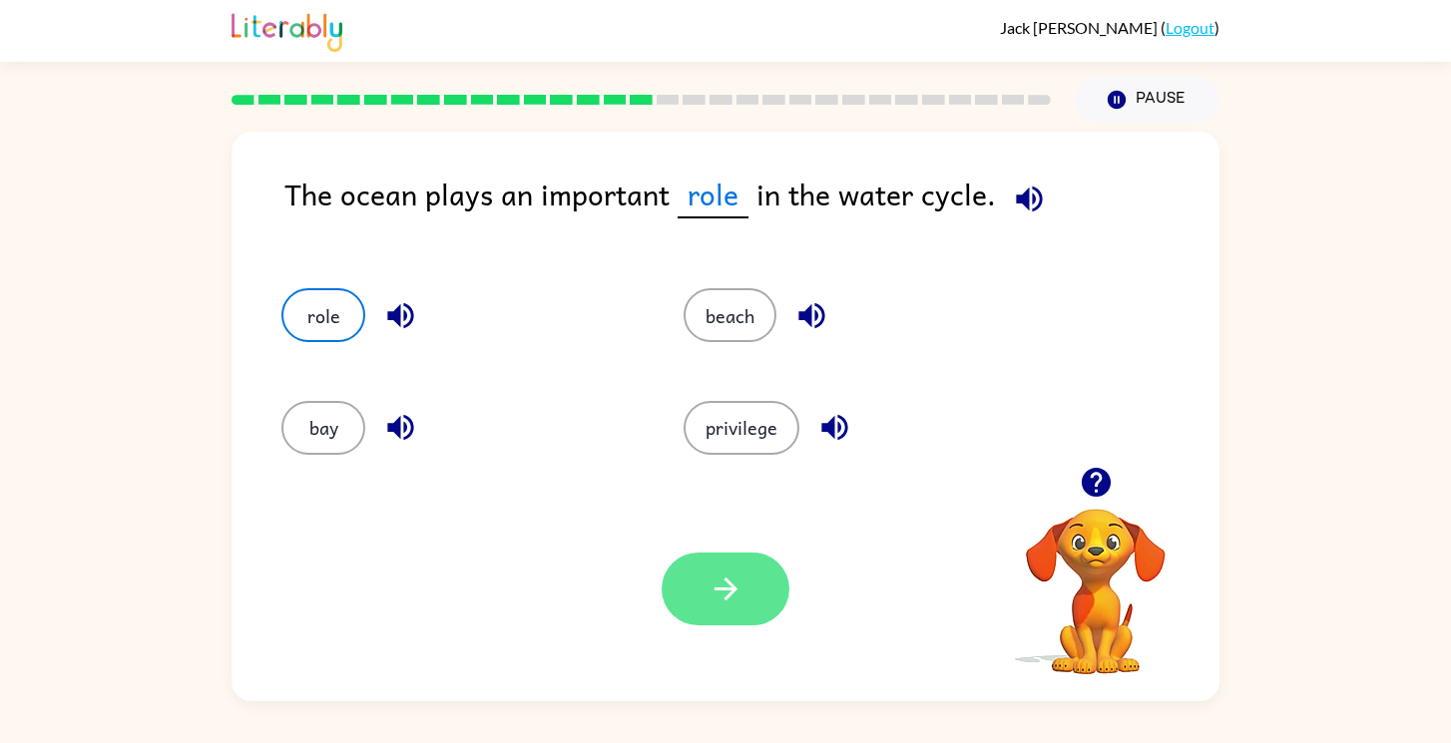
click at [726, 590] on icon "button" at bounding box center [725, 589] width 23 height 23
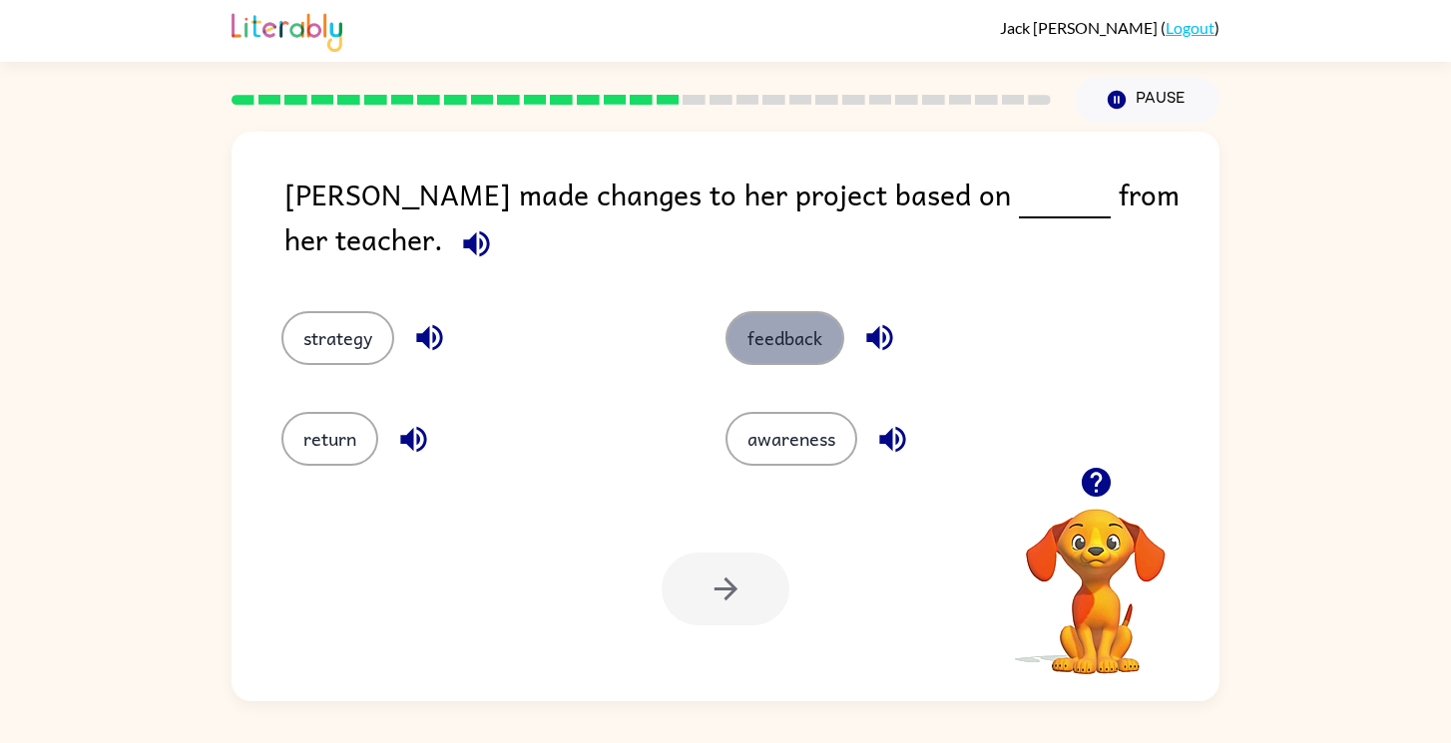
click at [789, 333] on button "feedback" at bounding box center [785, 338] width 119 height 54
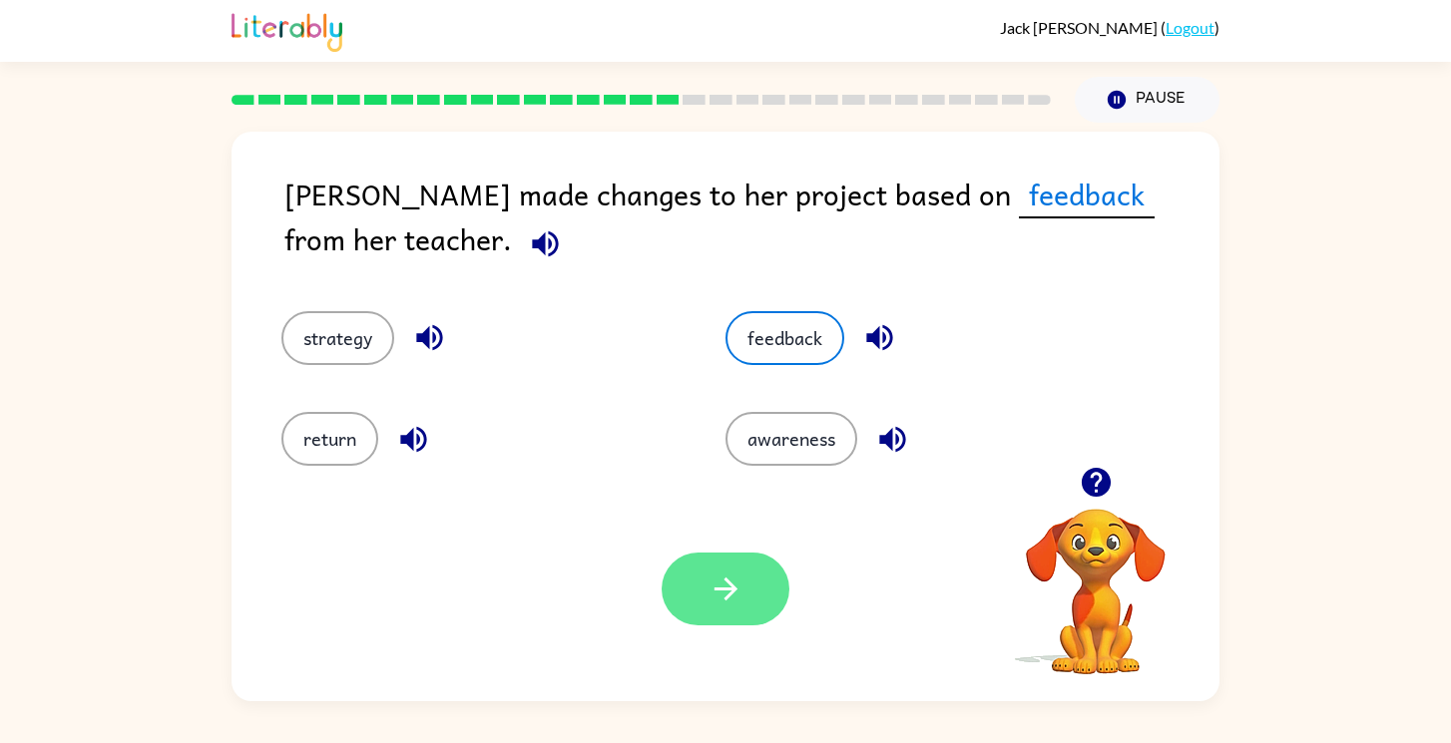
click at [755, 596] on button "button" at bounding box center [726, 589] width 128 height 73
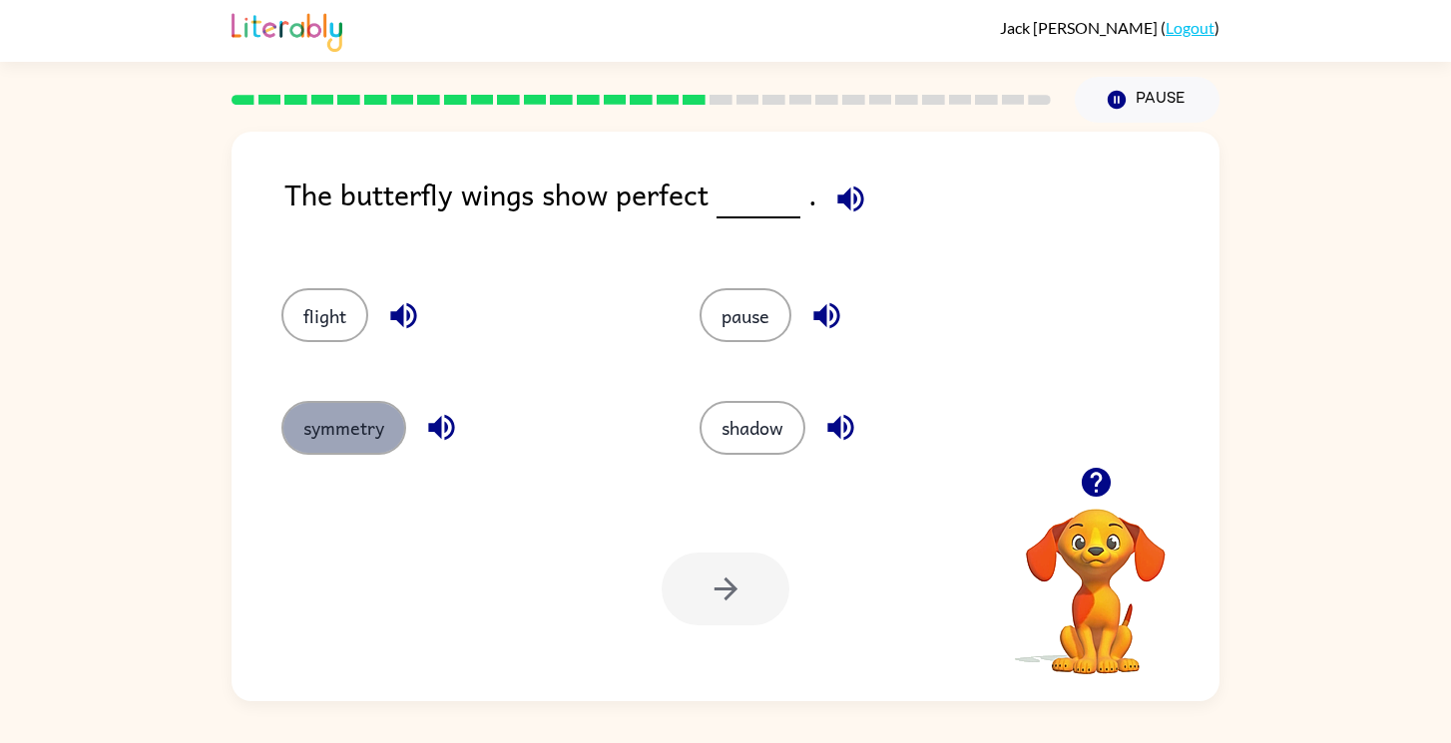
click at [368, 425] on button "symmetry" at bounding box center [343, 428] width 125 height 54
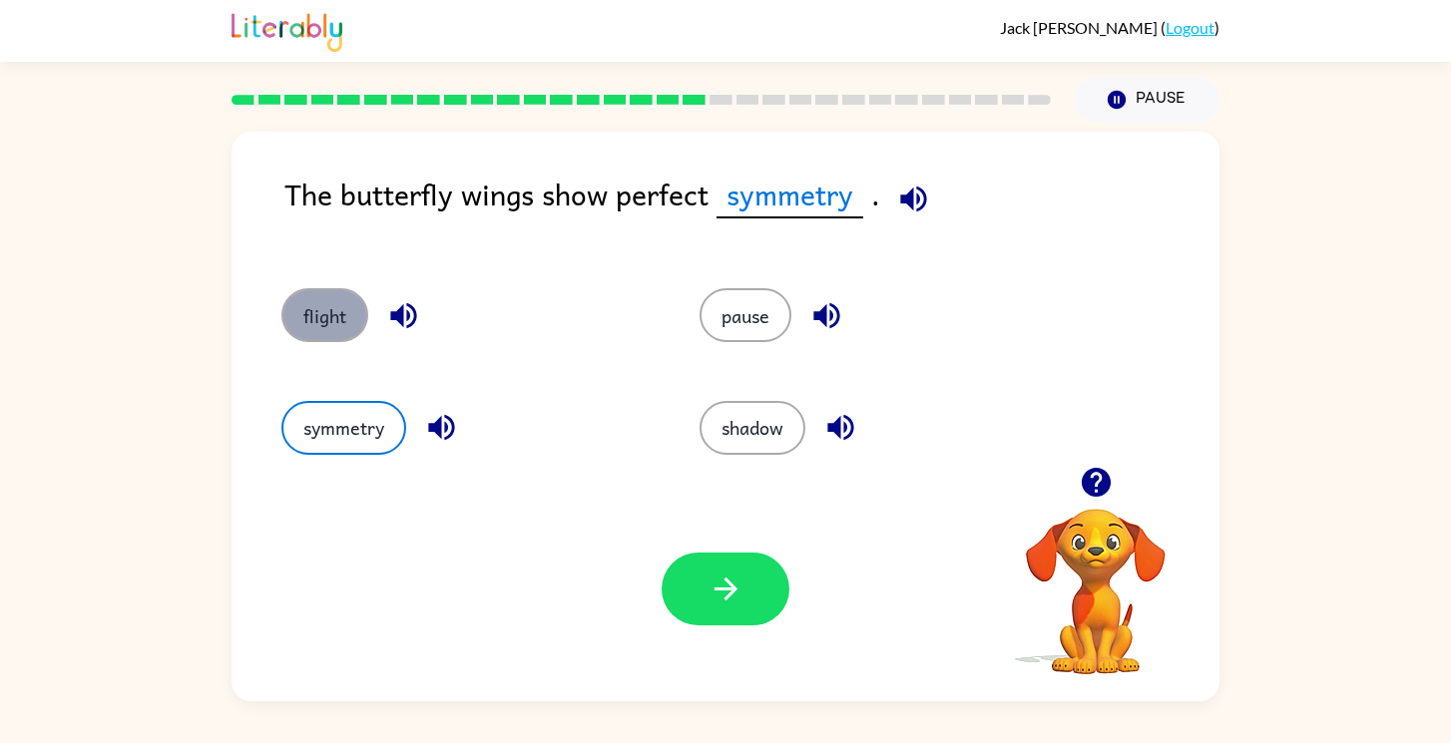
click at [286, 301] on button "flight" at bounding box center [324, 315] width 87 height 54
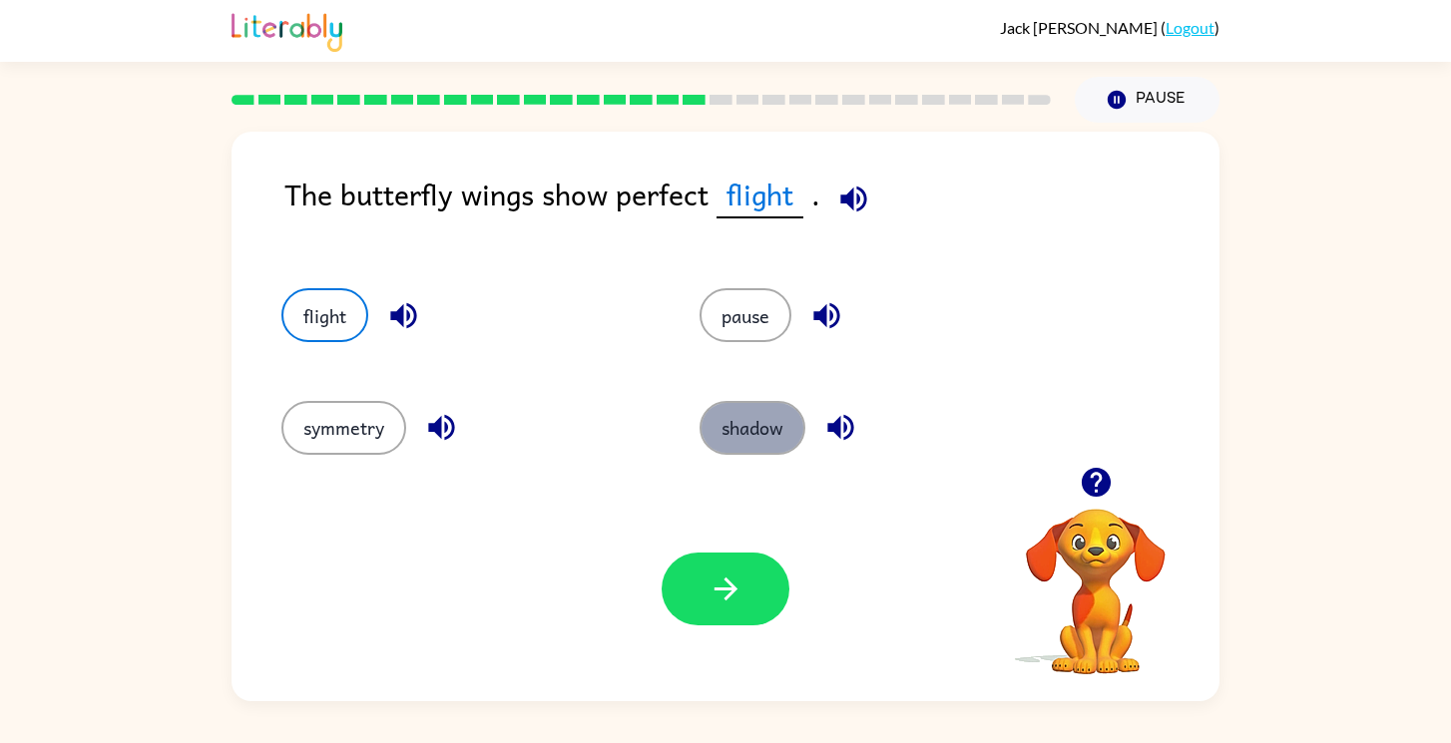
click at [731, 451] on button "shadow" at bounding box center [753, 428] width 106 height 54
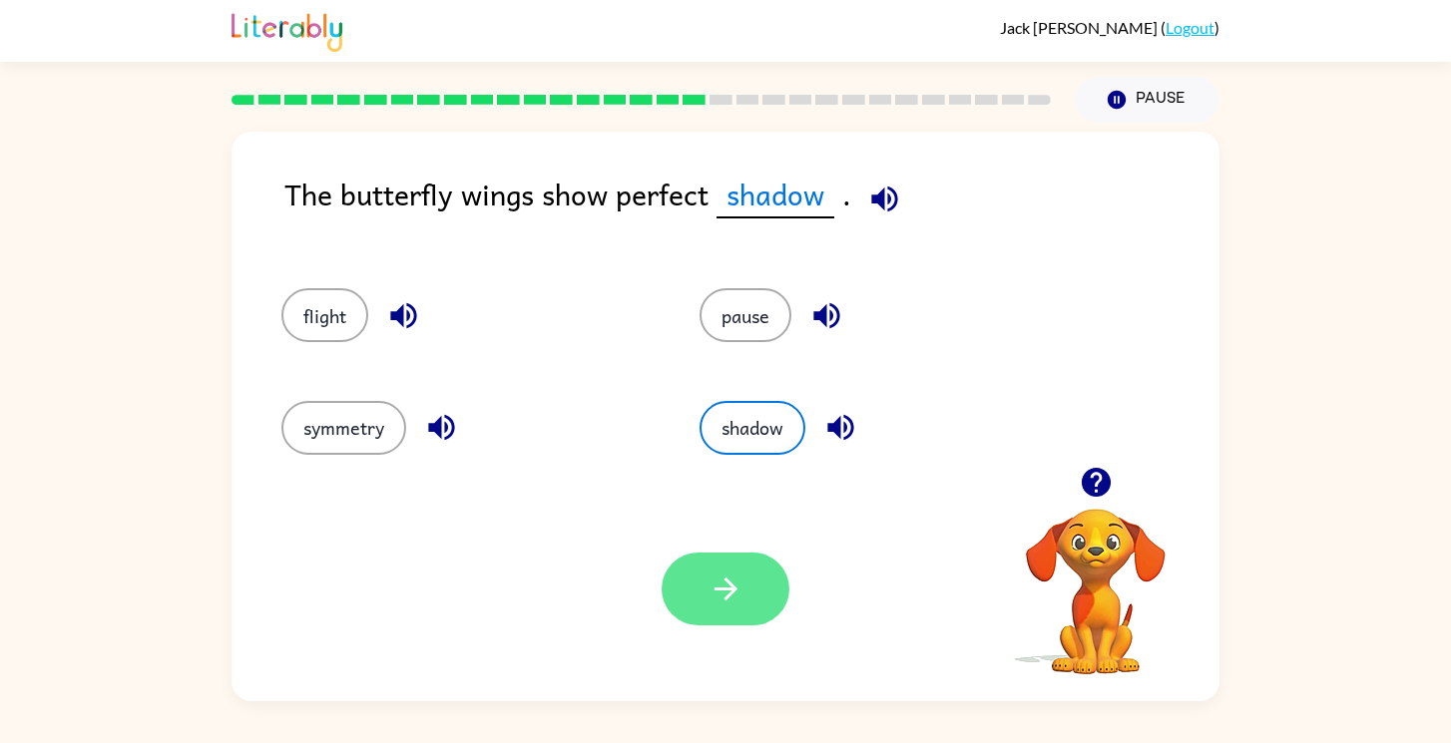
click at [712, 585] on icon "button" at bounding box center [726, 589] width 35 height 35
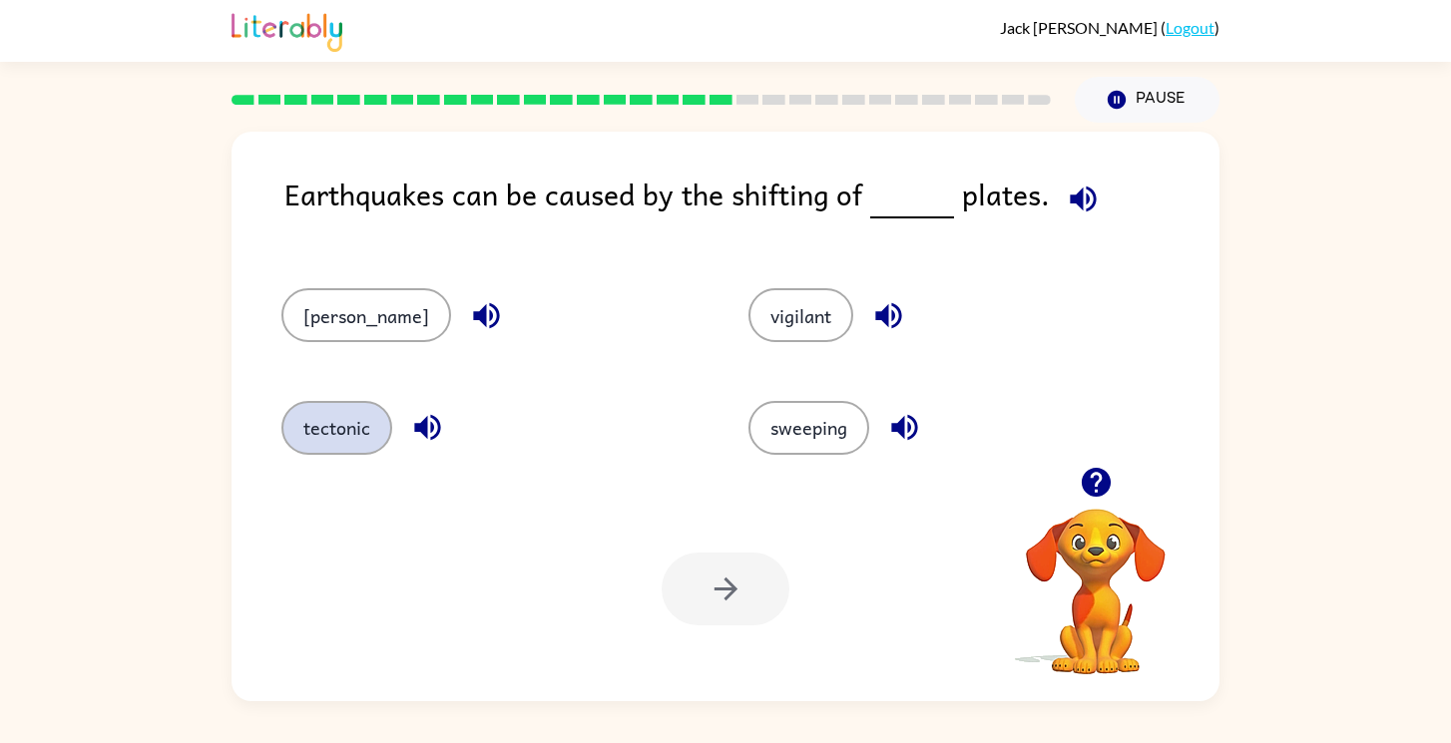
click at [351, 433] on button "tectonic" at bounding box center [336, 428] width 111 height 54
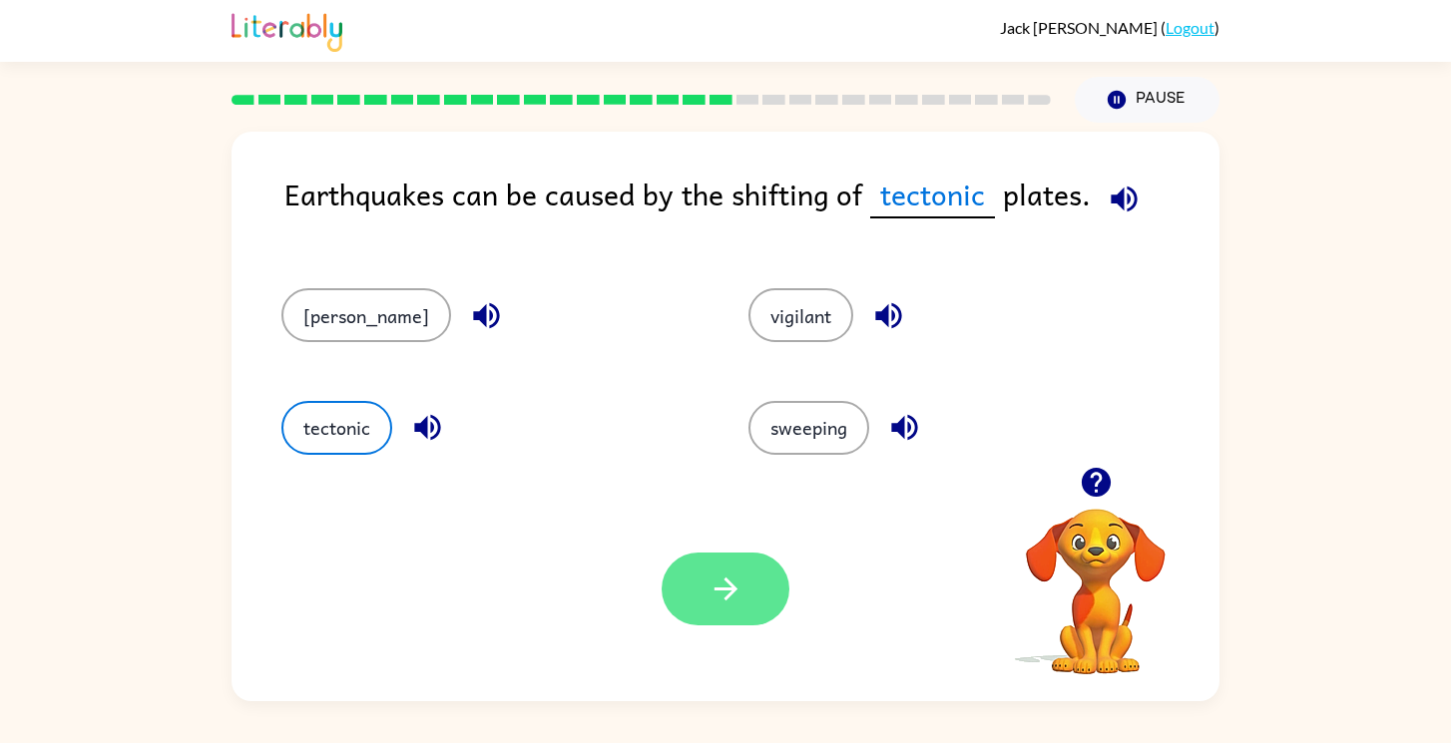
click at [734, 575] on icon "button" at bounding box center [726, 589] width 35 height 35
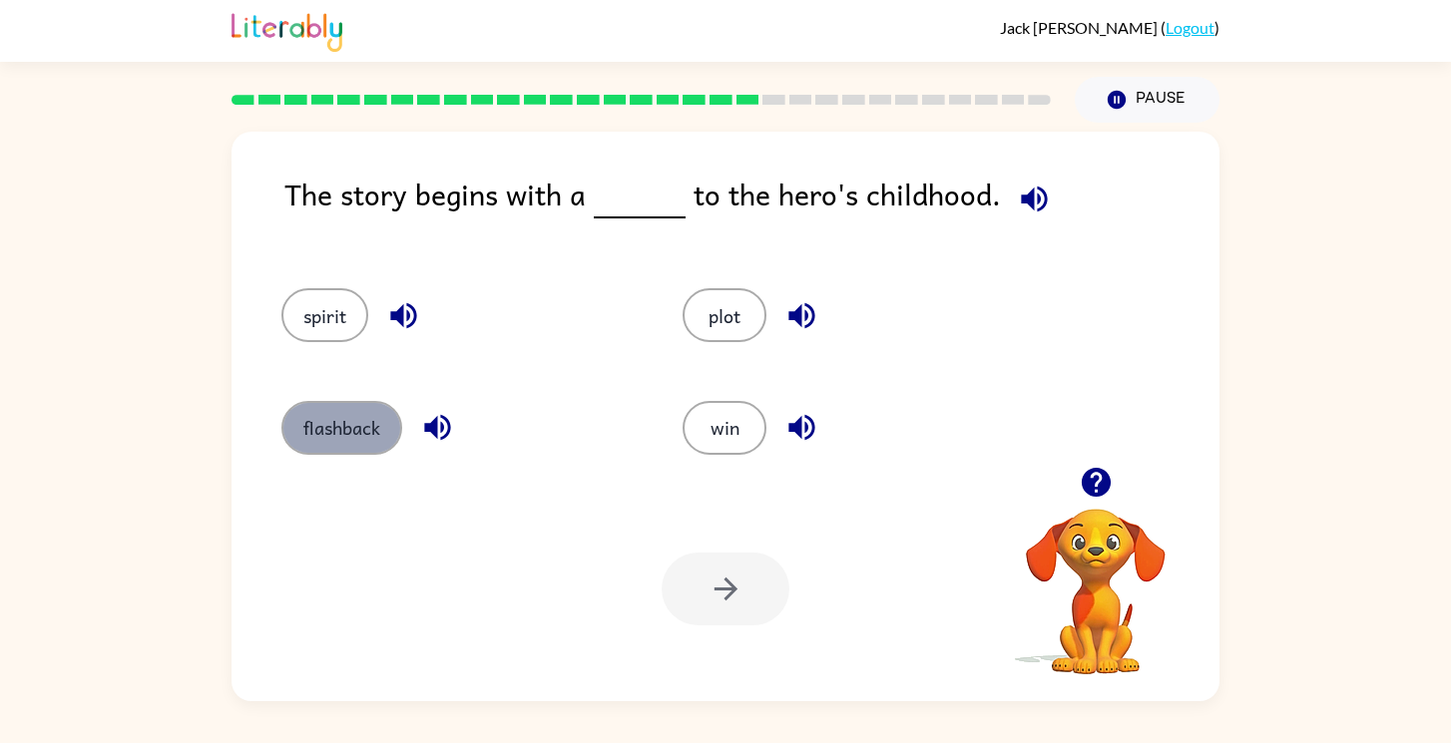
click at [347, 418] on button "flashback" at bounding box center [341, 428] width 121 height 54
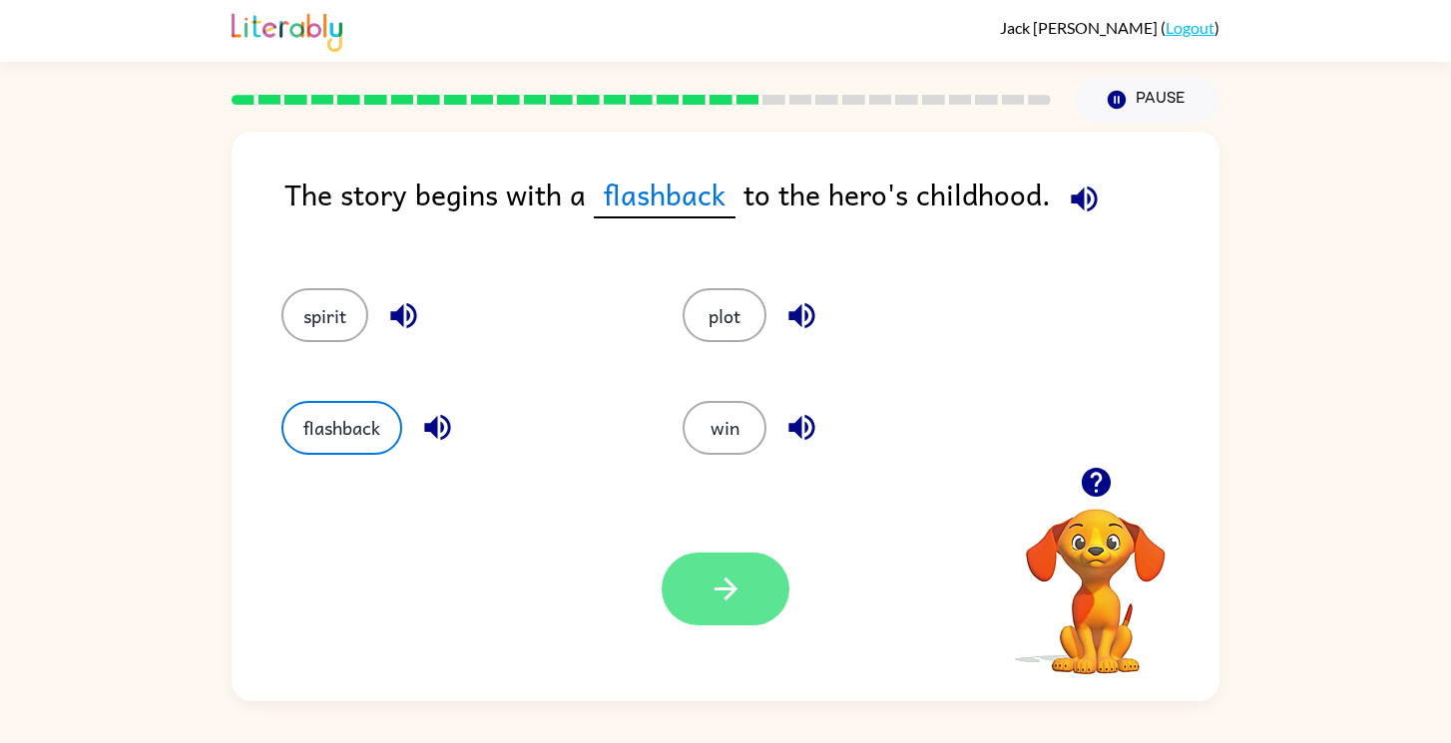
click at [714, 616] on button "button" at bounding box center [726, 589] width 128 height 73
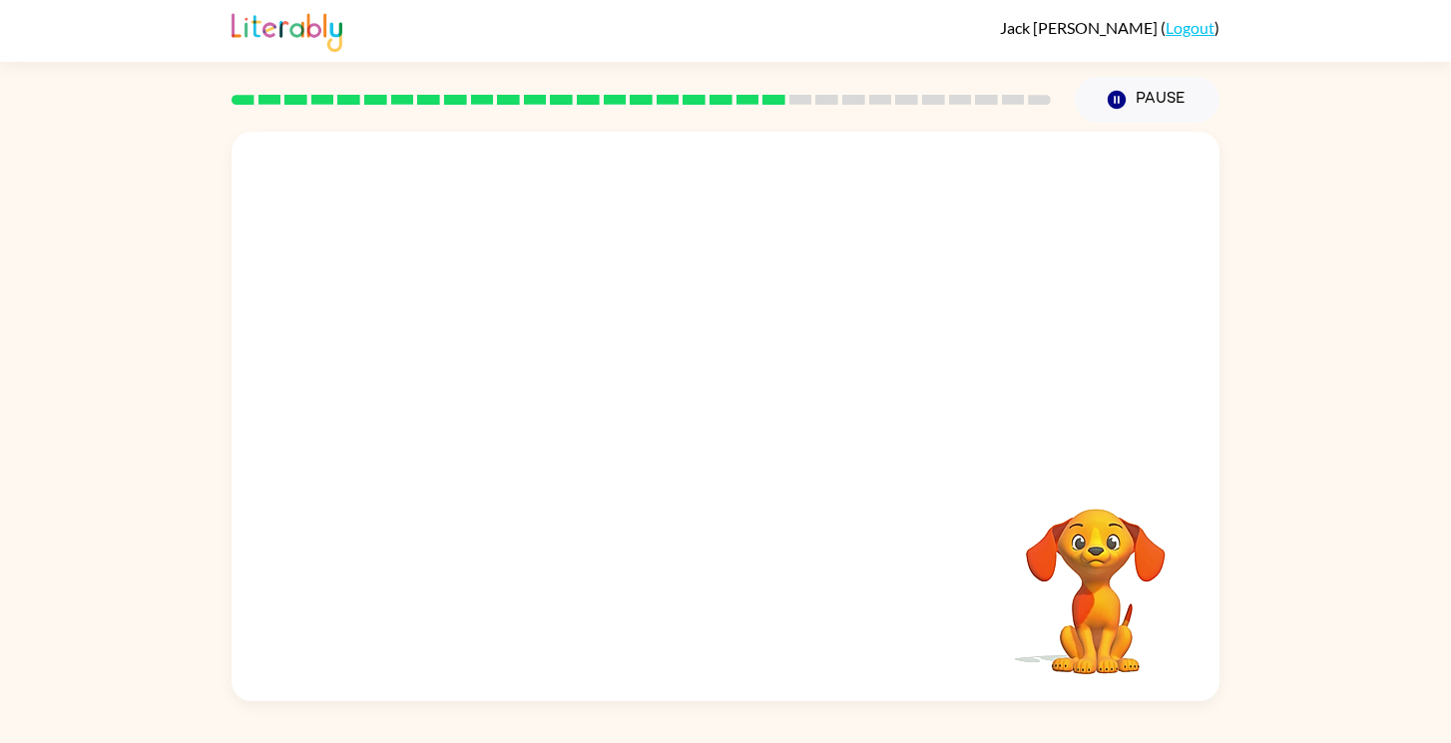
click at [555, 416] on video "Your browser must support playing .mp4 files to use Literably. Please try using…" at bounding box center [726, 299] width 988 height 335
click at [542, 416] on video "Your browser must support playing .mp4 files to use Literably. Please try using…" at bounding box center [726, 299] width 988 height 335
click at [538, 403] on video "Your browser must support playing .mp4 files to use Literably. Please try using…" at bounding box center [726, 299] width 988 height 335
click at [548, 424] on video "Your browser must support playing .mp4 files to use Literably. Please try using…" at bounding box center [726, 299] width 988 height 335
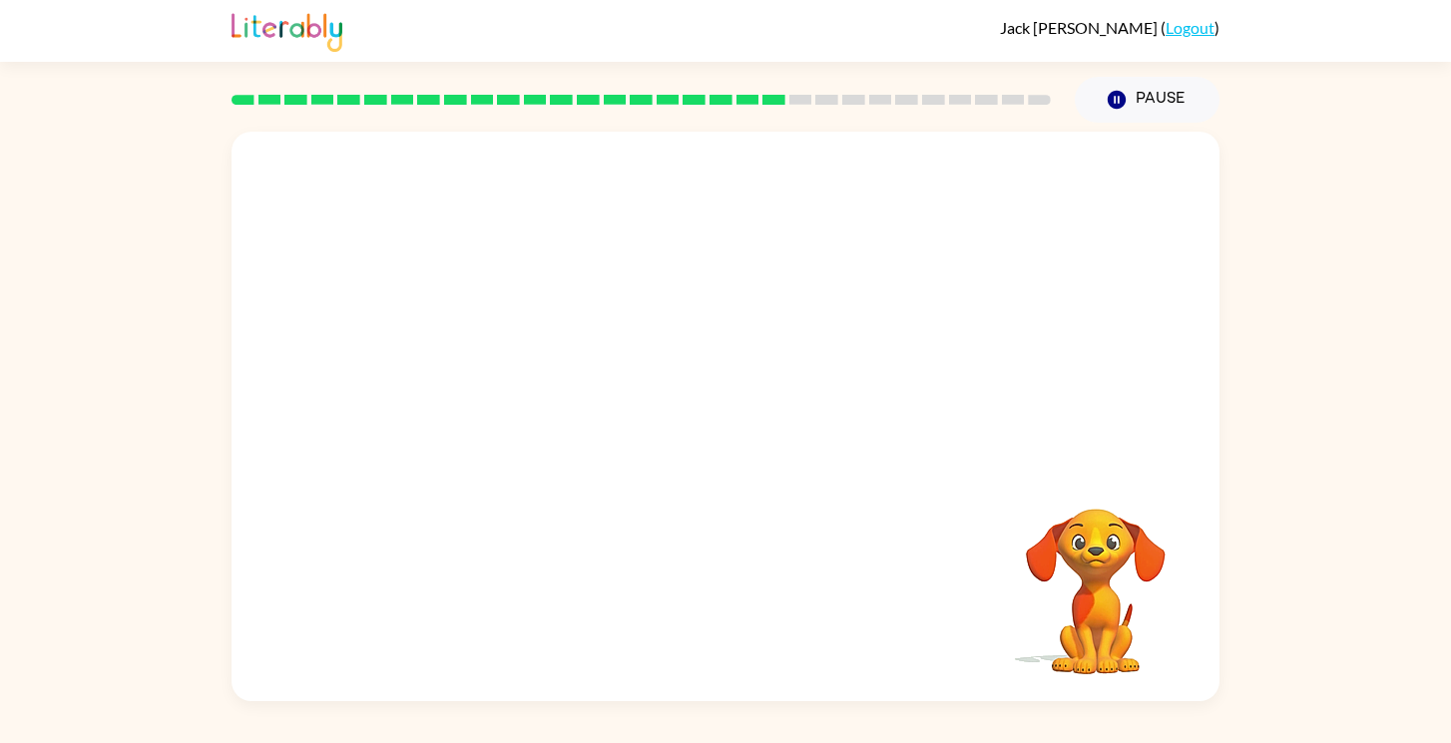
click at [548, 424] on video "Your browser must support playing .mp4 files to use Literably. Please try using…" at bounding box center [726, 299] width 988 height 335
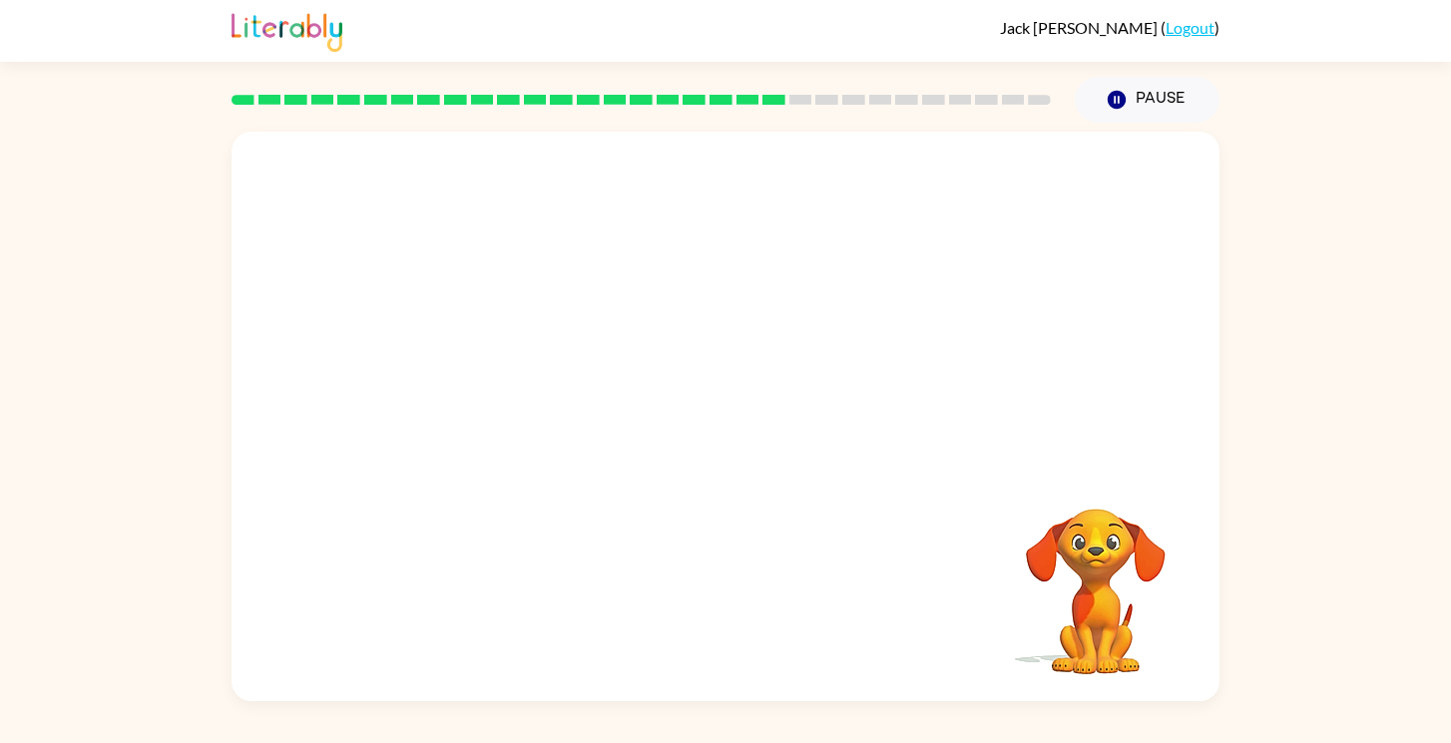
click at [548, 424] on video "Your browser must support playing .mp4 files to use Literably. Please try using…" at bounding box center [726, 299] width 988 height 335
click at [534, 413] on video "Your browser must support playing .mp4 files to use Literably. Please try using…" at bounding box center [726, 299] width 988 height 335
click at [540, 410] on video "Your browser must support playing .mp4 files to use Literably. Please try using…" at bounding box center [726, 299] width 988 height 335
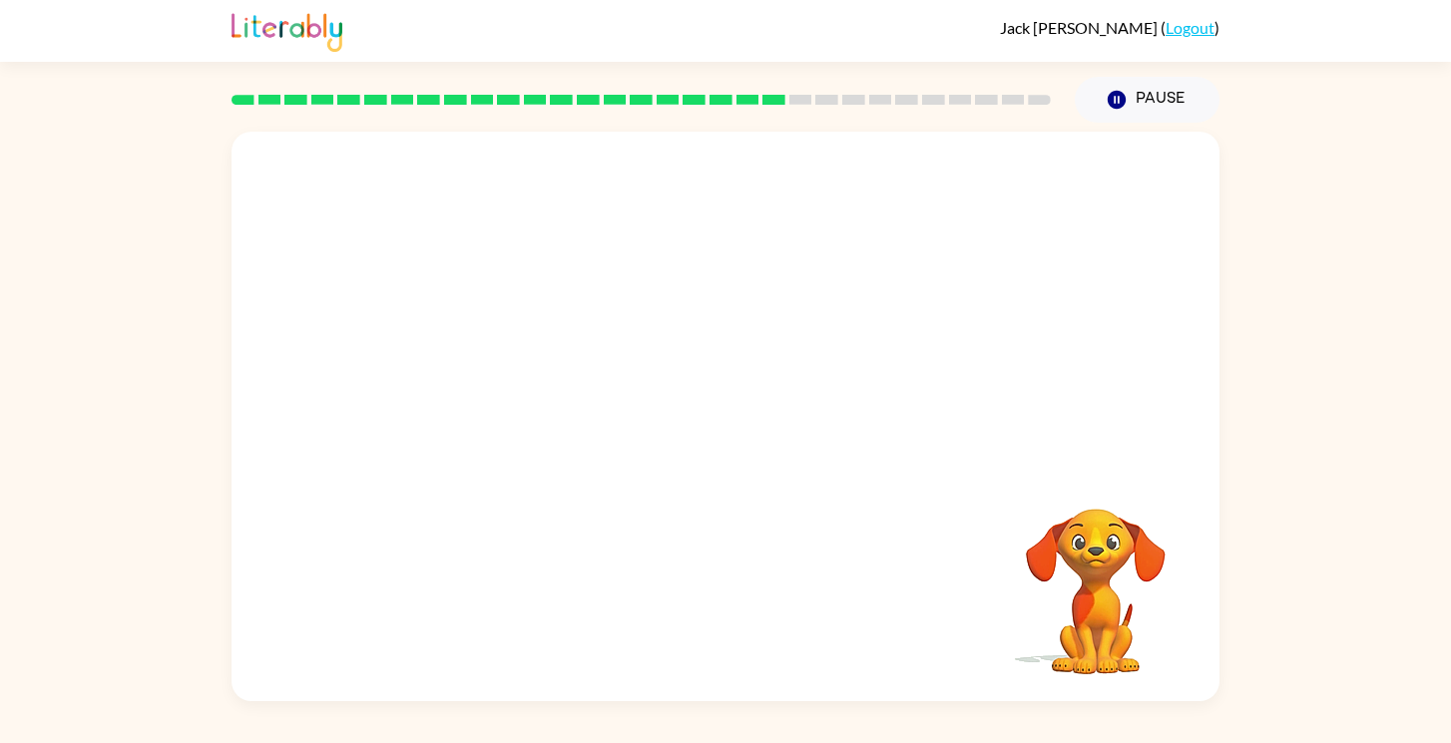
drag, startPoint x: 540, startPoint y: 410, endPoint x: 633, endPoint y: 564, distance: 179.5
click at [633, 564] on div "Your browser must support playing .mp4 files to use Literably. Please try using…" at bounding box center [726, 417] width 988 height 570
click at [759, 418] on div at bounding box center [726, 426] width 128 height 73
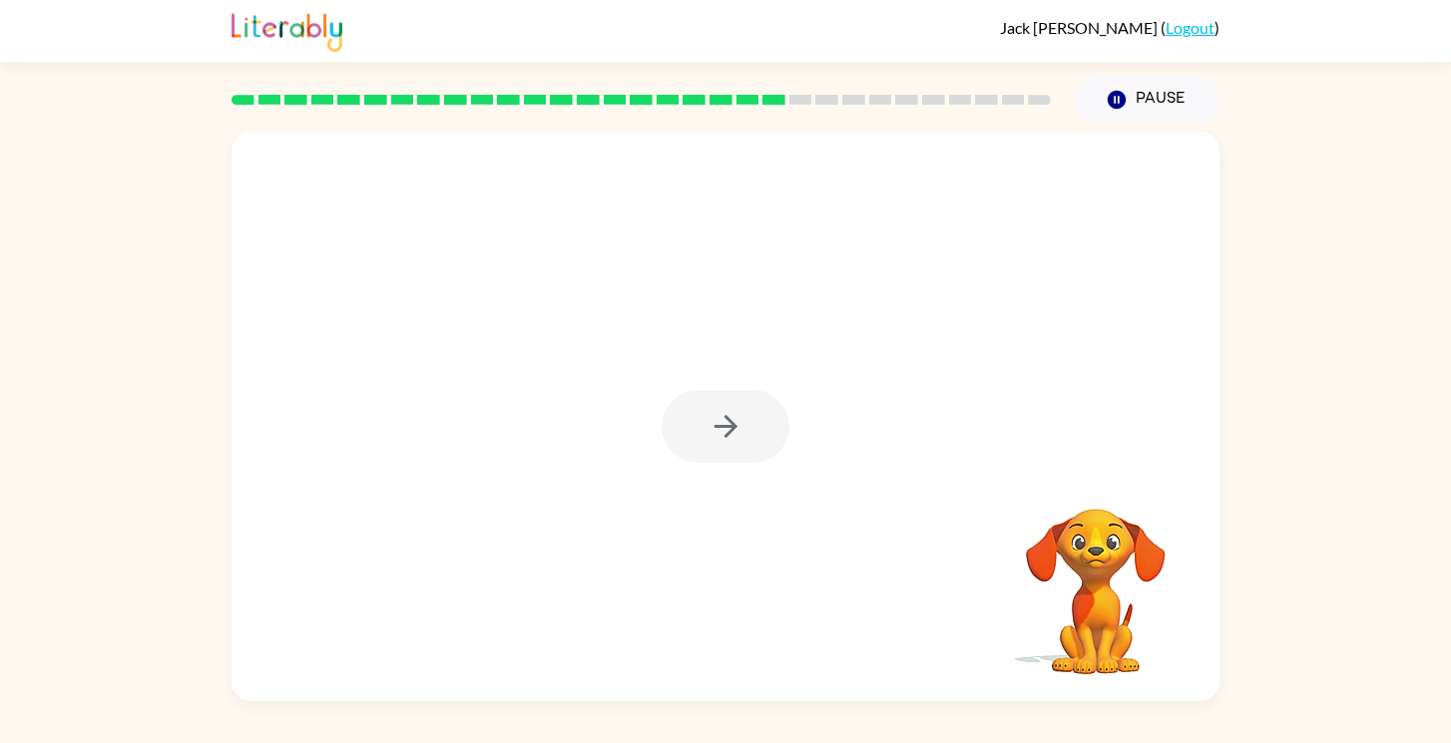
click at [759, 418] on div at bounding box center [726, 426] width 128 height 73
click at [759, 418] on button "button" at bounding box center [726, 426] width 128 height 73
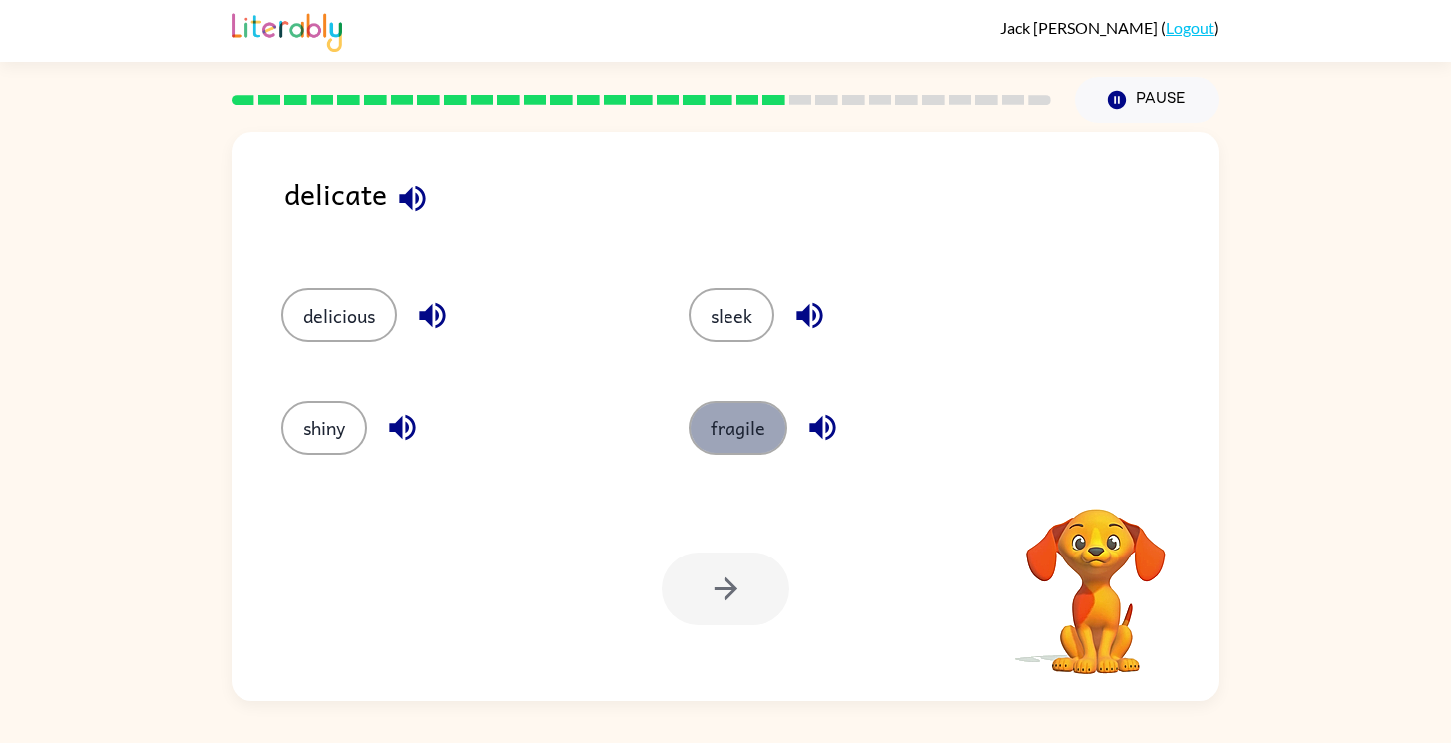
click at [730, 449] on button "fragile" at bounding box center [738, 428] width 99 height 54
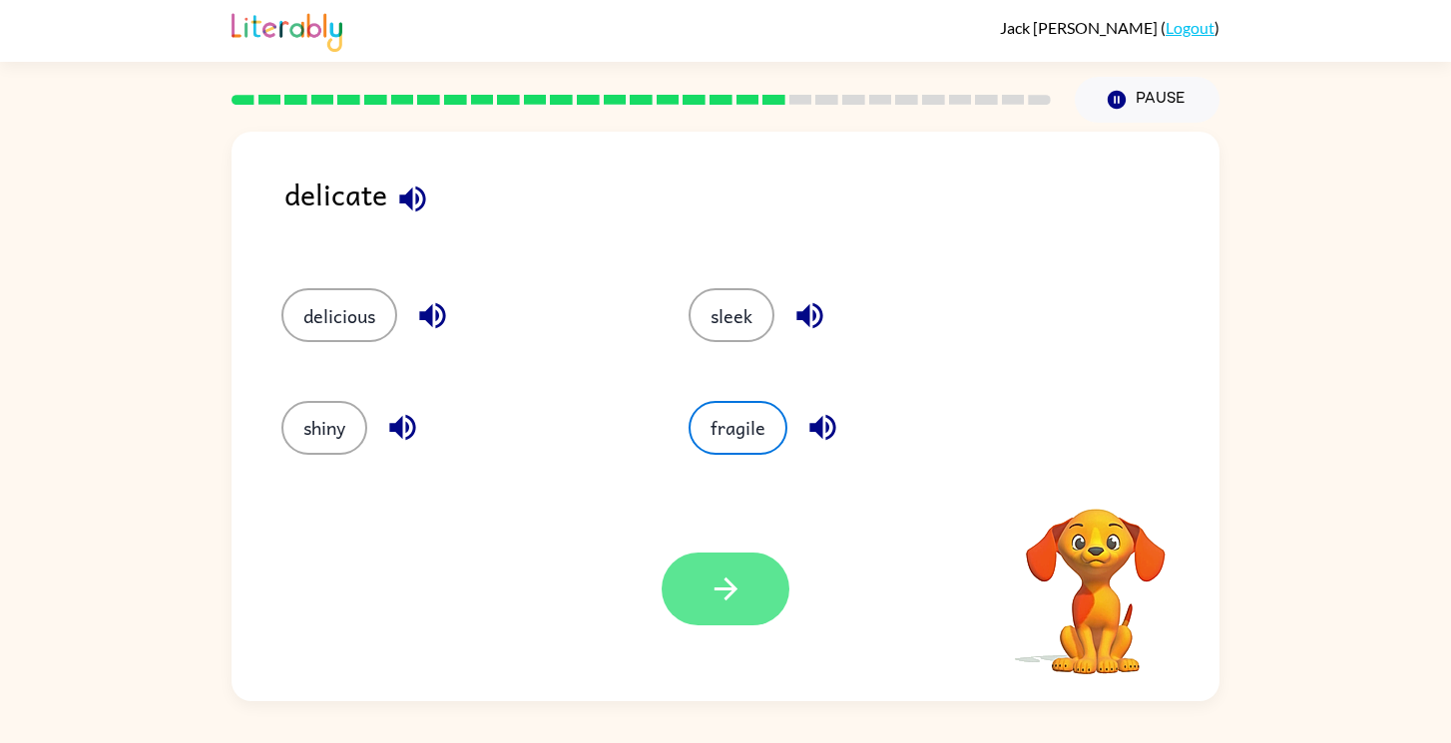
click at [741, 598] on icon "button" at bounding box center [726, 589] width 35 height 35
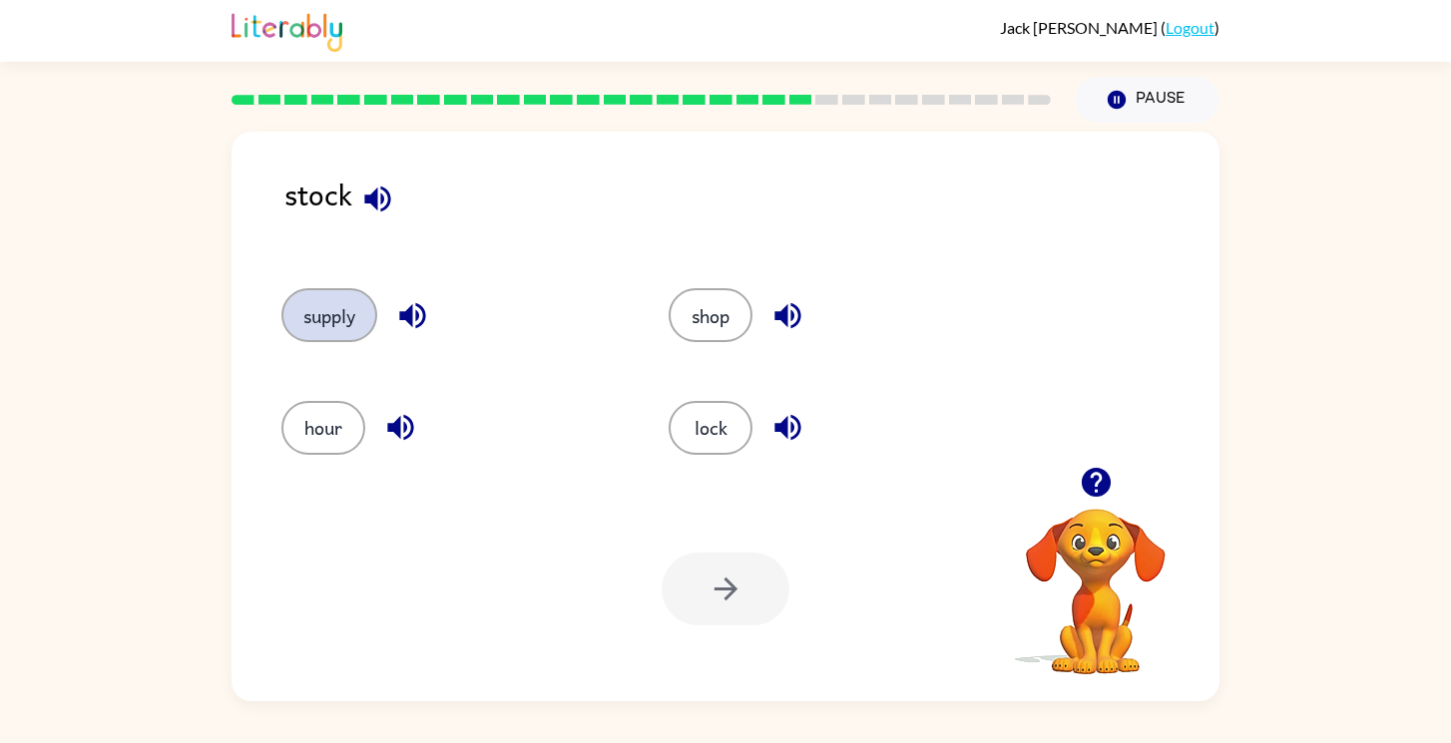
click at [335, 321] on button "supply" at bounding box center [329, 315] width 96 height 54
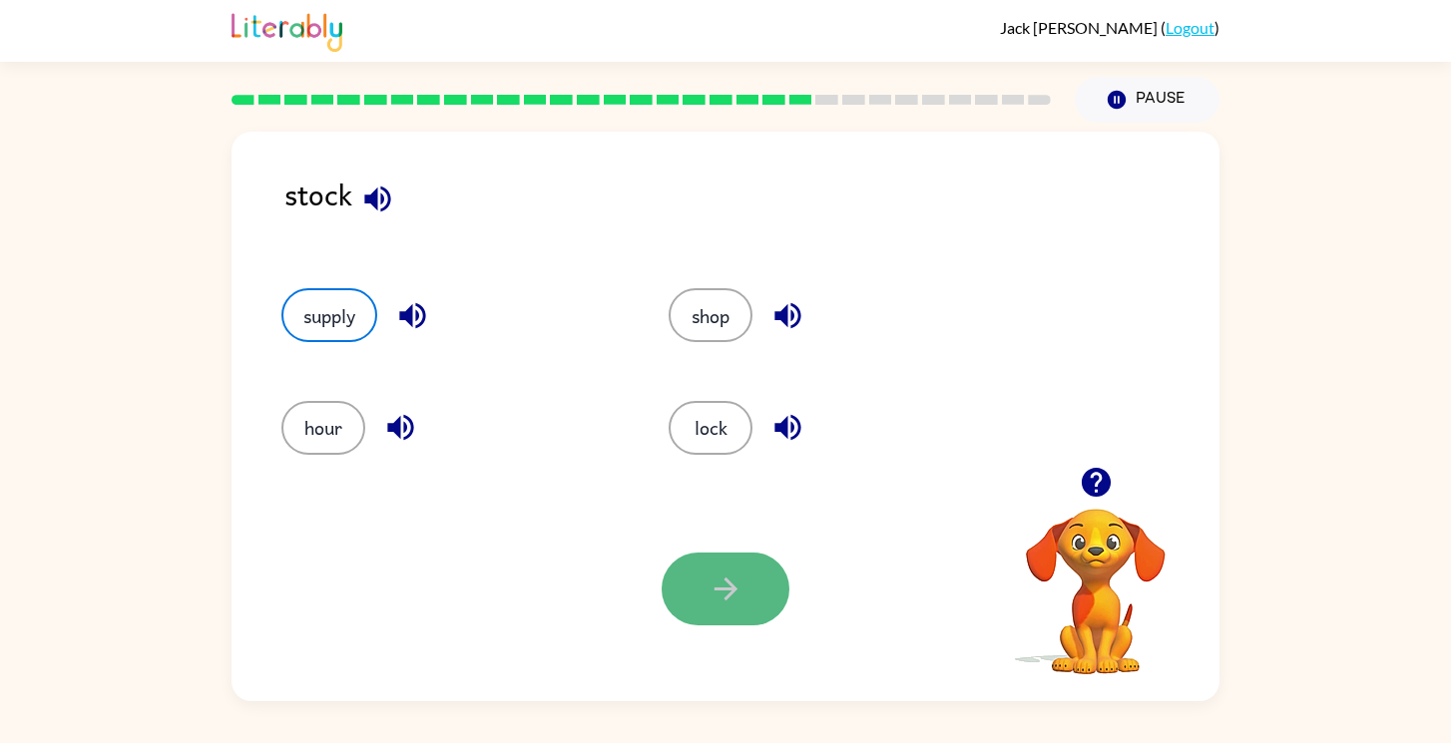
click at [731, 585] on icon "button" at bounding box center [725, 589] width 23 height 23
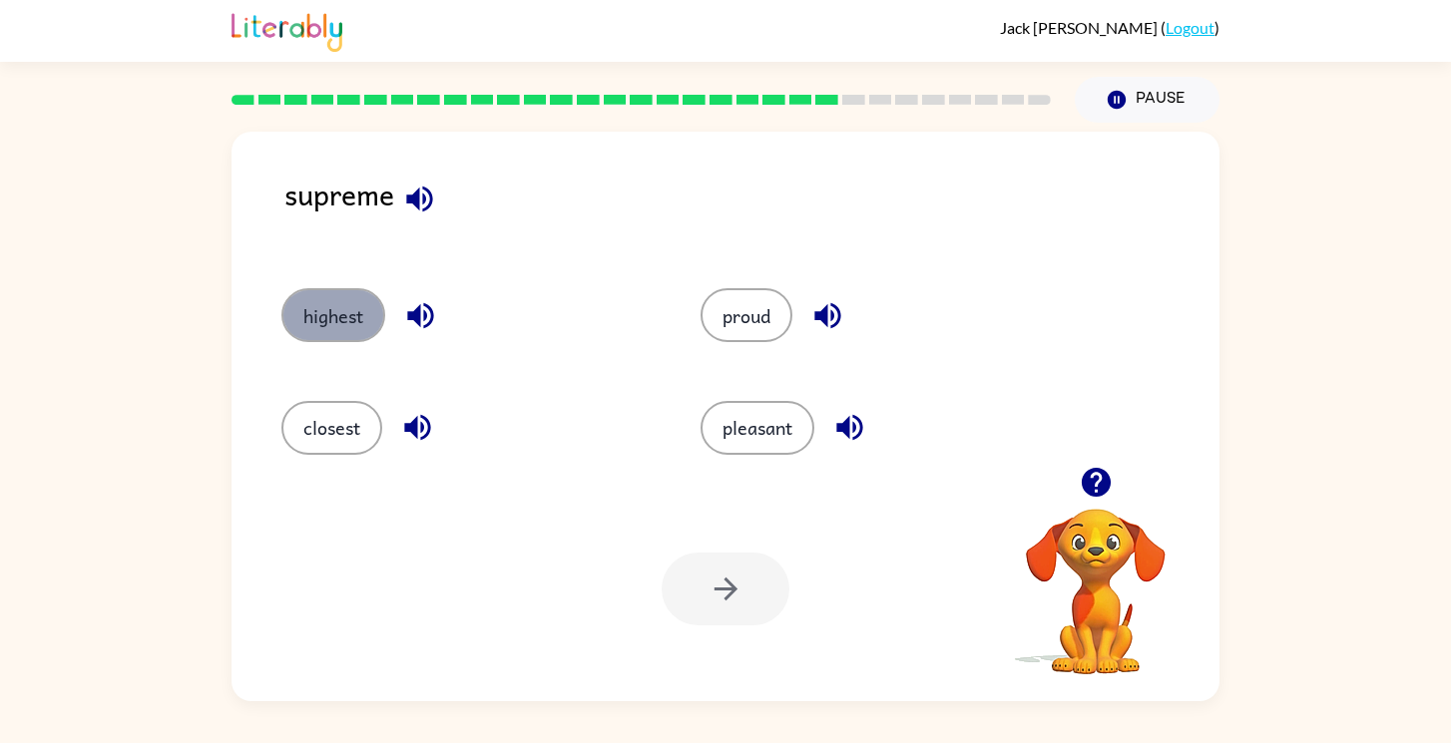
click at [370, 325] on button "highest" at bounding box center [333, 315] width 104 height 54
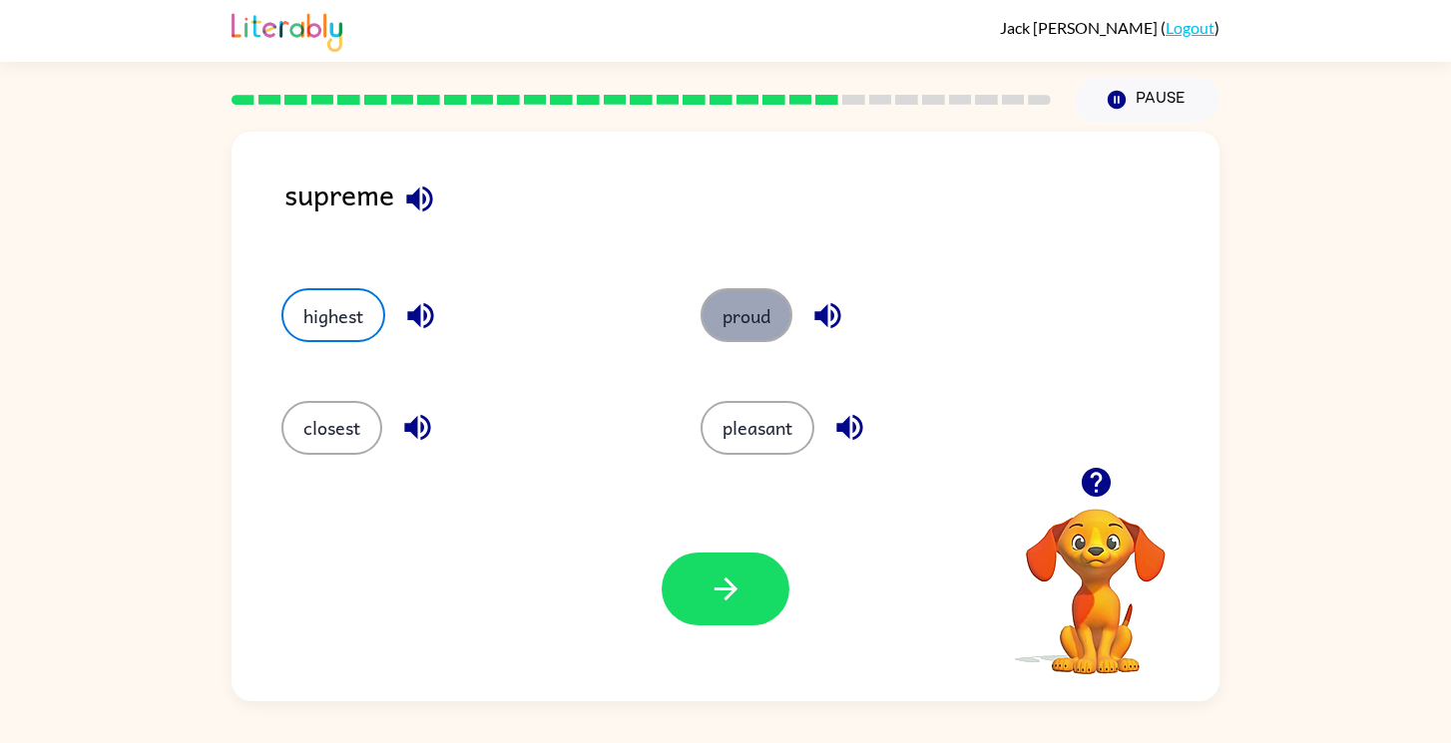
click at [740, 324] on button "proud" at bounding box center [747, 315] width 92 height 54
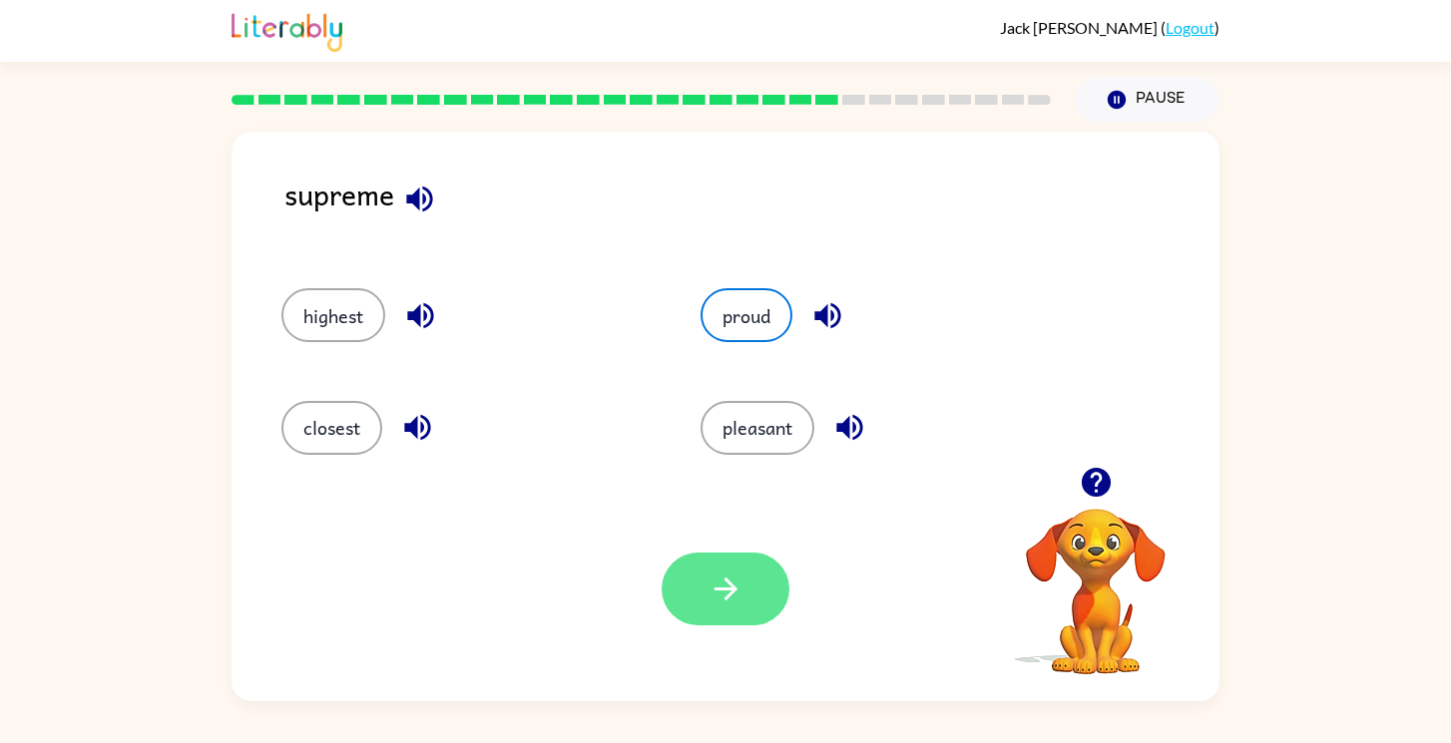
click at [725, 584] on icon "button" at bounding box center [726, 589] width 35 height 35
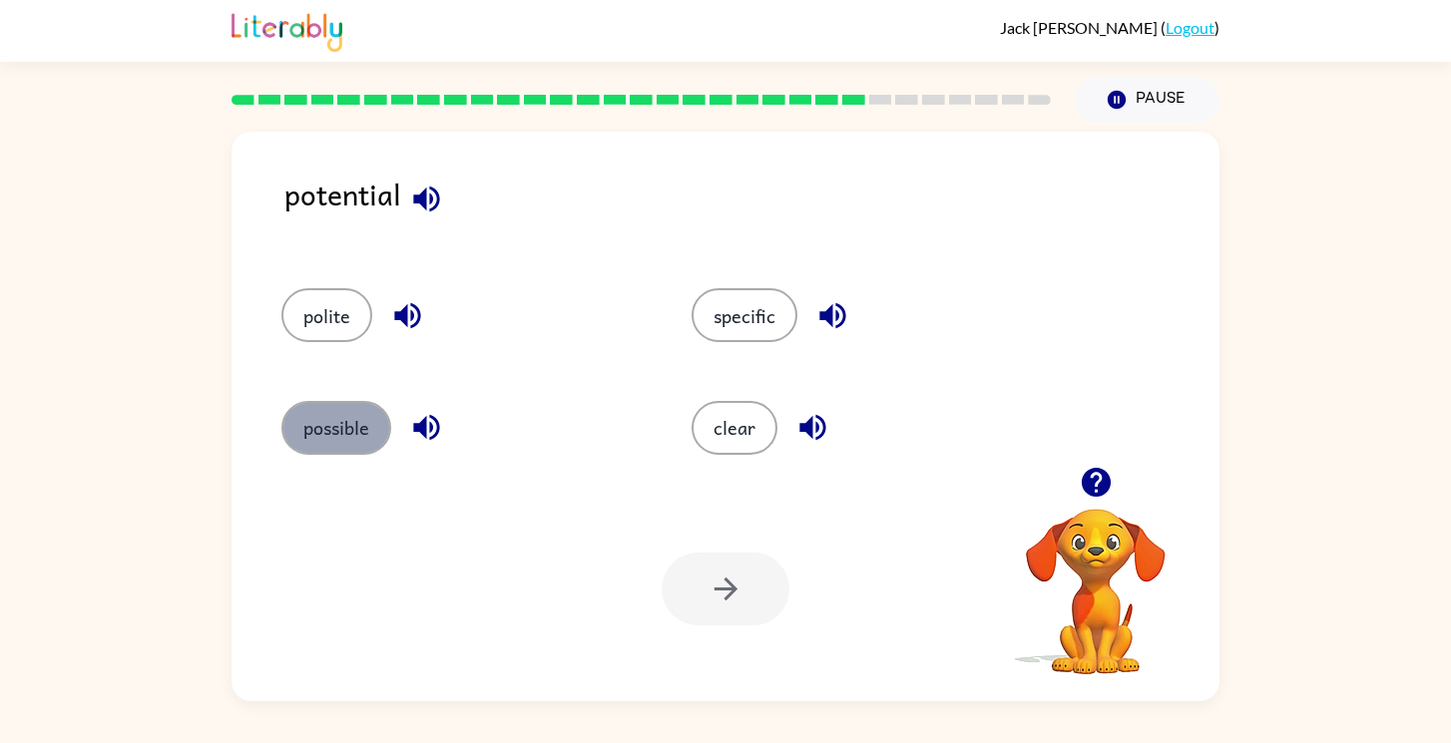
click at [344, 431] on button "possible" at bounding box center [336, 428] width 110 height 54
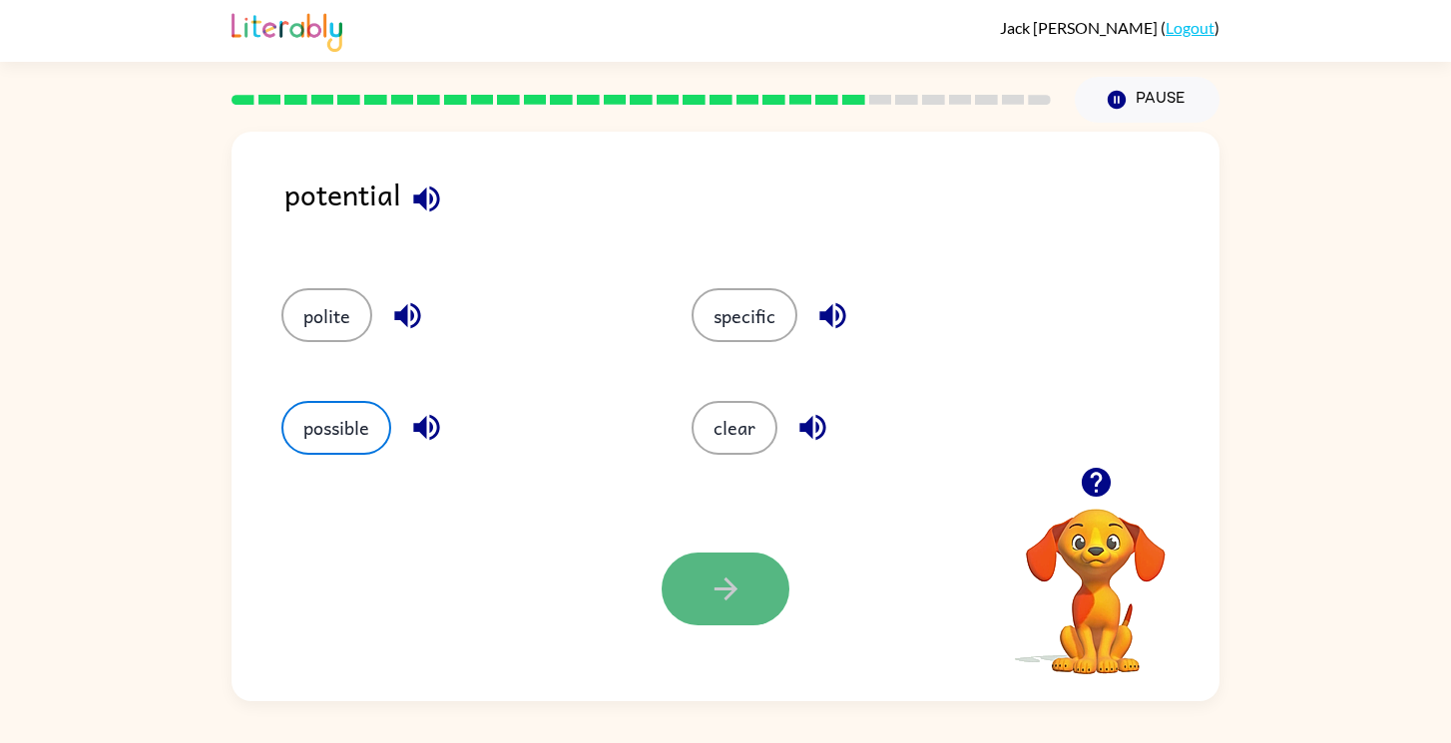
click at [741, 600] on icon "button" at bounding box center [726, 589] width 35 height 35
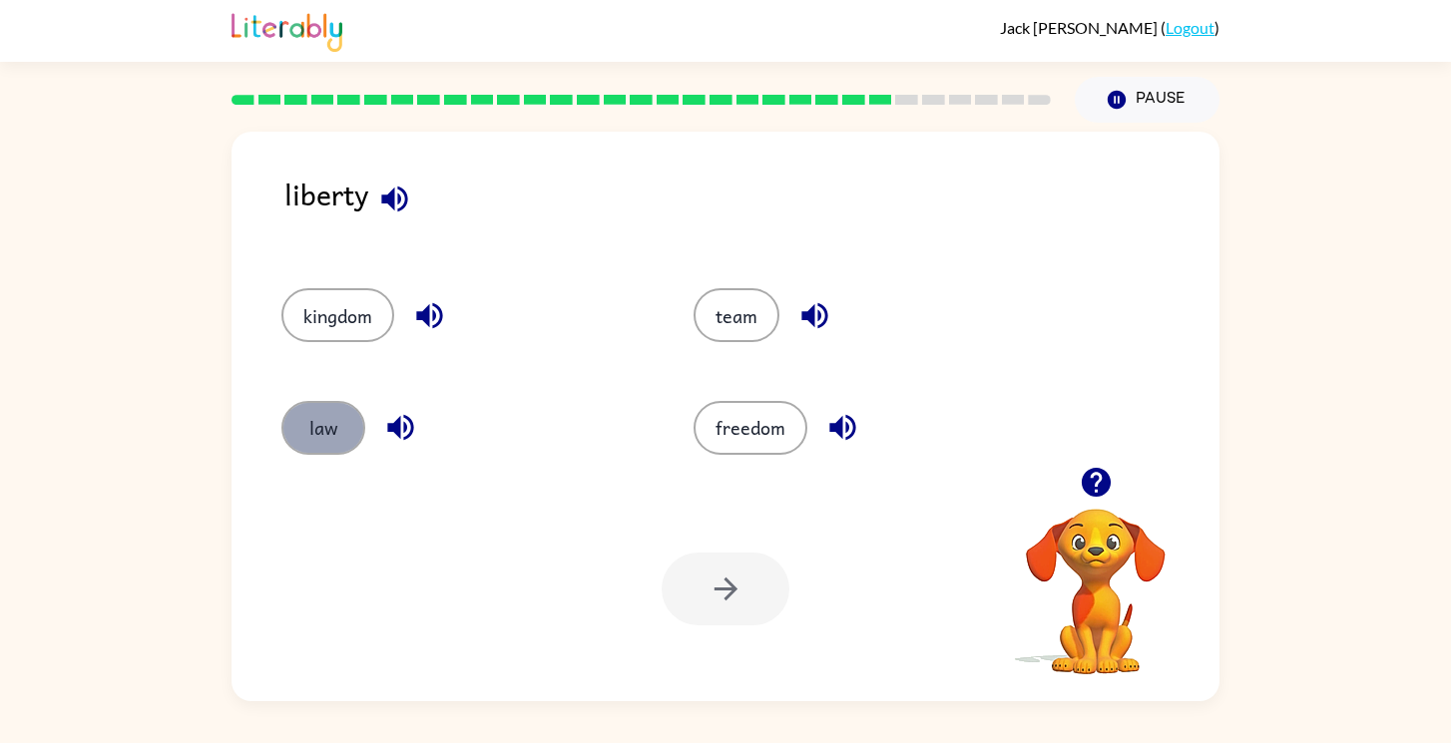
click at [313, 425] on button "law" at bounding box center [323, 428] width 84 height 54
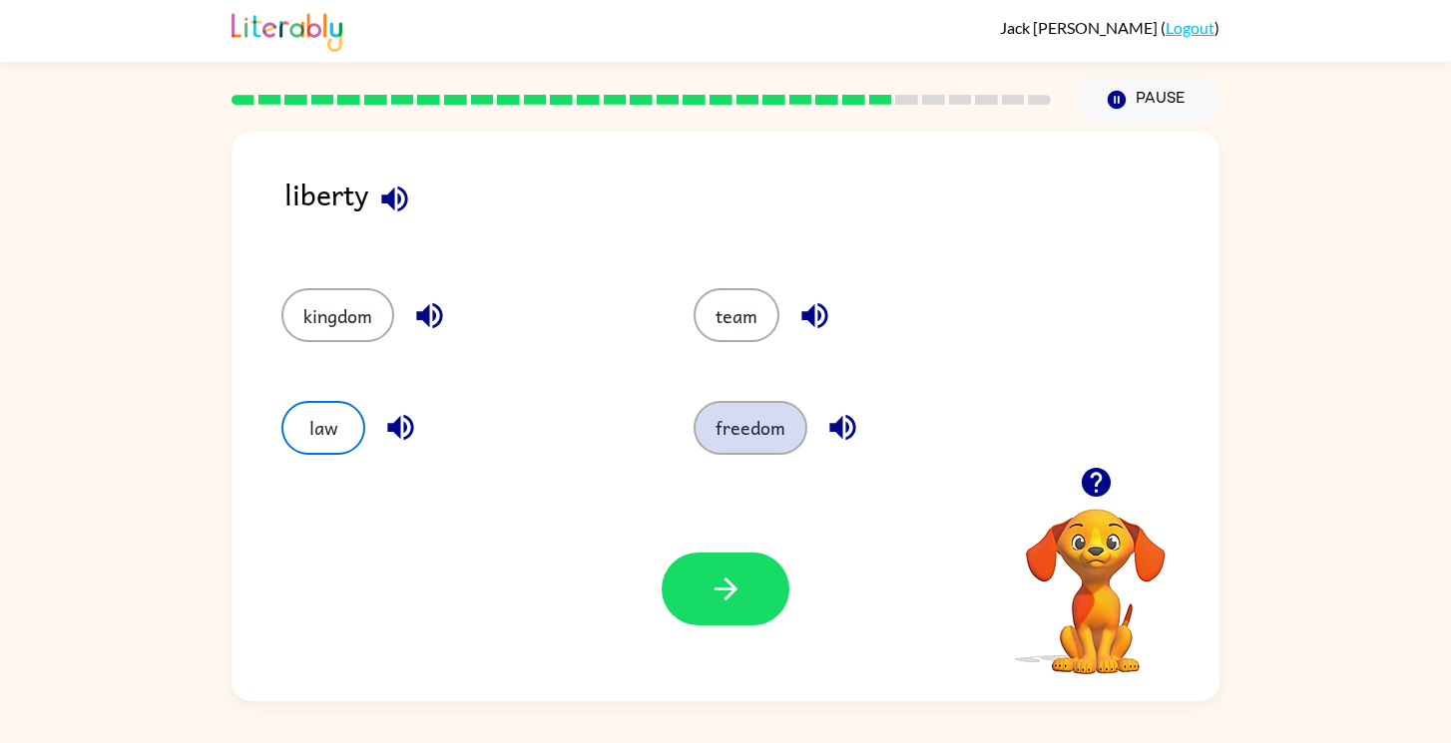
click at [762, 426] on button "freedom" at bounding box center [751, 428] width 114 height 54
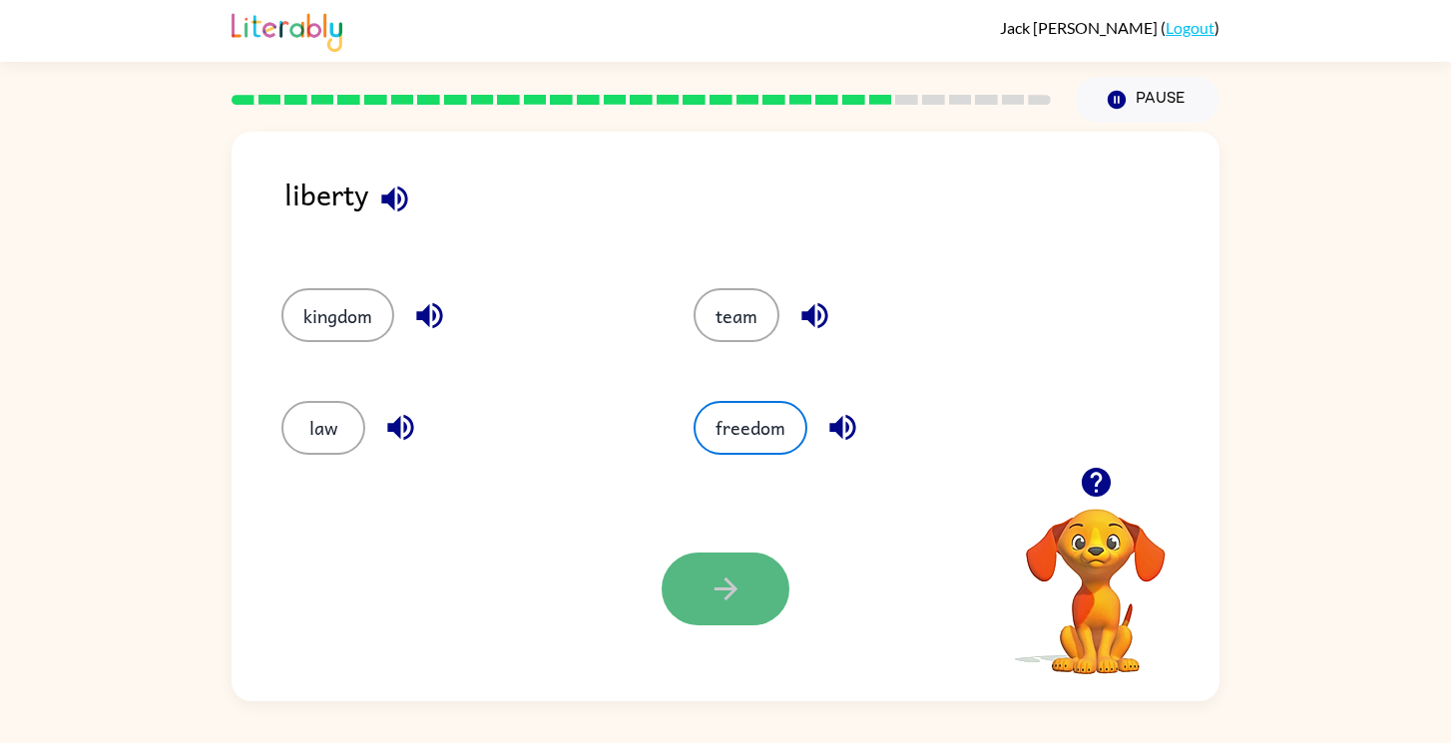
click at [733, 578] on icon "button" at bounding box center [726, 589] width 35 height 35
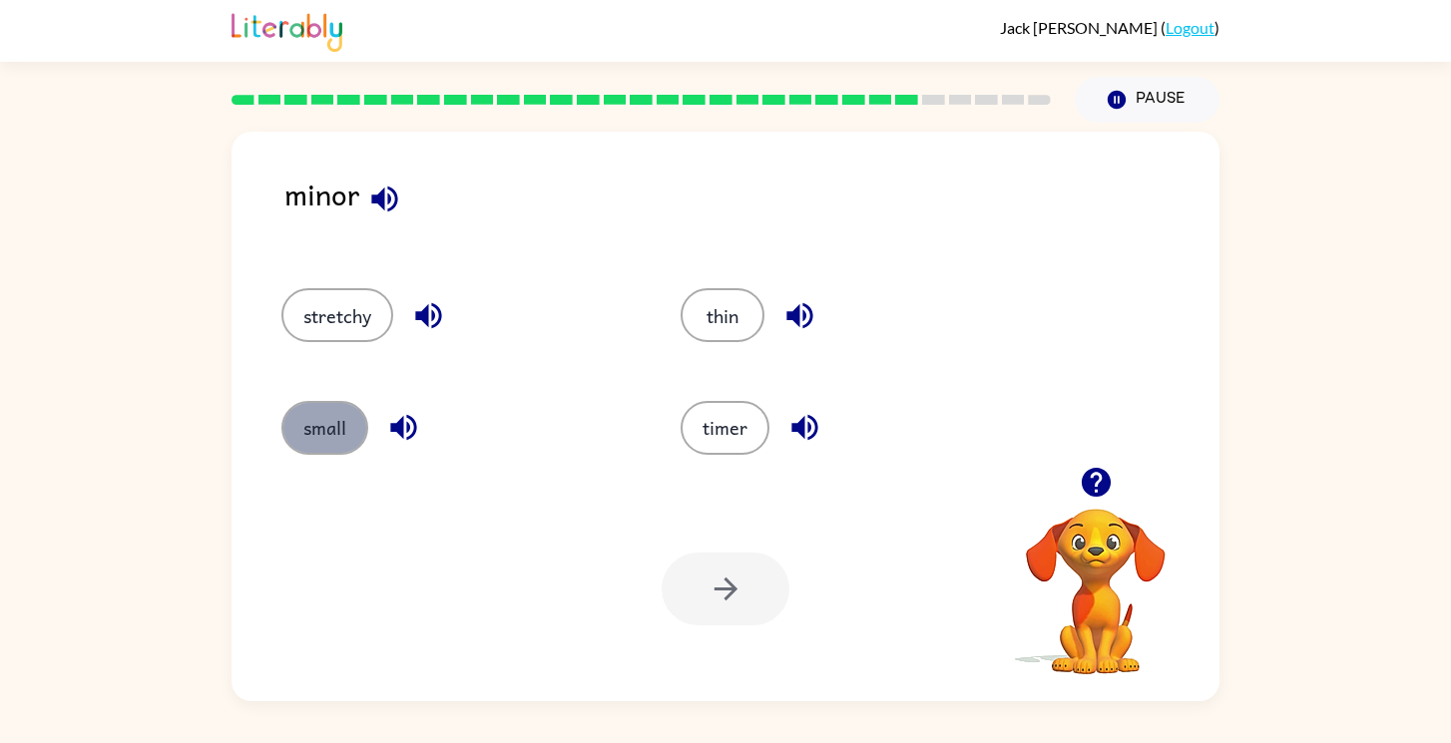
click at [338, 439] on button "small" at bounding box center [324, 428] width 87 height 54
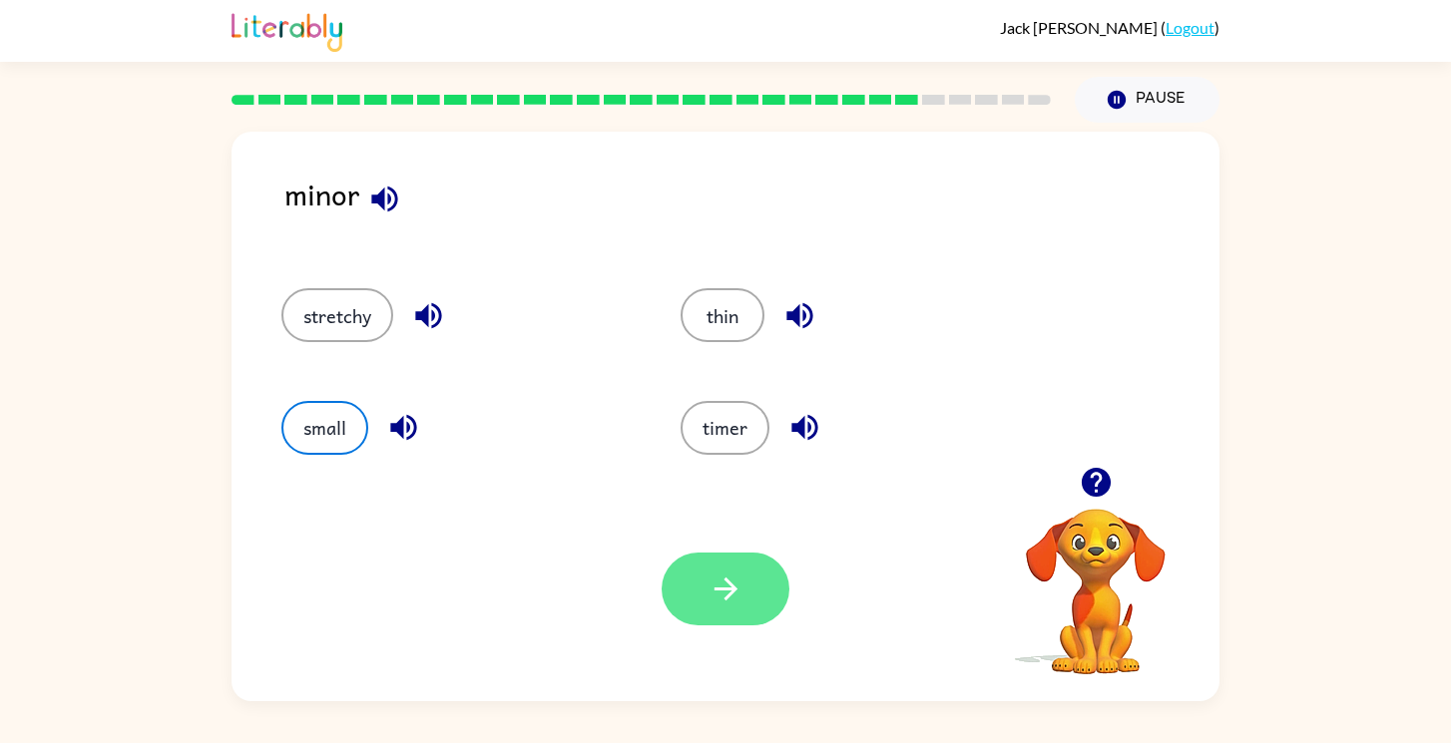
click at [724, 606] on icon "button" at bounding box center [726, 589] width 35 height 35
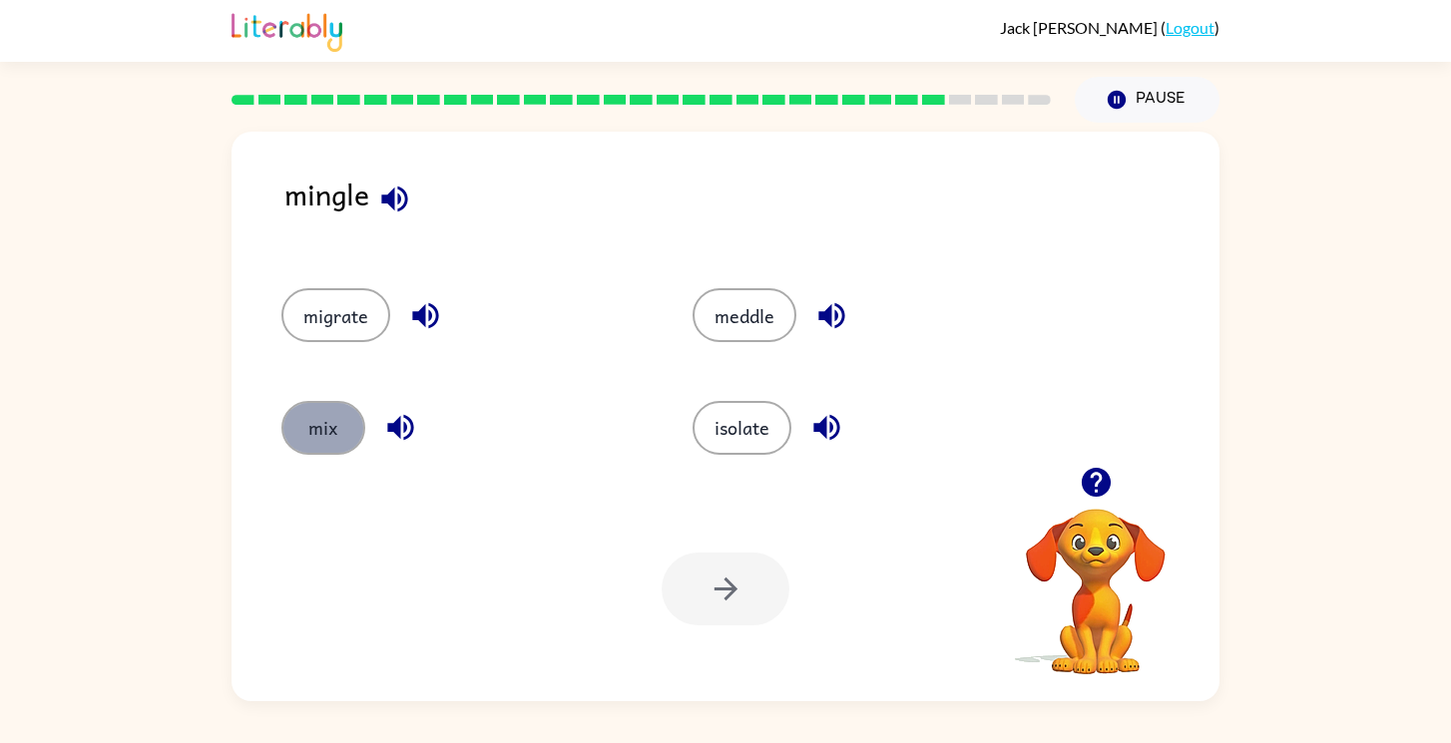
click at [305, 426] on button "mix" at bounding box center [323, 428] width 84 height 54
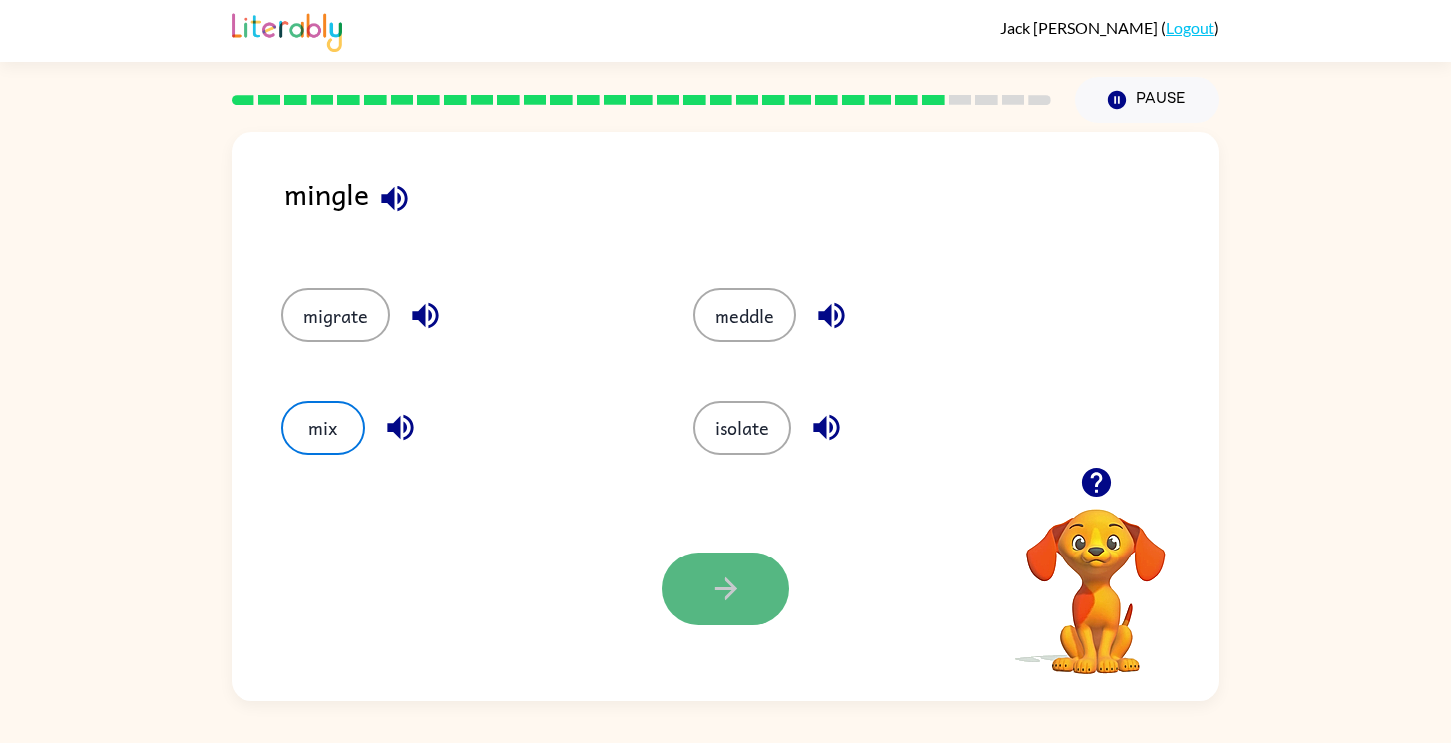
click at [710, 611] on button "button" at bounding box center [726, 589] width 128 height 73
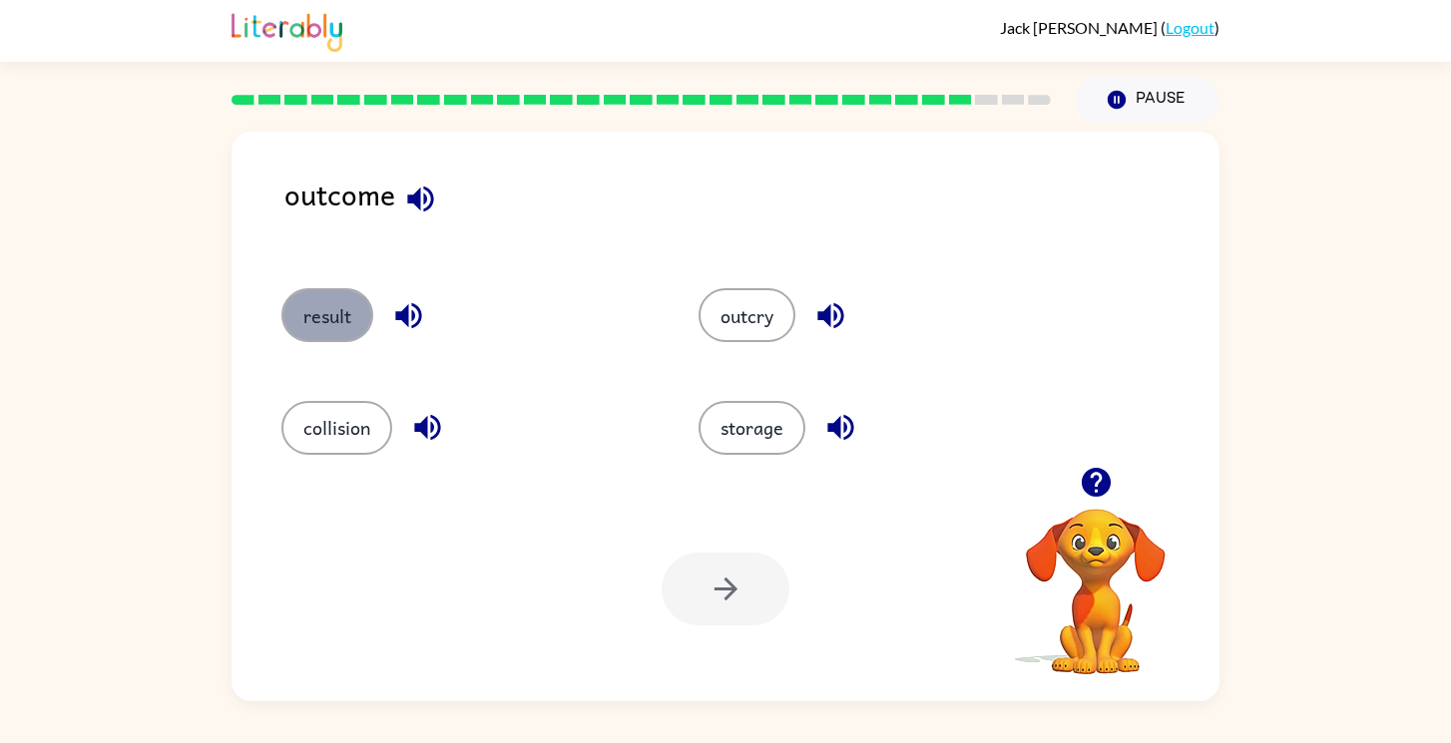
click at [326, 327] on button "result" at bounding box center [327, 315] width 92 height 54
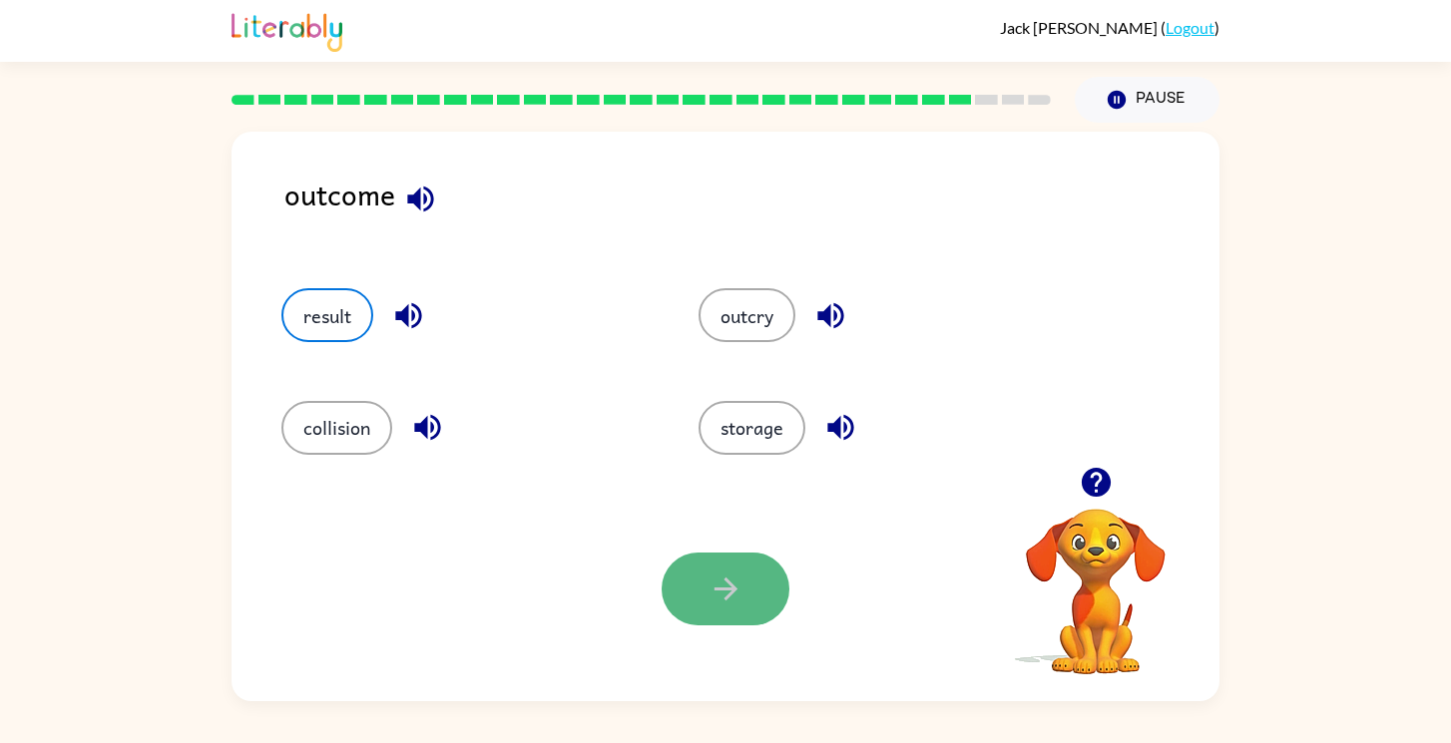
click at [728, 593] on icon "button" at bounding box center [726, 589] width 35 height 35
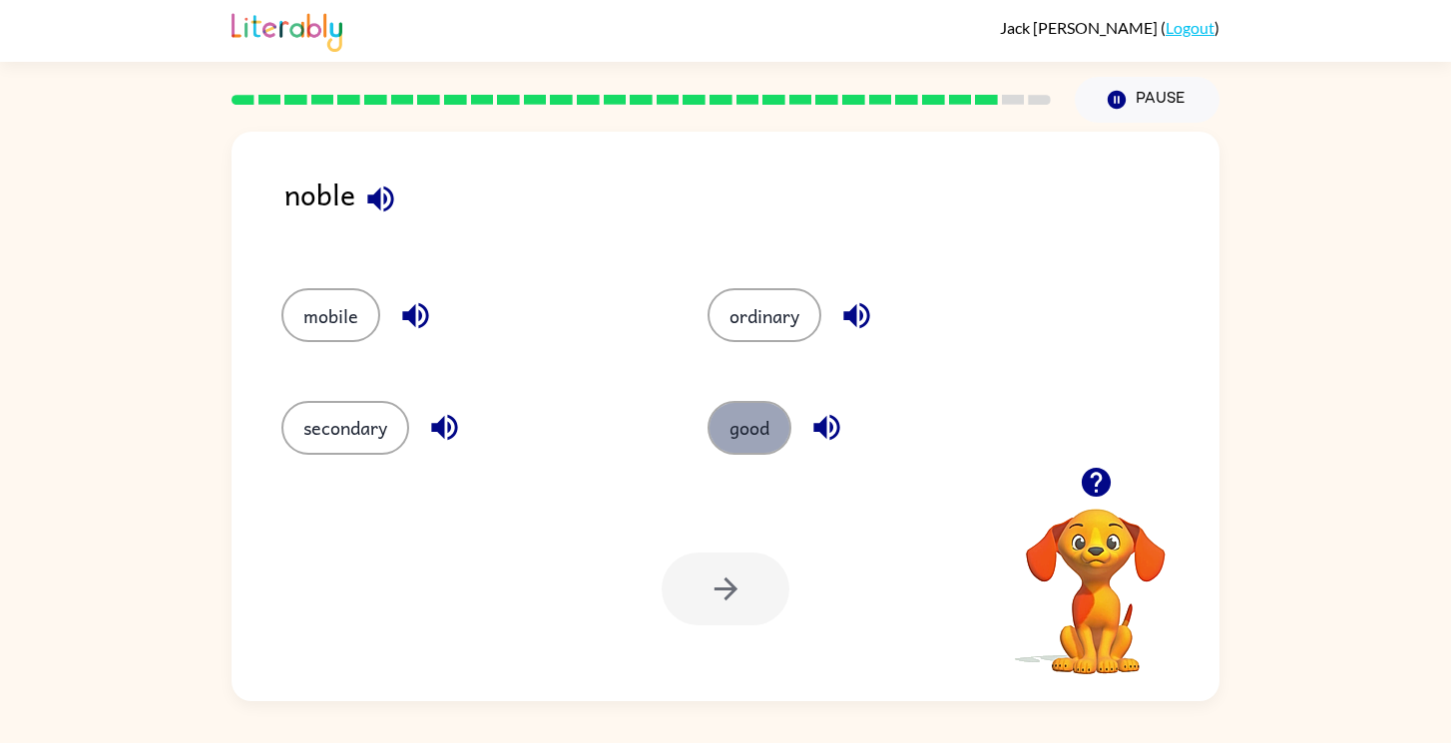
click at [736, 440] on button "good" at bounding box center [750, 428] width 84 height 54
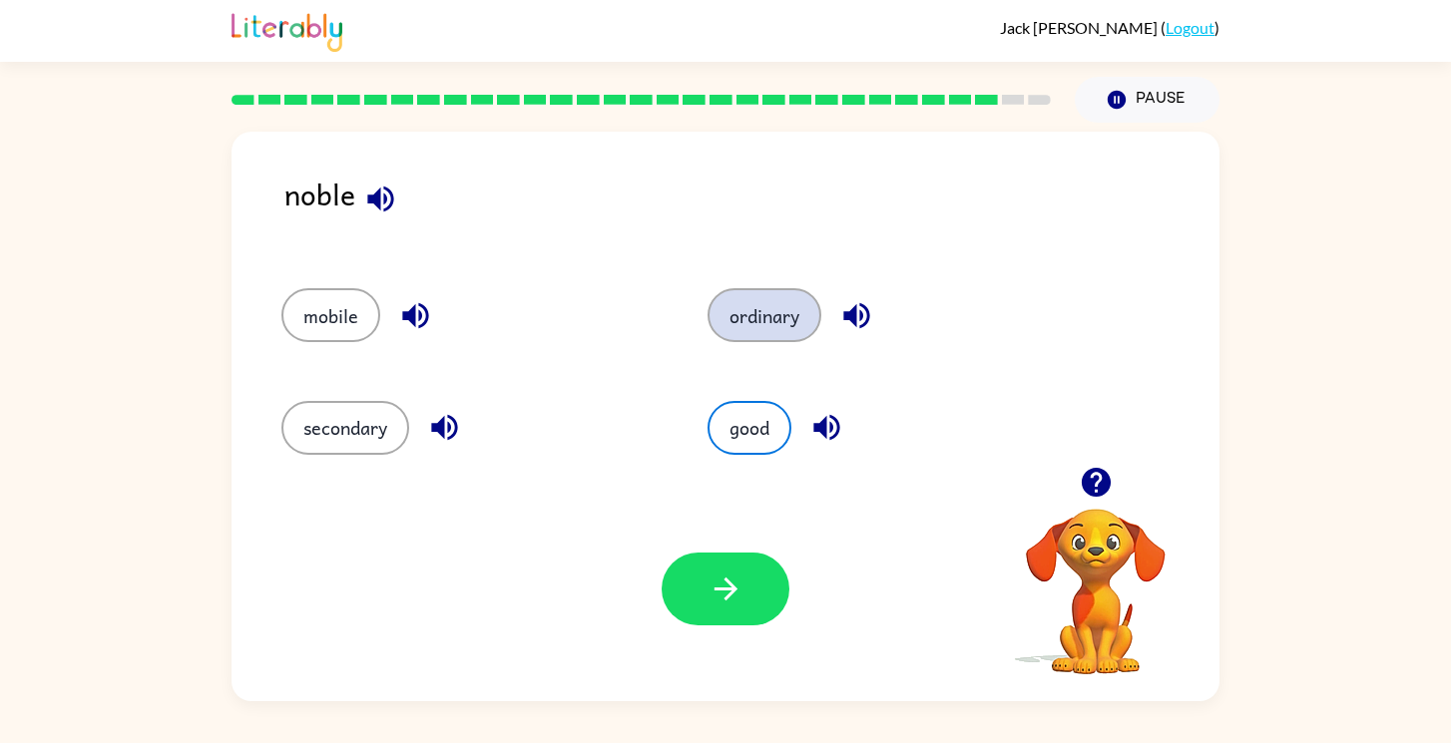
click at [738, 327] on button "ordinary" at bounding box center [765, 315] width 114 height 54
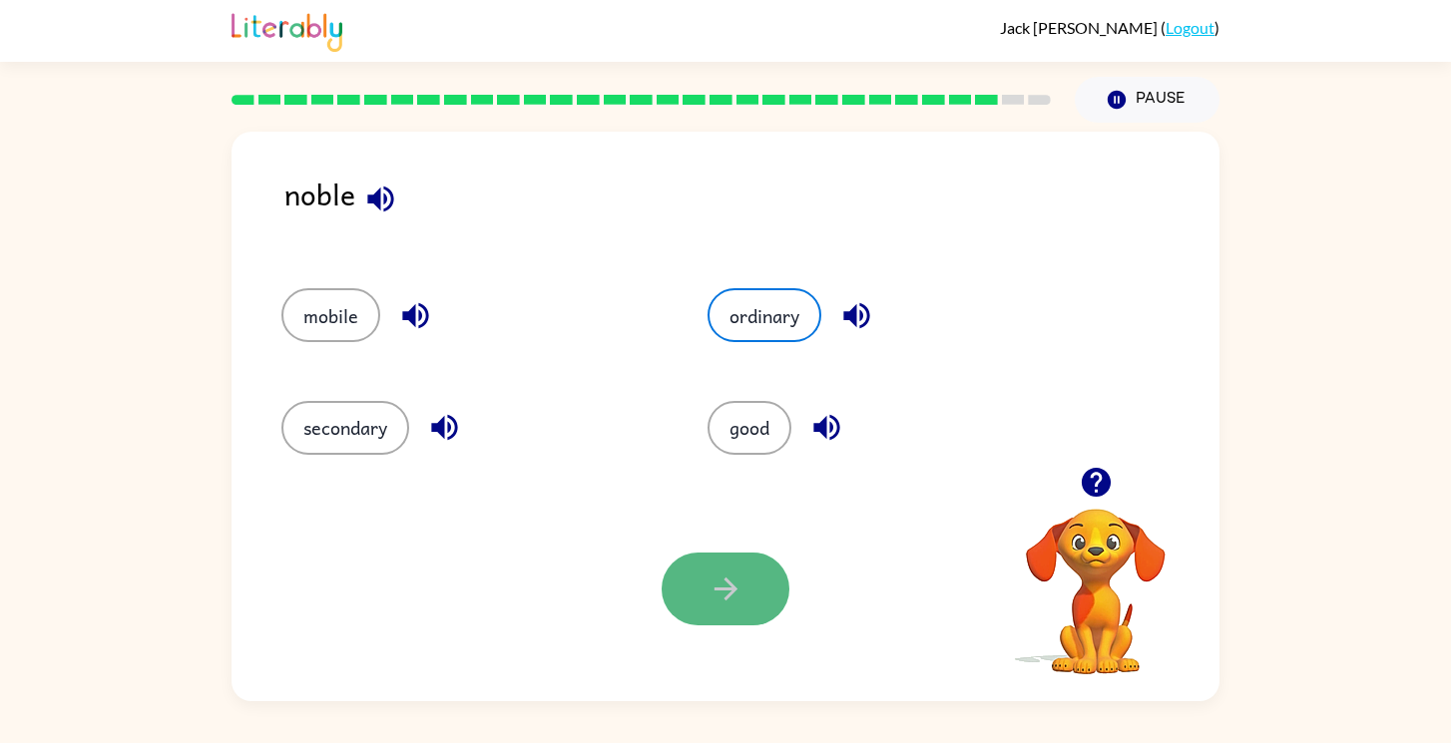
click at [739, 609] on button "button" at bounding box center [726, 589] width 128 height 73
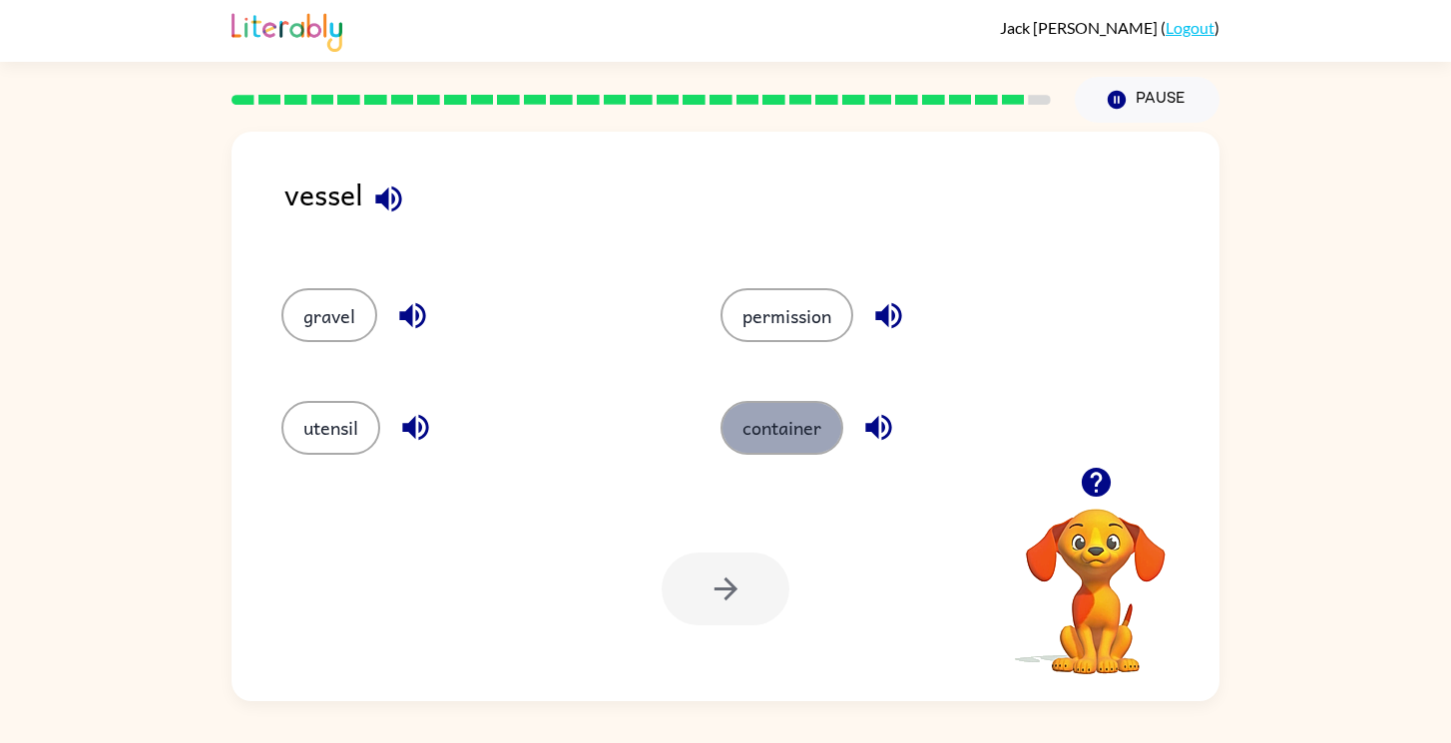
click at [812, 428] on button "container" at bounding box center [782, 428] width 123 height 54
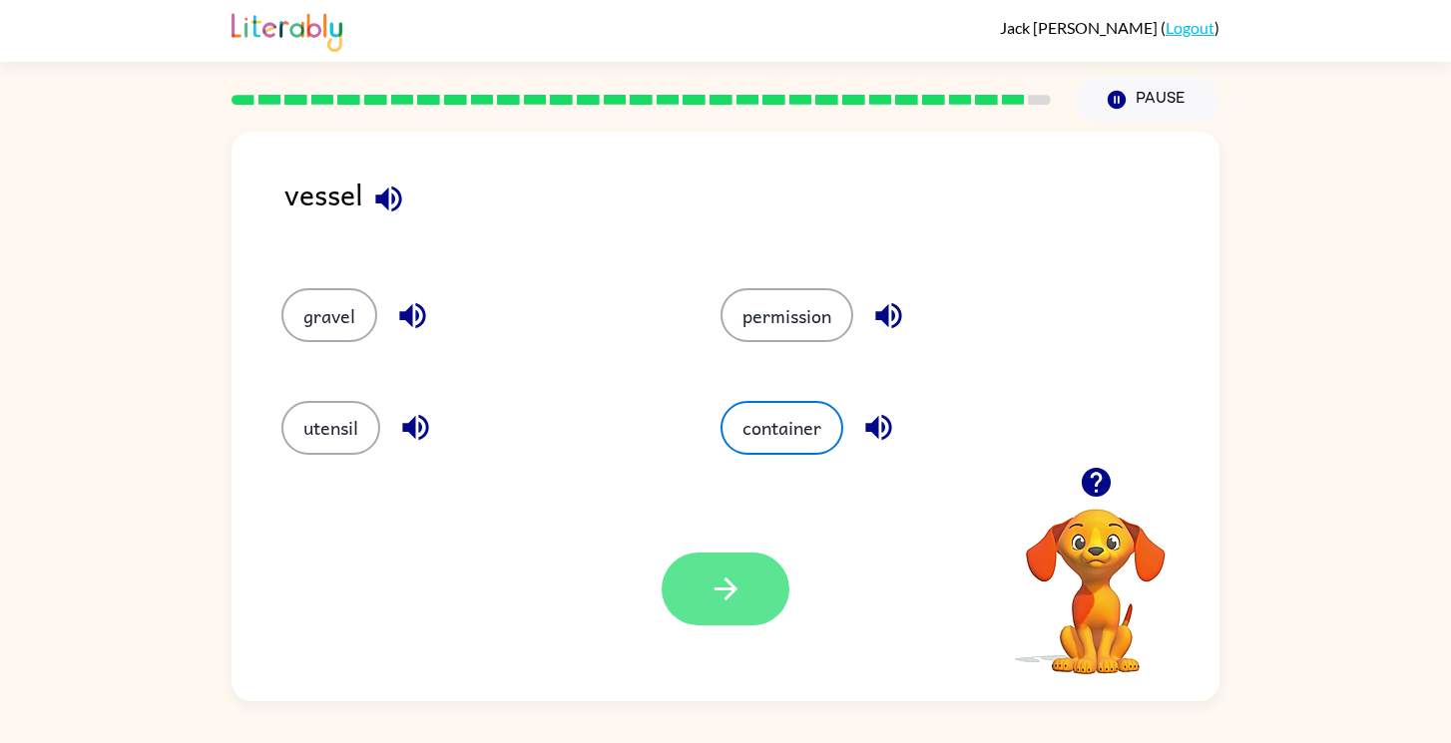
click at [715, 553] on button "button" at bounding box center [726, 589] width 128 height 73
